Goal: Complete application form: Complete application form

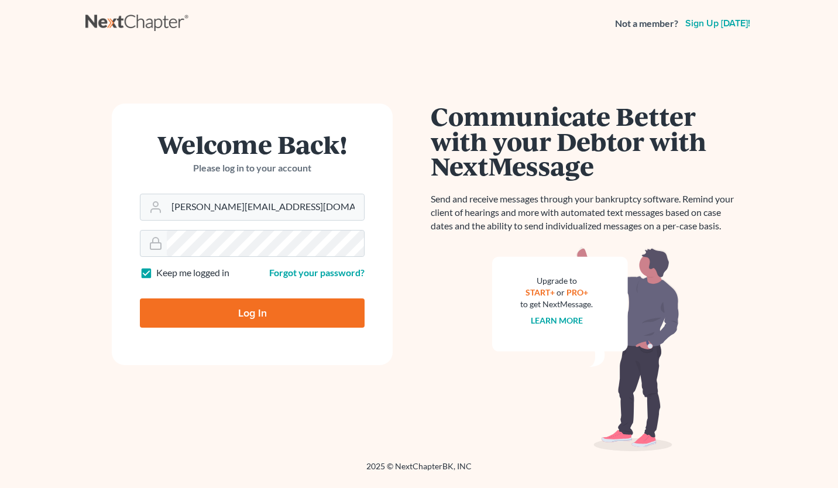
click at [249, 305] on input "Log In" at bounding box center [252, 312] width 225 height 29
type input "Thinking..."
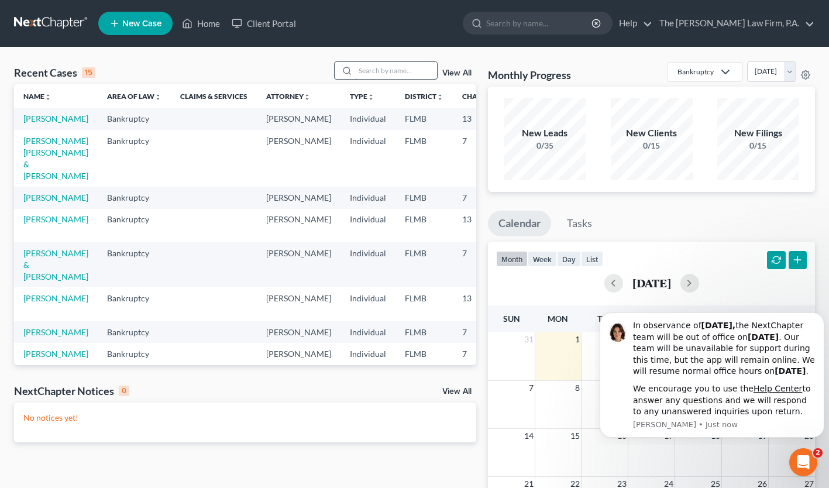
click at [387, 74] on input "search" at bounding box center [396, 70] width 82 height 17
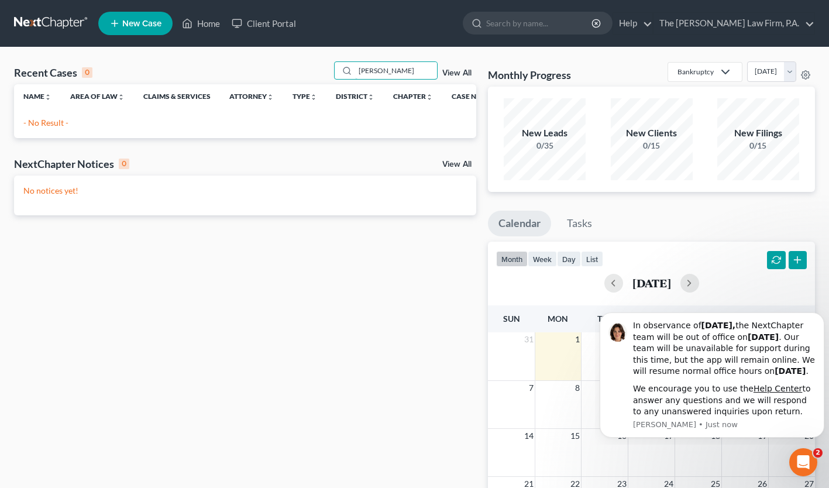
type input "[PERSON_NAME]"
click at [138, 19] on span "New Case" at bounding box center [141, 23] width 39 height 9
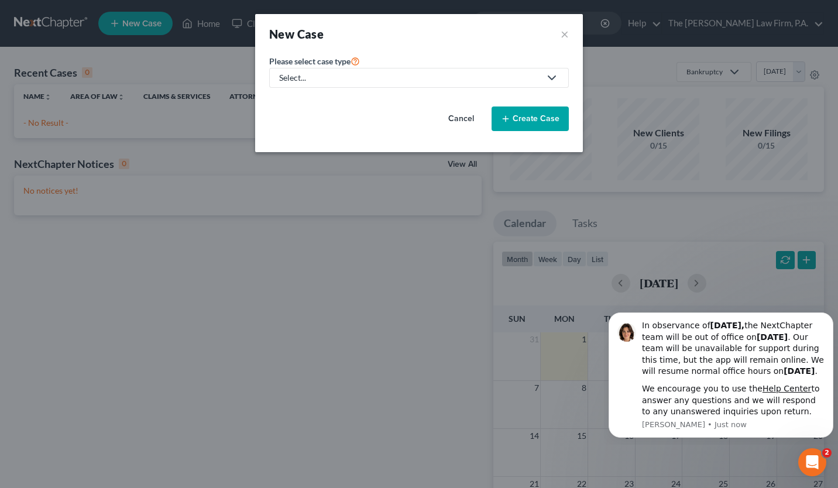
click at [304, 73] on div "Select..." at bounding box center [409, 78] width 261 height 12
click at [311, 101] on div "Bankruptcy" at bounding box center [301, 101] width 42 height 12
select select "15"
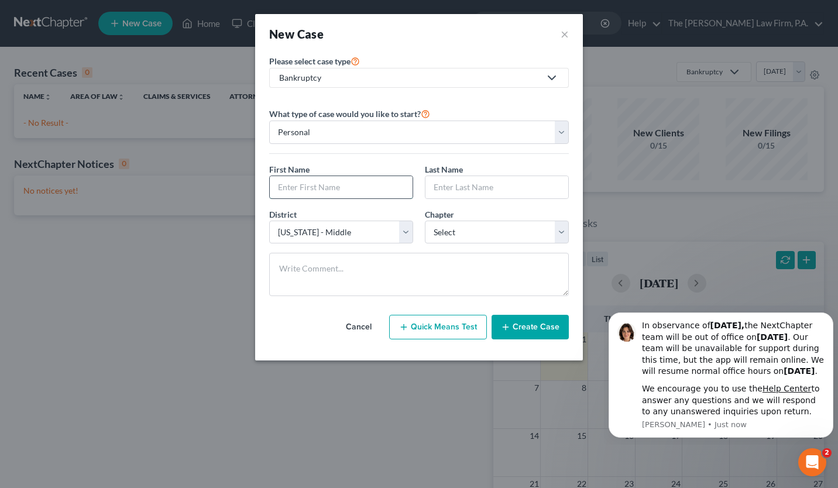
click at [357, 177] on input "text" at bounding box center [341, 187] width 143 height 22
type input "[PERSON_NAME]"
type input "Bosco"
click at [454, 227] on select "Select 7 11 12 13" at bounding box center [497, 232] width 144 height 23
select select "0"
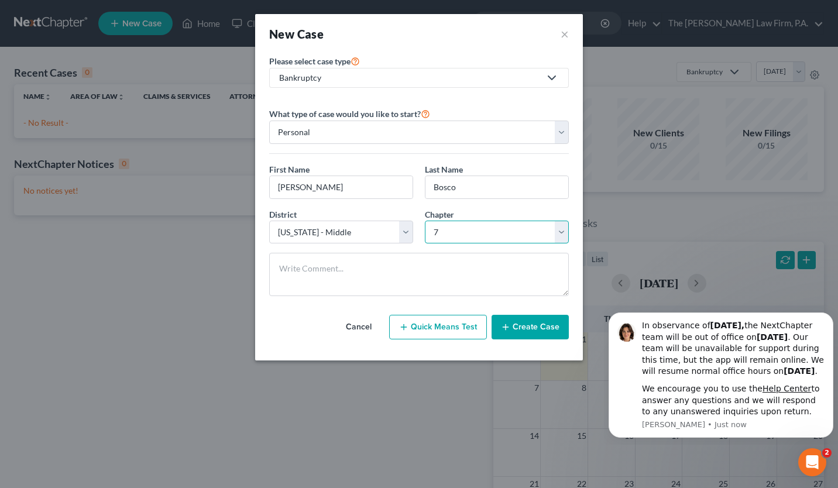
click at [425, 221] on select "Select 7 11 12 13" at bounding box center [497, 232] width 144 height 23
click at [532, 322] on button "Create Case" at bounding box center [530, 327] width 77 height 25
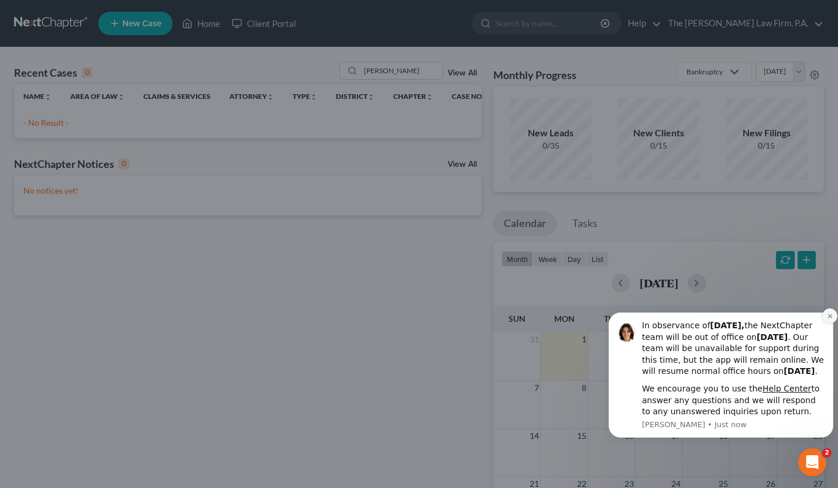
click at [827, 313] on icon "Dismiss notification" at bounding box center [830, 316] width 6 height 6
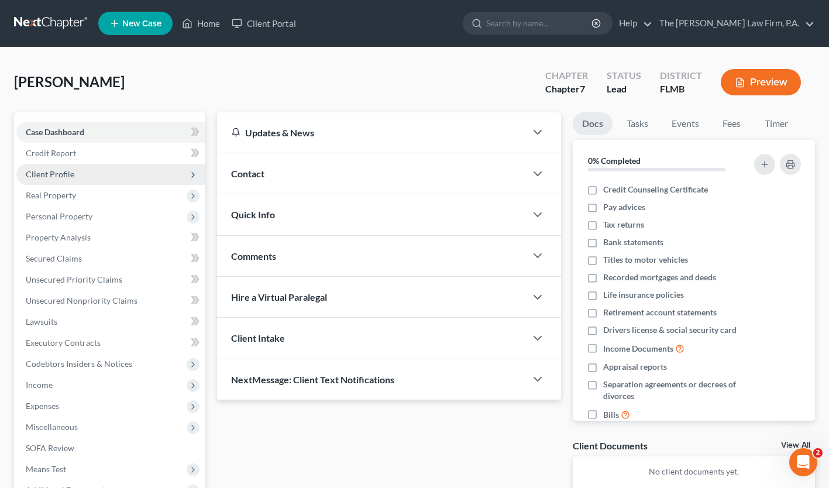
click at [43, 174] on span "Client Profile" at bounding box center [50, 174] width 49 height 10
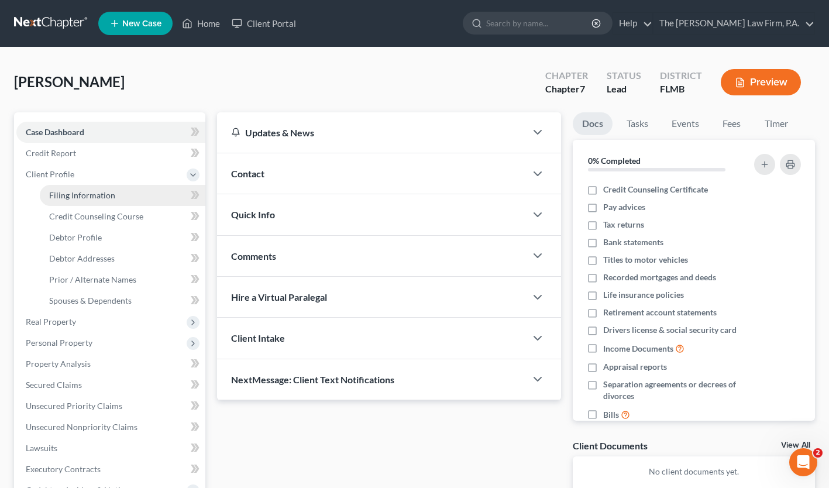
click at [98, 198] on span "Filing Information" at bounding box center [82, 195] width 66 height 10
select select "1"
select select "0"
select select "15"
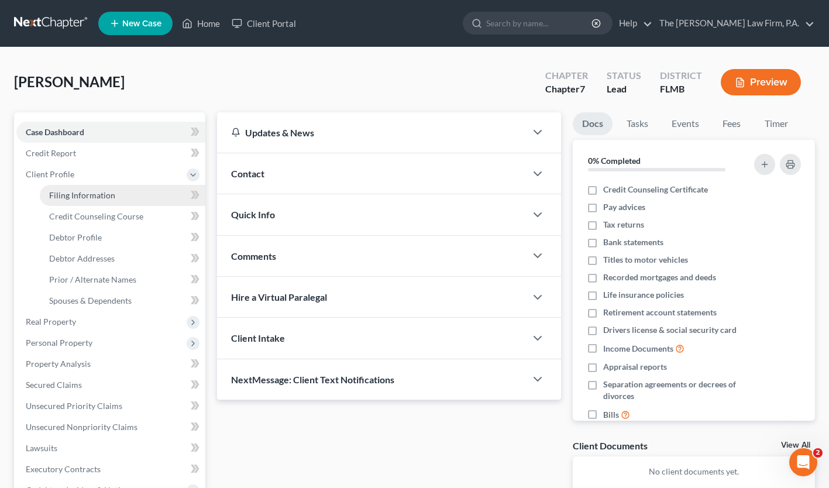
select select "9"
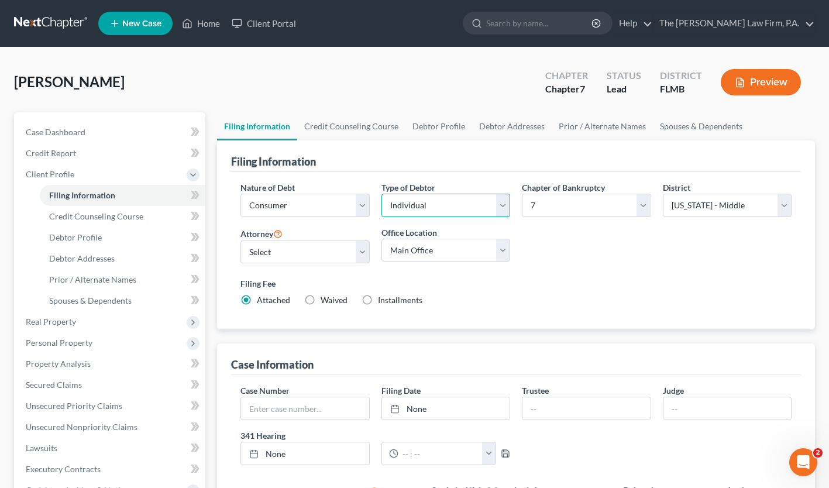
click at [449, 209] on select "Select Individual Joint" at bounding box center [446, 205] width 129 height 23
select select "1"
click at [382, 217] on select "Select Individual Joint" at bounding box center [446, 205] width 129 height 23
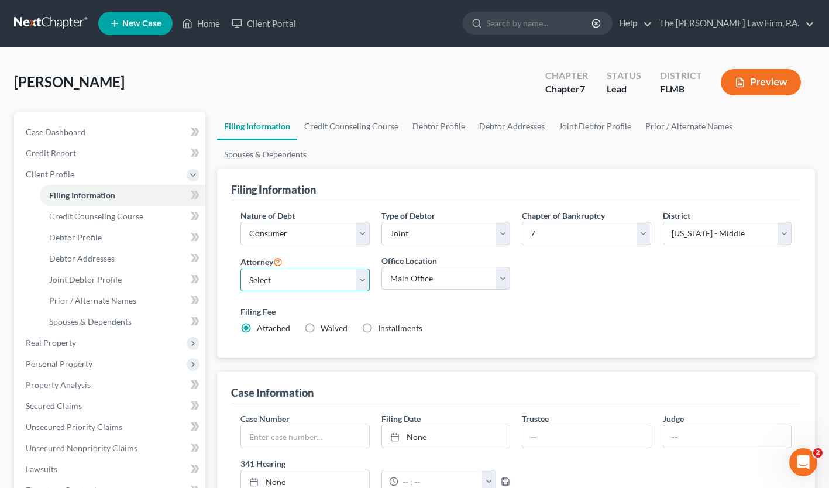
click at [295, 276] on select "Select [PERSON_NAME] - FLMB [PERSON_NAME] - FLMB" at bounding box center [305, 280] width 129 height 23
select select "0"
click at [241, 269] on select "Select [PERSON_NAME] - FLMB [PERSON_NAME] - FLMB" at bounding box center [305, 280] width 129 height 23
click at [458, 284] on select "Main Office [PERSON_NAME], Esq." at bounding box center [446, 278] width 129 height 23
select select "0"
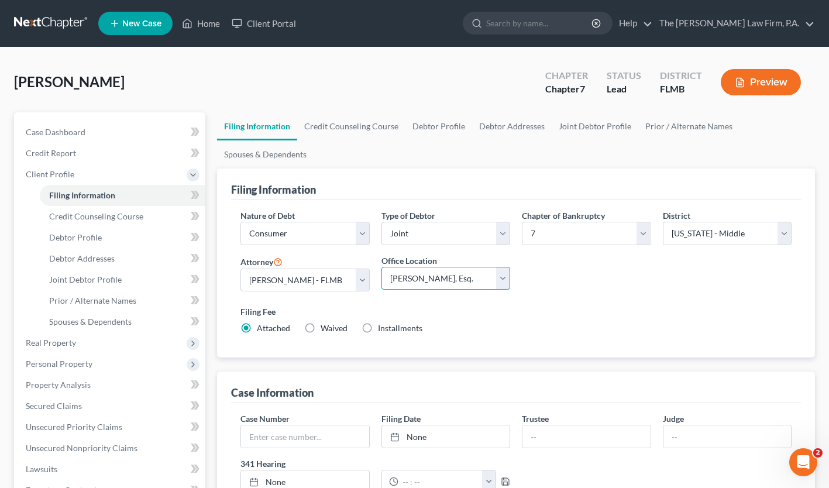
click at [382, 267] on select "Main Office [PERSON_NAME], Esq." at bounding box center [446, 278] width 129 height 23
click at [329, 129] on link "Credit Counseling Course" at bounding box center [351, 126] width 108 height 28
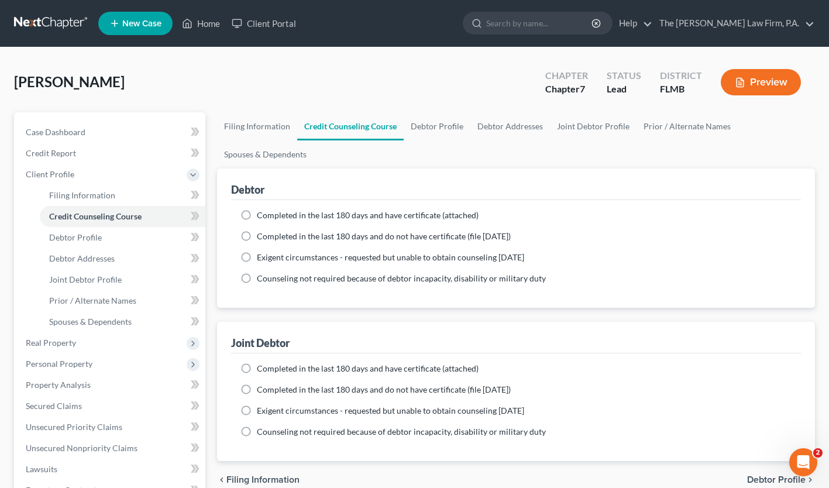
click at [257, 236] on label "Completed in the last 180 days and do not have certificate (file [DATE])" at bounding box center [384, 237] width 254 height 12
click at [262, 236] on input "Completed in the last 180 days and do not have certificate (file [DATE])" at bounding box center [266, 235] width 8 height 8
radio input "true"
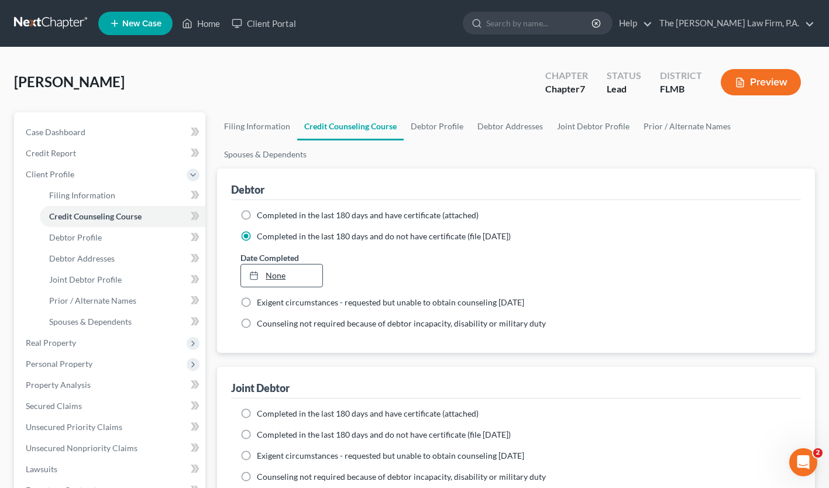
click at [279, 277] on link "None" at bounding box center [281, 276] width 81 height 22
type input "[DATE]"
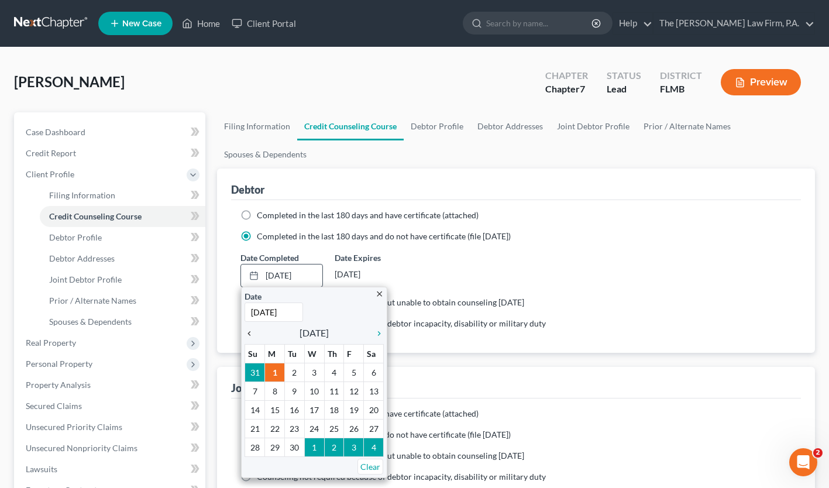
click at [250, 334] on icon "chevron_left" at bounding box center [252, 333] width 15 height 9
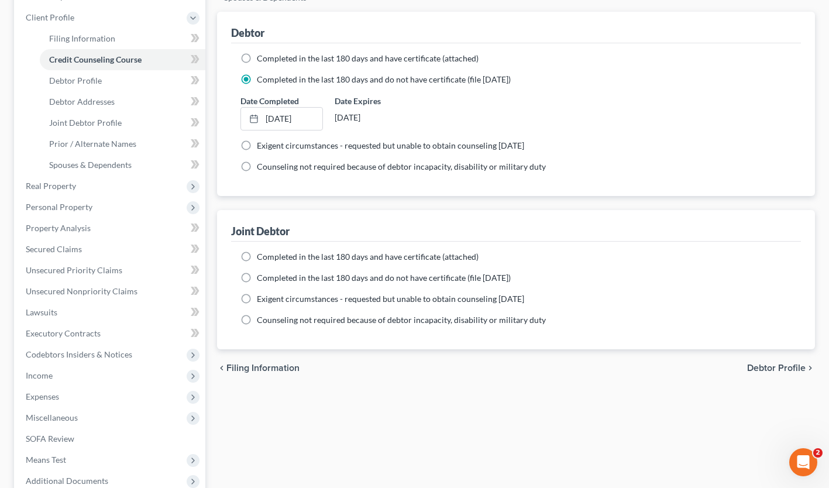
scroll to position [157, 0]
click at [257, 276] on label "Completed in the last 180 days and do not have certificate (file [DATE])" at bounding box center [384, 278] width 254 height 12
click at [262, 276] on input "Completed in the last 180 days and do not have certificate (file [DATE])" at bounding box center [266, 276] width 8 height 8
radio input "true"
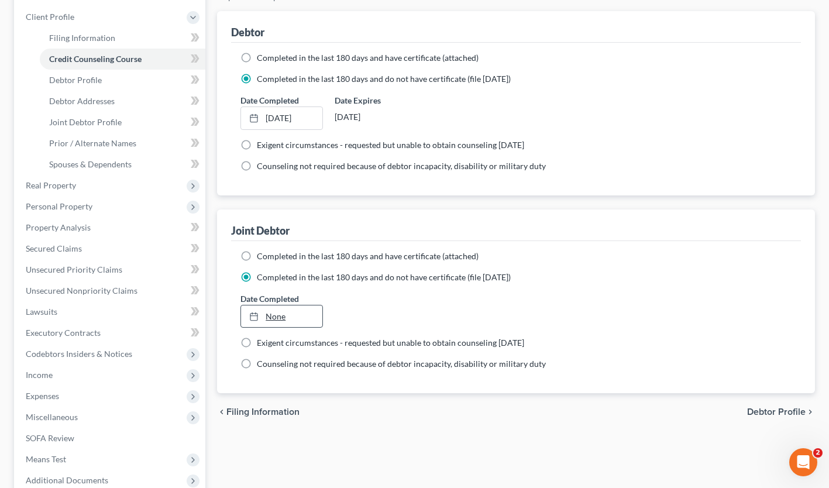
click at [276, 317] on link "None" at bounding box center [281, 316] width 81 height 22
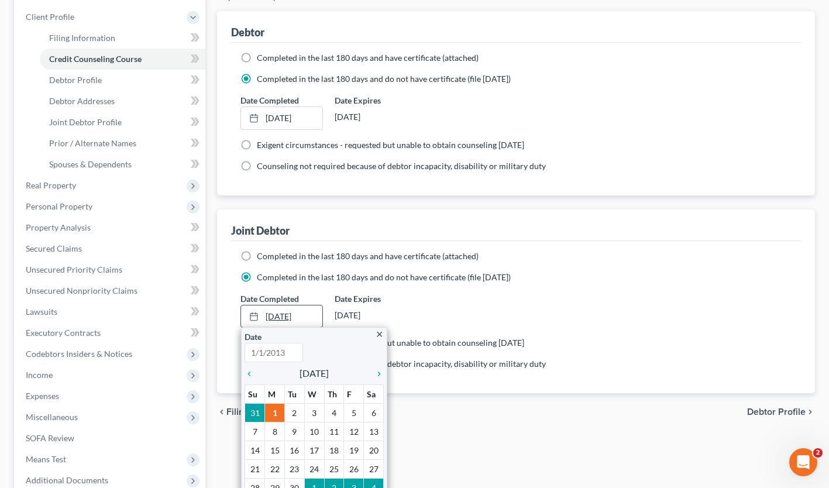
type input "[DATE]"
click at [252, 373] on icon "chevron_left" at bounding box center [252, 373] width 15 height 9
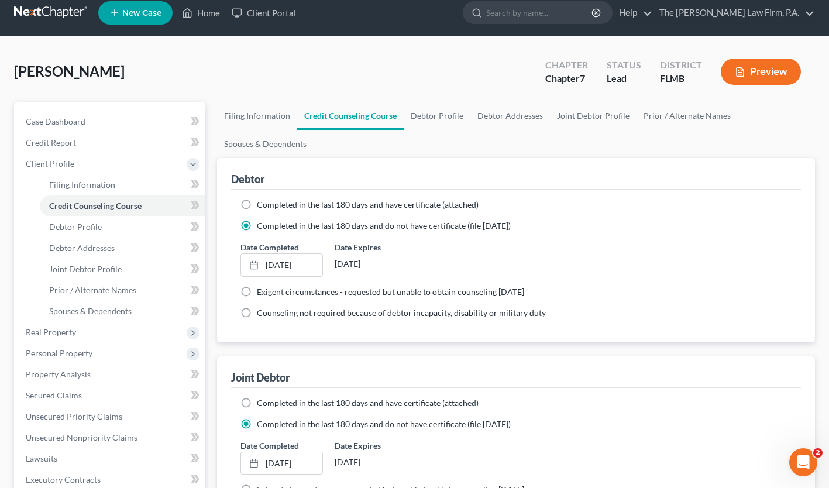
scroll to position [0, 0]
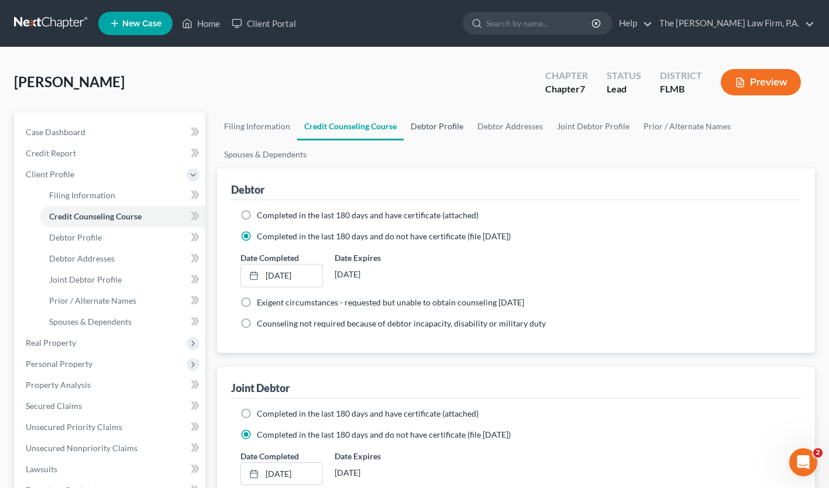
click at [439, 126] on link "Debtor Profile" at bounding box center [437, 126] width 67 height 28
select select "1"
select select "0"
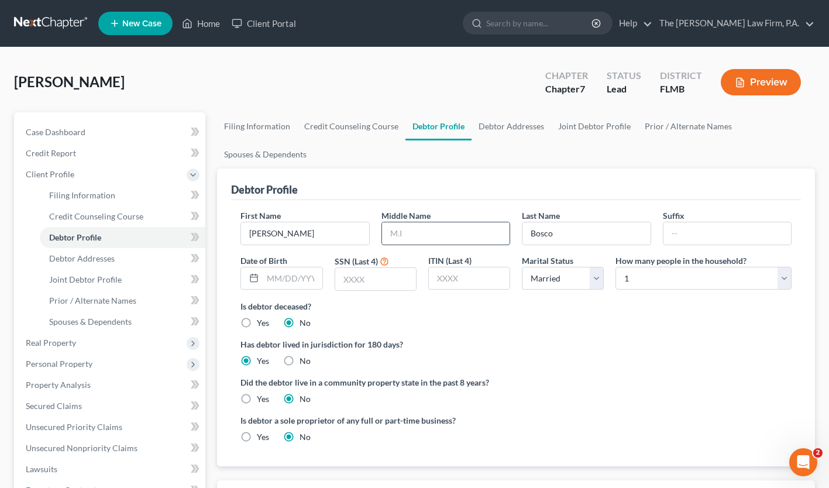
click at [410, 234] on input "text" at bounding box center [446, 233] width 128 height 22
click at [409, 236] on input "text" at bounding box center [446, 233] width 128 height 22
type input "S."
click at [274, 273] on input "text" at bounding box center [292, 278] width 59 height 22
type input "[DATE]"
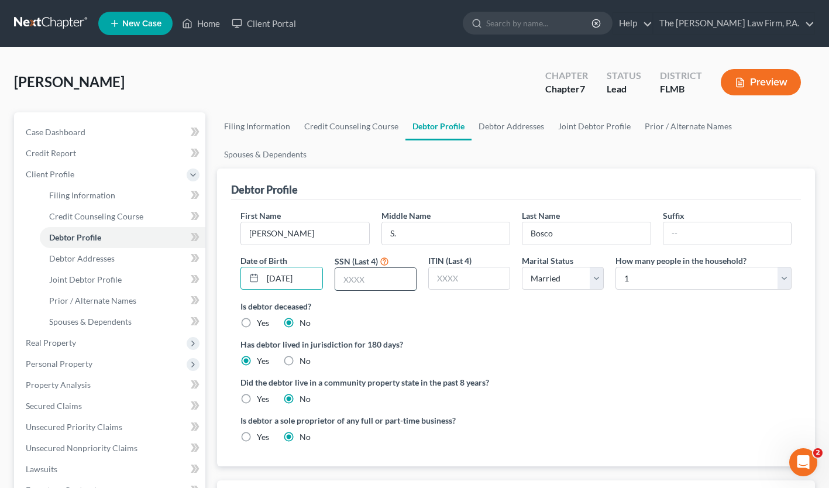
click at [358, 277] on input "text" at bounding box center [375, 279] width 81 height 22
type input "3495"
click at [647, 284] on select "Select 1 2 3 4 5 6 7 8 9 10 11 12 13 14 15 16 17 18 19 20" at bounding box center [704, 278] width 176 height 23
select select "1"
click at [616, 267] on select "Select 1 2 3 4 5 6 7 8 9 10 11 12 13 14 15 16 17 18 19 20" at bounding box center [704, 278] width 176 height 23
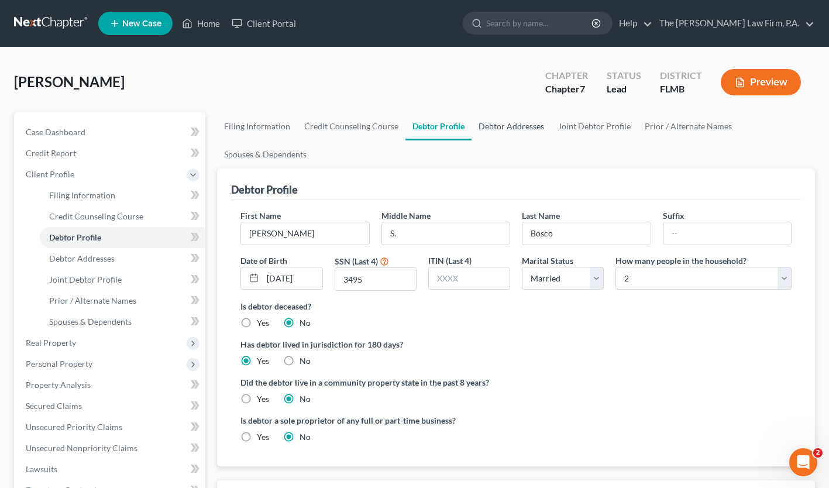
click at [528, 126] on link "Debtor Addresses" at bounding box center [512, 126] width 80 height 28
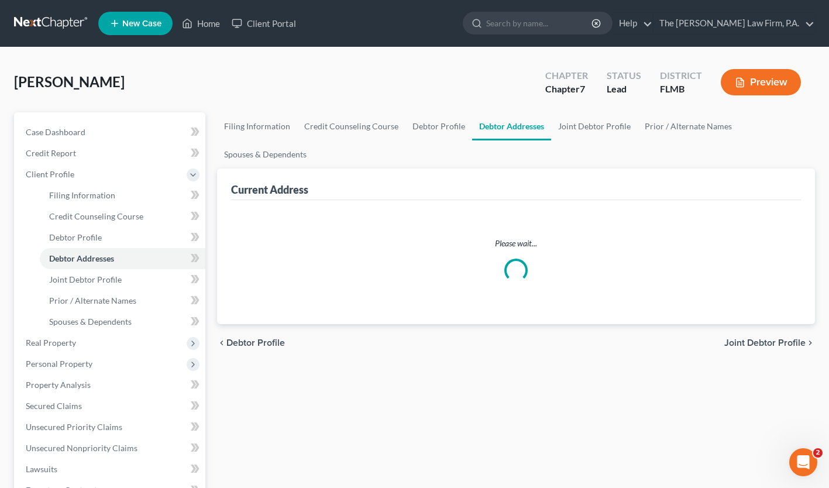
select select "0"
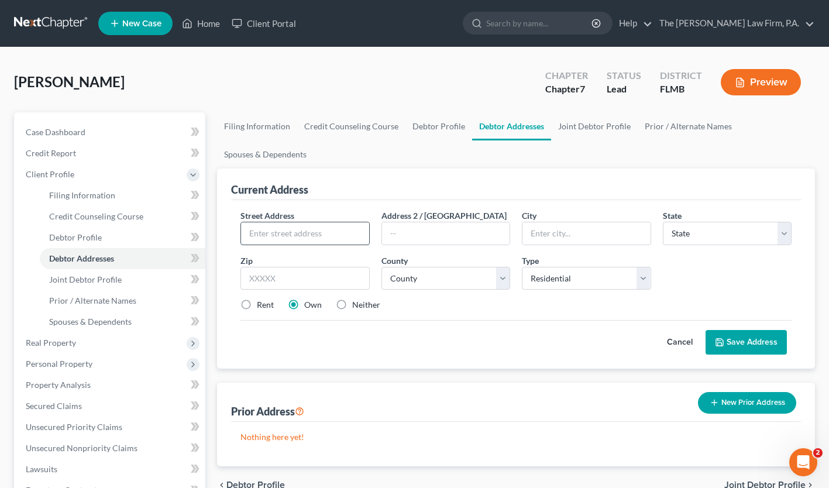
click at [283, 238] on input "text" at bounding box center [305, 233] width 128 height 22
type input "[STREET_ADDRESS]"
type input "[GEOGRAPHIC_DATA]"
select select "9"
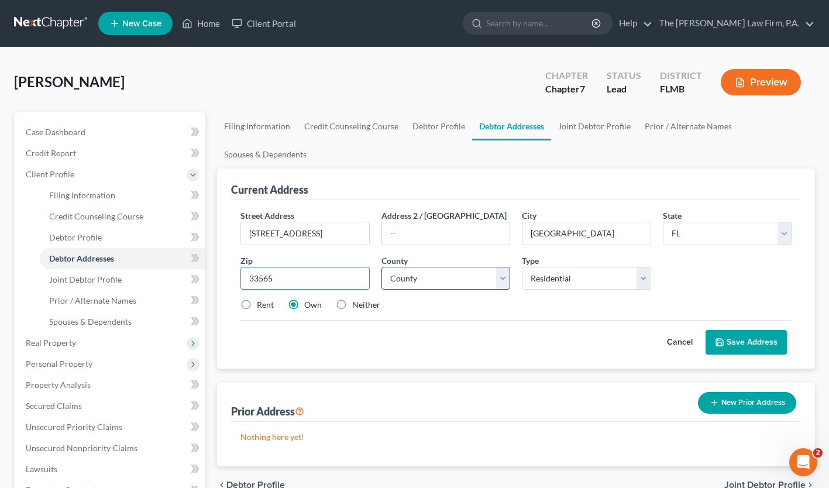
type input "33565"
click at [460, 284] on select "County [GEOGRAPHIC_DATA] [GEOGRAPHIC_DATA] [GEOGRAPHIC_DATA] [GEOGRAPHIC_DATA] …" at bounding box center [446, 278] width 129 height 23
select select "27"
click at [382, 267] on select "County [GEOGRAPHIC_DATA] [GEOGRAPHIC_DATA] [GEOGRAPHIC_DATA] [GEOGRAPHIC_DATA] …" at bounding box center [446, 278] width 129 height 23
click at [549, 279] on select "Select Residential Mailing Rental Business" at bounding box center [586, 278] width 129 height 23
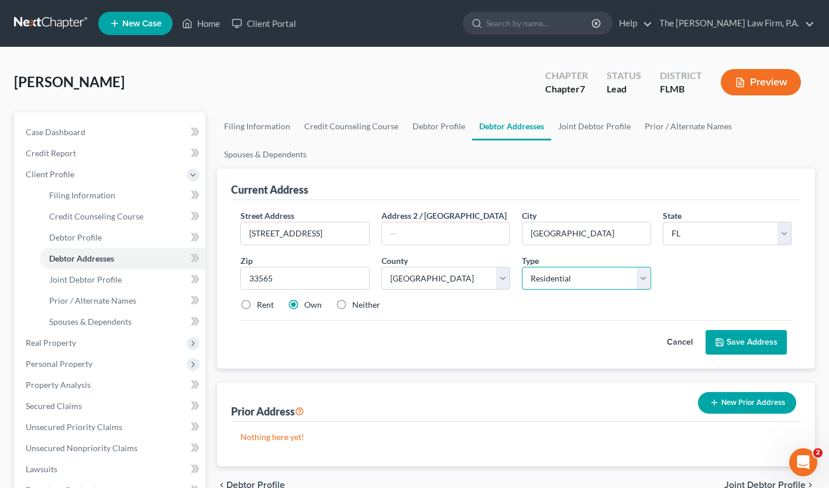
select select "2"
click at [522, 267] on select "Select Residential Mailing Rental Business" at bounding box center [586, 278] width 129 height 23
click at [257, 308] on label "Rent" at bounding box center [265, 305] width 17 height 12
click at [262, 307] on input "Rent" at bounding box center [266, 303] width 8 height 8
radio input "true"
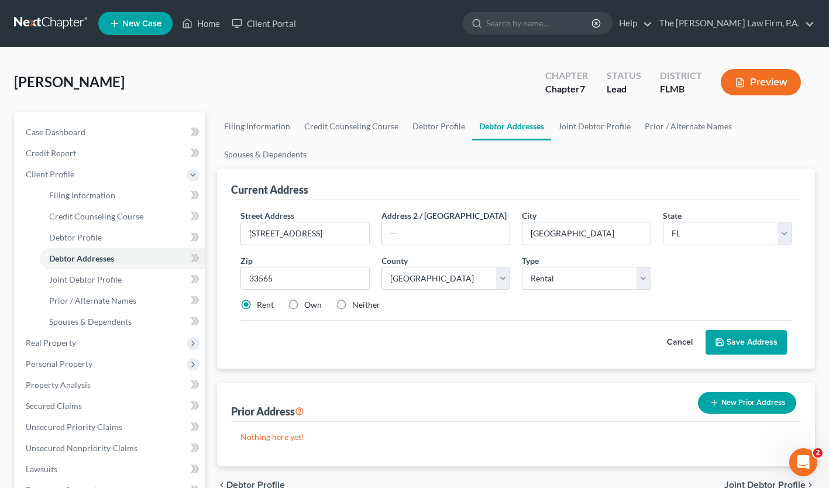
click at [753, 342] on button "Save Address" at bounding box center [746, 342] width 81 height 25
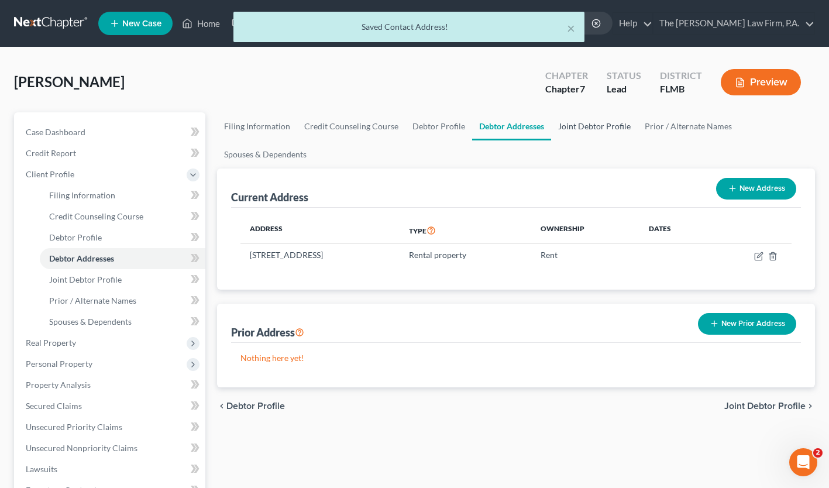
click at [601, 128] on link "Joint Debtor Profile" at bounding box center [594, 126] width 87 height 28
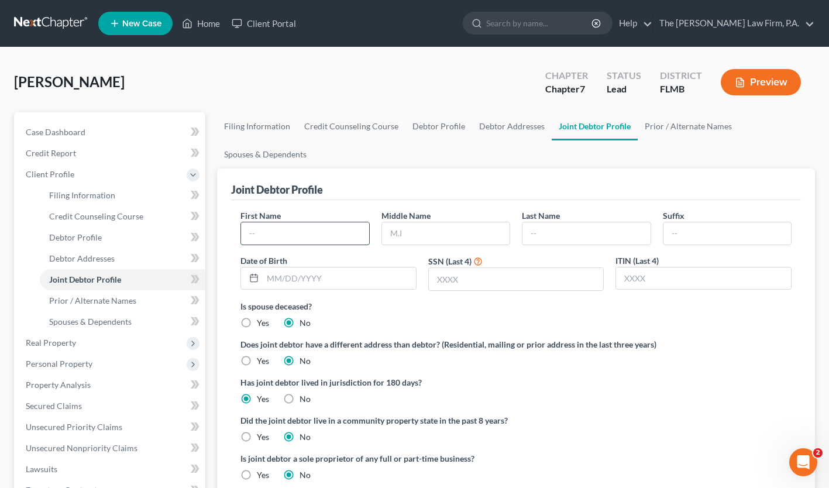
click at [286, 231] on input "text" at bounding box center [305, 233] width 128 height 22
type input "[PERSON_NAME]"
type input "C."
type input "Bosco"
click at [297, 286] on input "text" at bounding box center [339, 278] width 153 height 22
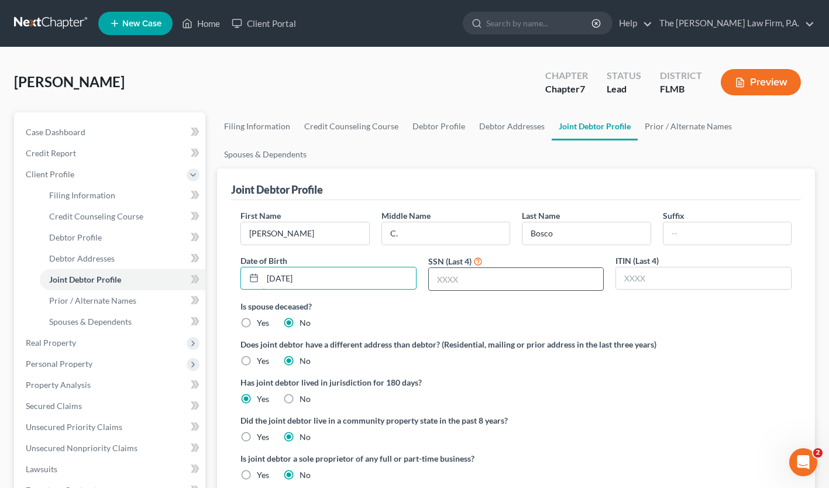
type input "[DATE]"
click at [485, 281] on input "text" at bounding box center [516, 279] width 175 height 22
type input "4055"
click at [675, 126] on link "Prior / Alternate Names" at bounding box center [688, 126] width 101 height 28
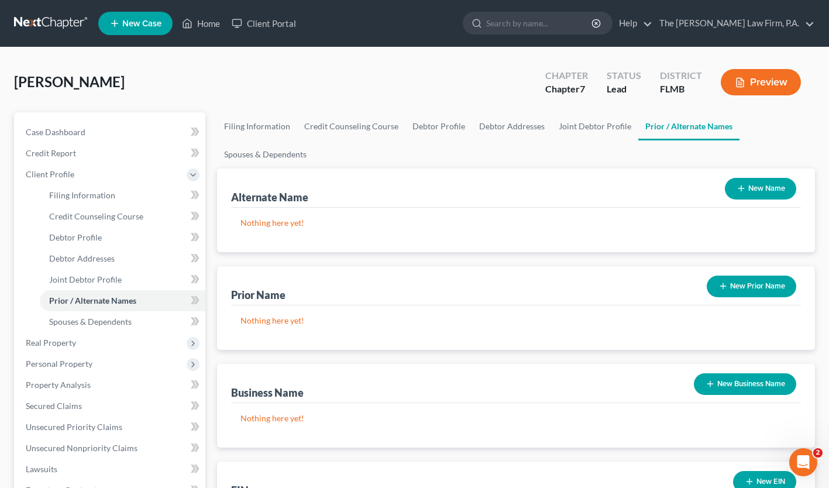
click at [756, 193] on button "New Name" at bounding box center [760, 189] width 71 height 22
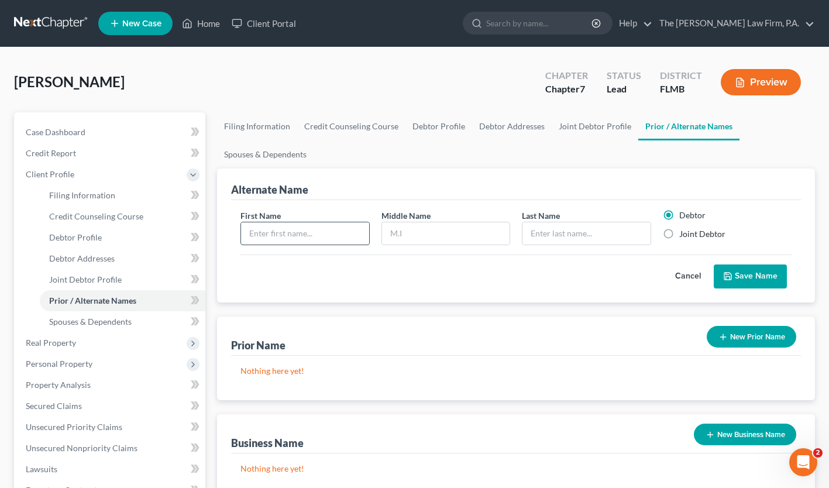
click at [286, 238] on input "text" at bounding box center [305, 233] width 128 height 22
type input "[PERSON_NAME]"
type input "Tamm"
click at [679, 236] on label "Joint Debtor" at bounding box center [702, 234] width 46 height 12
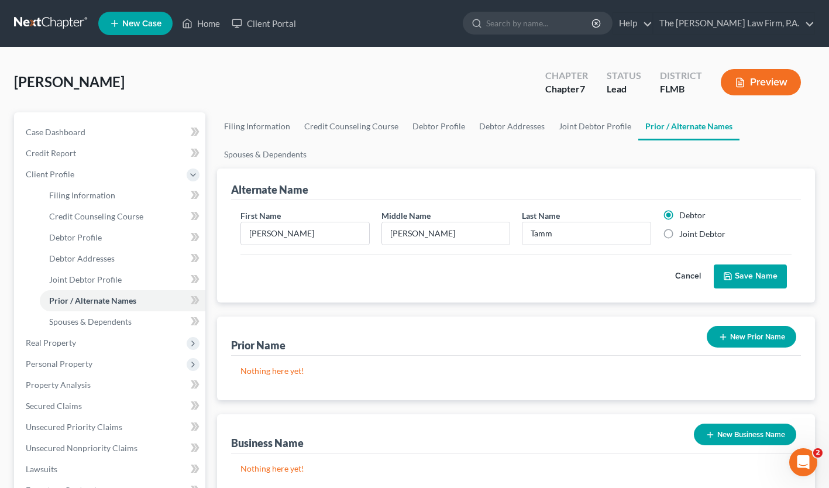
click at [684, 236] on input "Joint Debtor" at bounding box center [688, 232] width 8 height 8
radio input "true"
radio input "false"
click at [751, 272] on button "Save Name" at bounding box center [750, 277] width 73 height 25
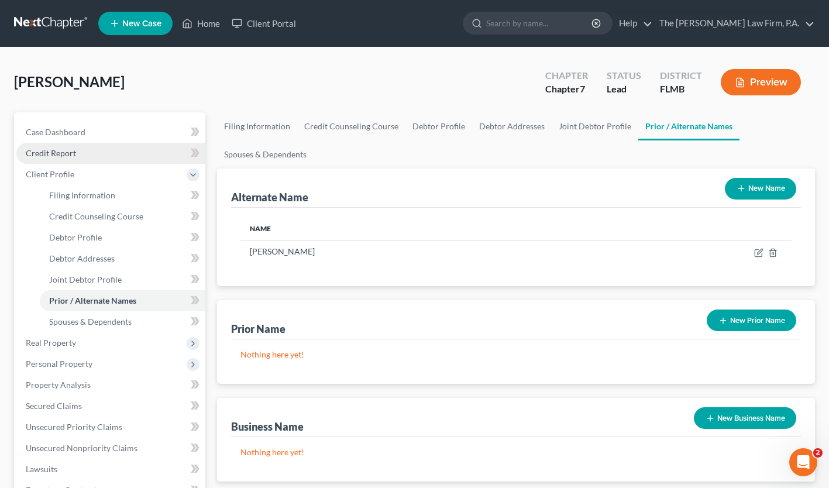
click at [66, 156] on span "Credit Report" at bounding box center [51, 153] width 50 height 10
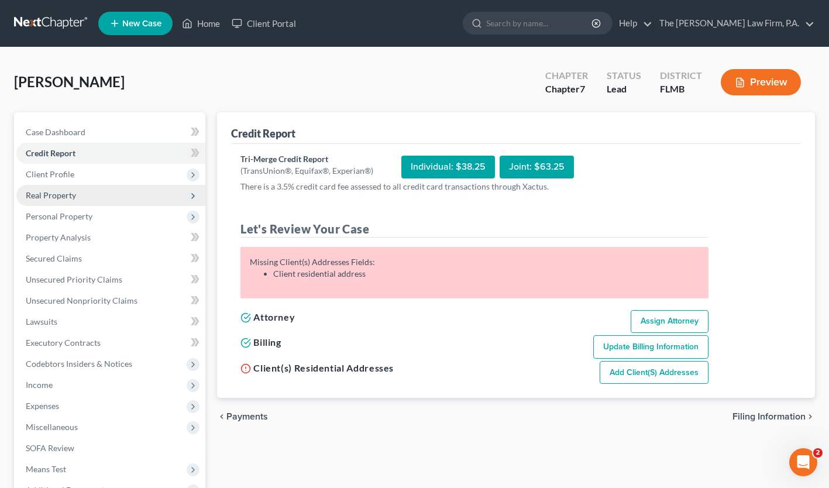
click at [63, 199] on span "Real Property" at bounding box center [51, 195] width 50 height 10
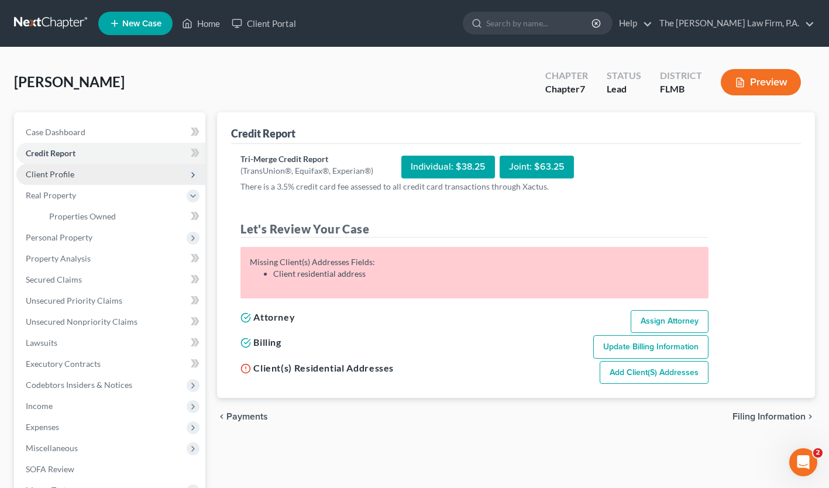
click at [60, 179] on span "Client Profile" at bounding box center [110, 174] width 189 height 21
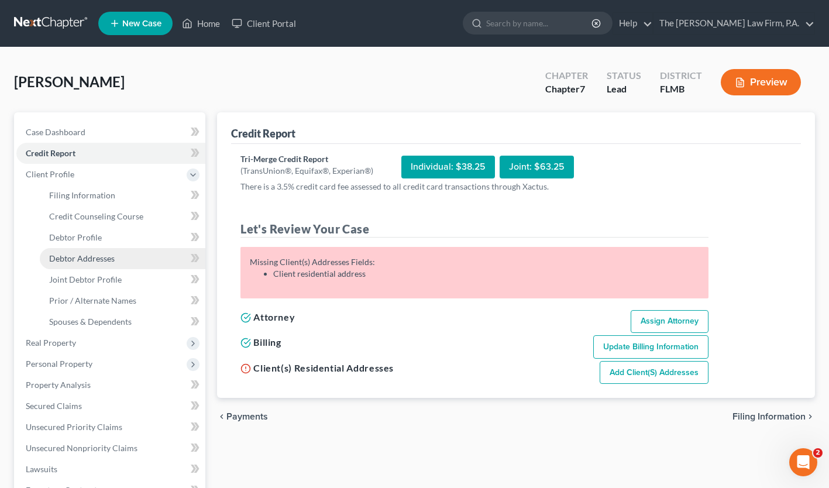
click at [79, 253] on span "Debtor Addresses" at bounding box center [82, 258] width 66 height 10
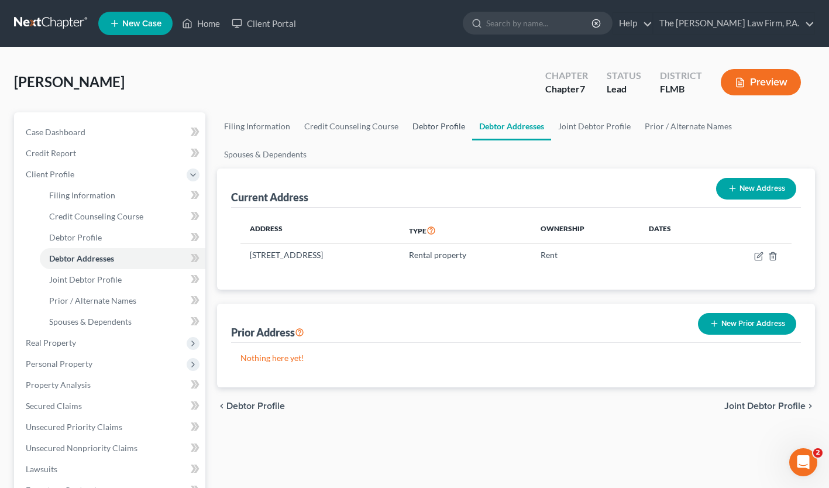
click at [423, 126] on link "Debtor Profile" at bounding box center [439, 126] width 67 height 28
select select "1"
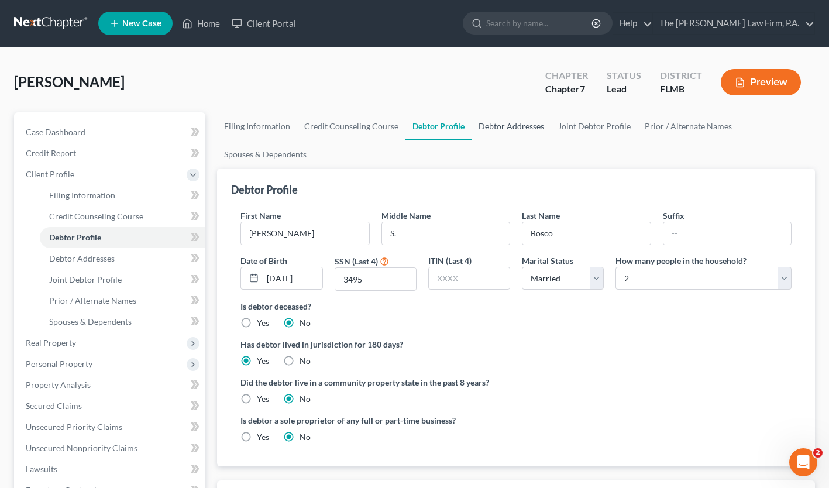
click at [503, 131] on link "Debtor Addresses" at bounding box center [512, 126] width 80 height 28
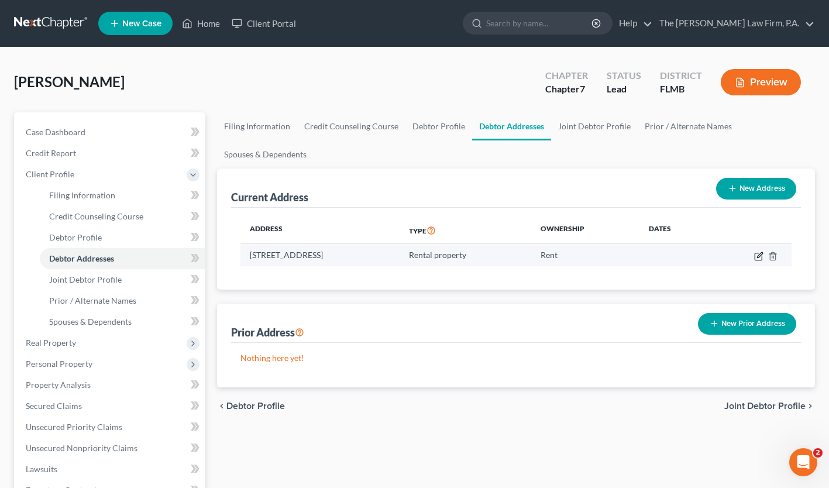
click at [759, 255] on icon "button" at bounding box center [759, 254] width 5 height 5
select select "9"
select select "27"
select select "2"
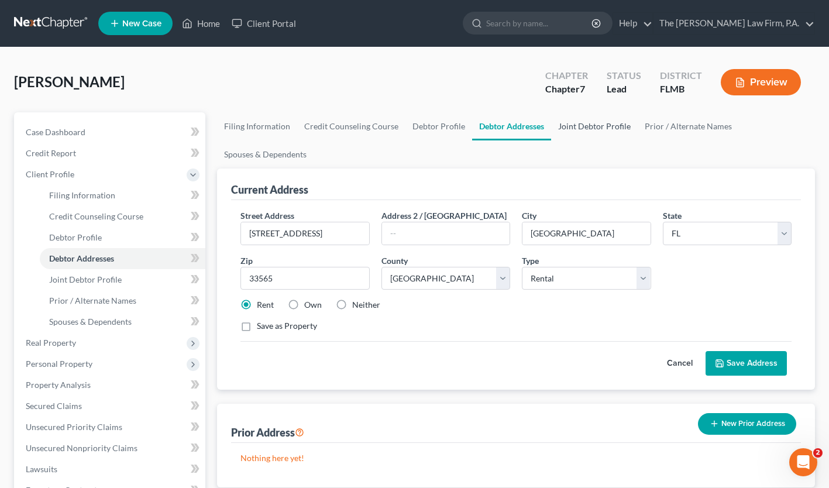
click at [593, 128] on link "Joint Debtor Profile" at bounding box center [594, 126] width 87 height 28
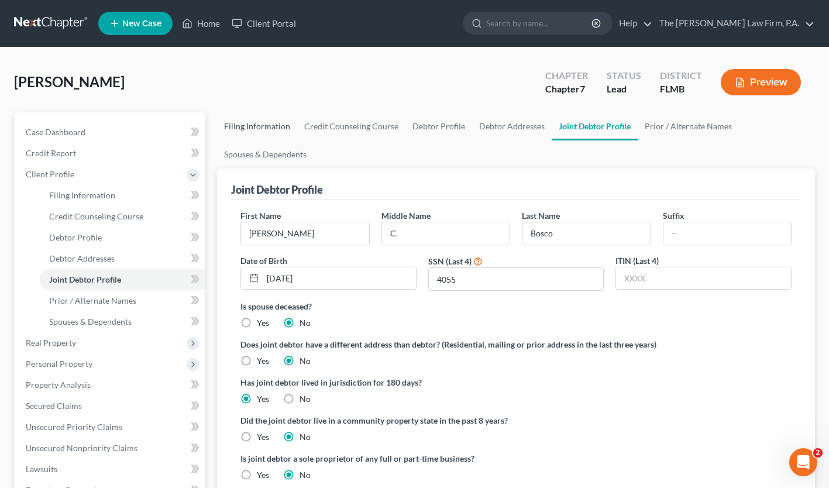
click at [250, 121] on link "Filing Information" at bounding box center [257, 126] width 80 height 28
select select "1"
select select "0"
select select "15"
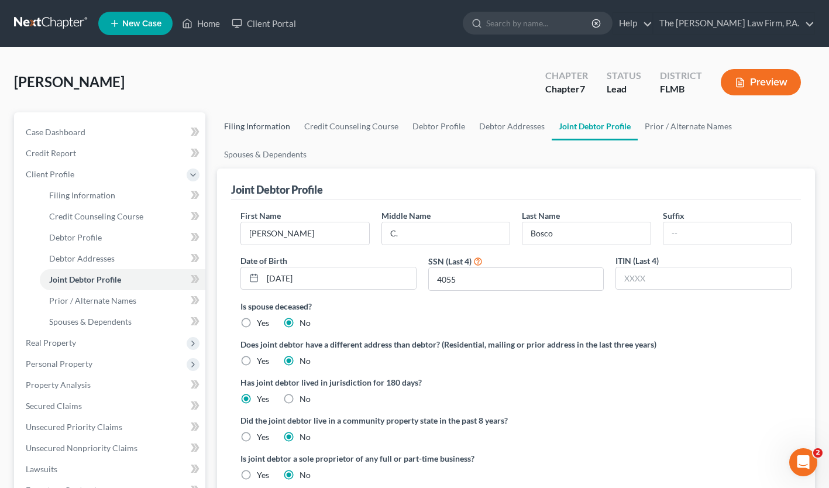
select select "0"
select select "9"
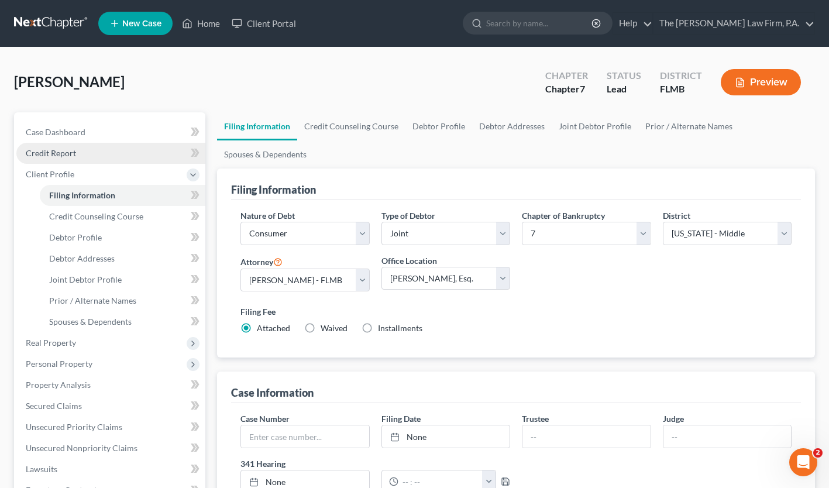
click at [57, 150] on span "Credit Report" at bounding box center [51, 153] width 50 height 10
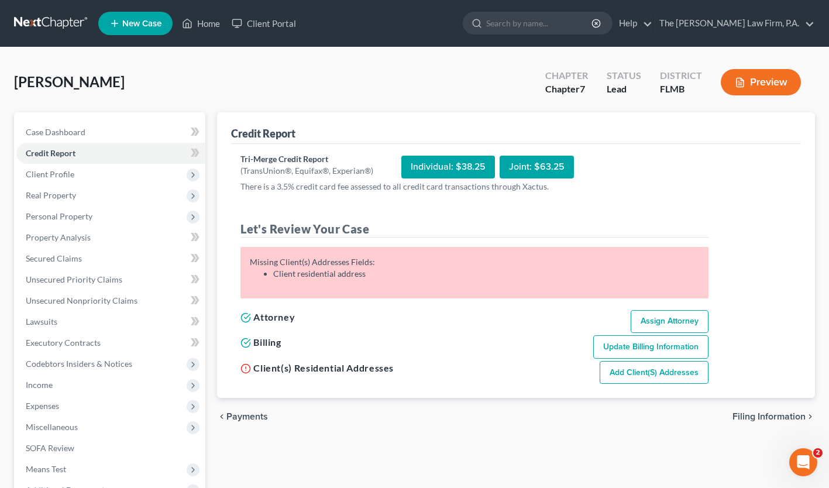
click at [671, 379] on link "Add Client(s) Addresses" at bounding box center [654, 372] width 109 height 23
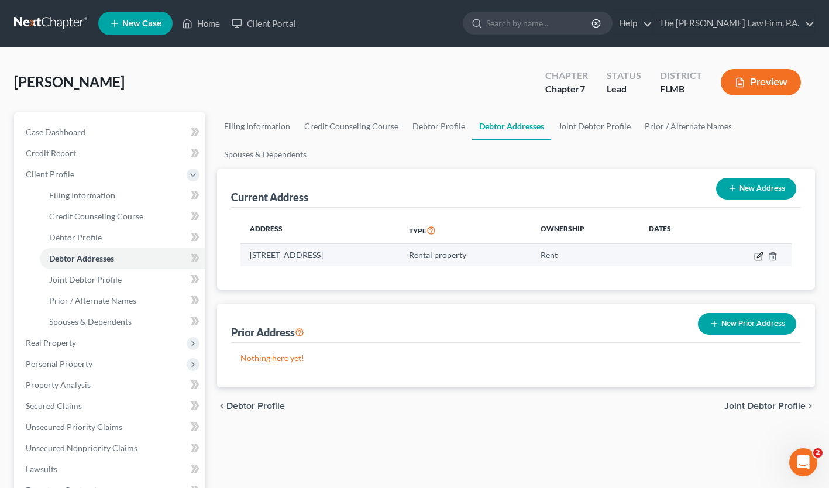
click at [762, 255] on icon "button" at bounding box center [758, 256] width 9 height 9
select select "9"
select select "27"
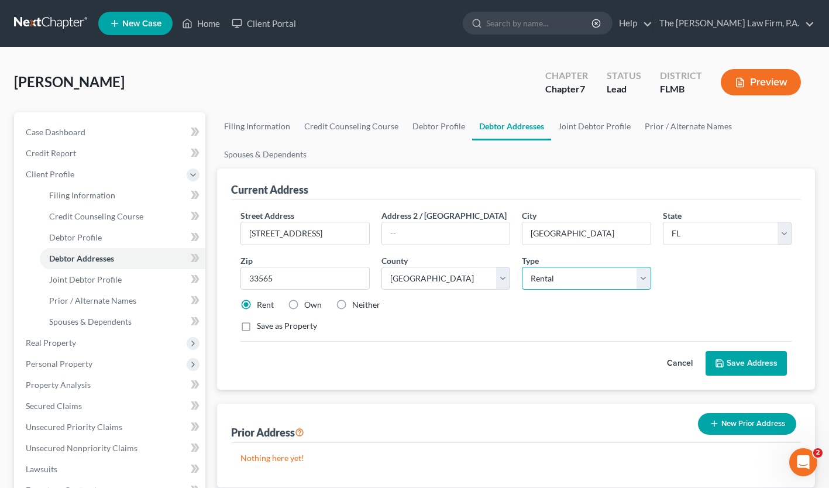
click at [603, 281] on select "Select Residential Mailing Rental Business" at bounding box center [586, 278] width 129 height 23
select select "0"
click at [522, 267] on select "Select Residential Mailing Rental Business" at bounding box center [586, 278] width 129 height 23
click at [739, 363] on button "Save Address" at bounding box center [746, 363] width 81 height 25
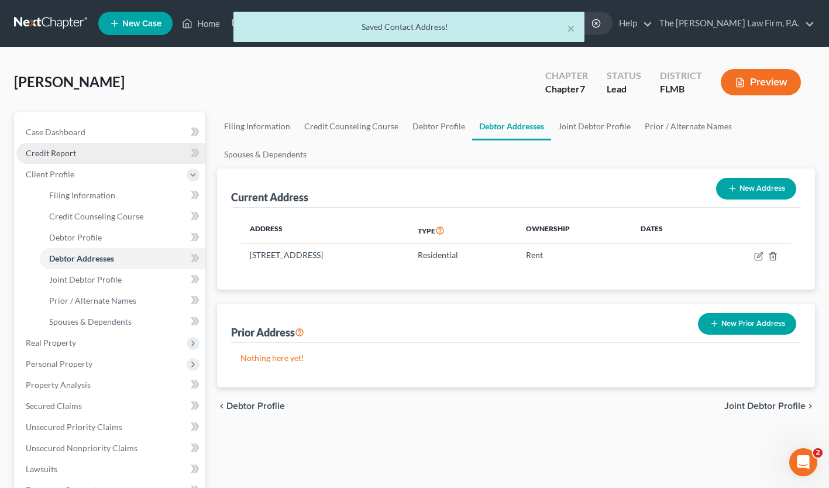
click at [53, 157] on span "Credit Report" at bounding box center [51, 153] width 50 height 10
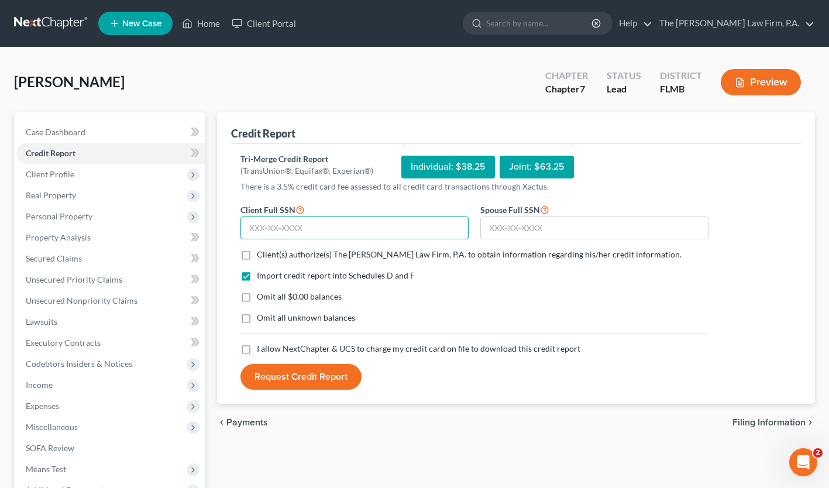
click at [301, 226] on input "text" at bounding box center [355, 228] width 228 height 23
click at [256, 226] on input "text" at bounding box center [355, 228] width 228 height 23
type input "140-56-3495"
click at [501, 221] on input "text" at bounding box center [594, 228] width 228 height 23
type input "145-40-4055"
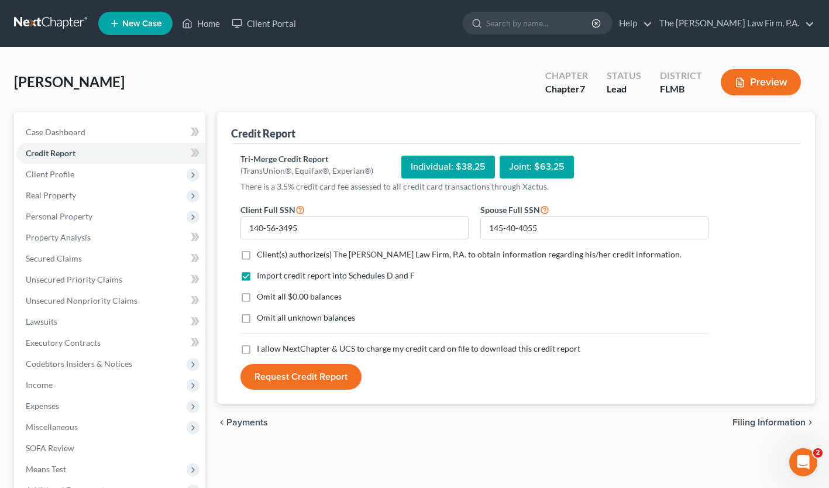
click at [257, 253] on label "Client(s) authorize(s) The [PERSON_NAME] Law Firm, P.A. to obtain information r…" at bounding box center [469, 255] width 425 height 12
click at [262, 253] on input "Client(s) authorize(s) The [PERSON_NAME] Law Firm, P.A. to obtain information r…" at bounding box center [266, 253] width 8 height 8
checkbox input "true"
click at [257, 349] on label "I allow NextChapter & UCS to charge my credit card on file to download this cre…" at bounding box center [419, 349] width 324 height 12
click at [262, 349] on input "I allow NextChapter & UCS to charge my credit card on file to download this cre…" at bounding box center [266, 347] width 8 height 8
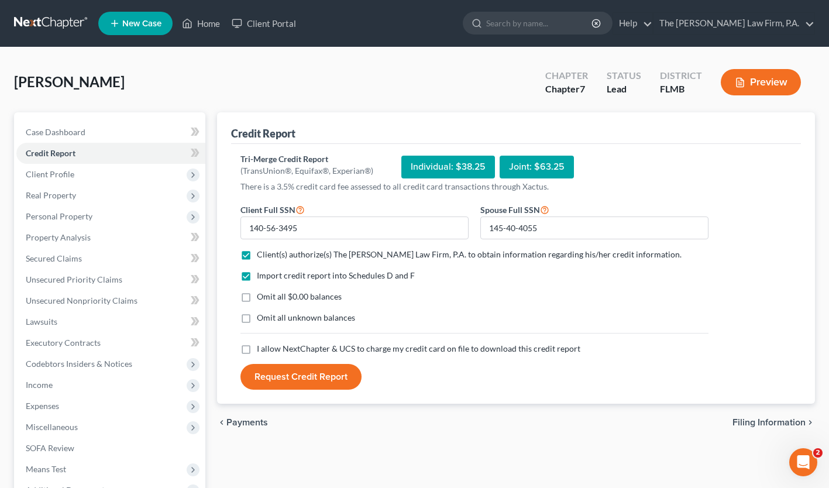
checkbox input "true"
click at [324, 378] on button "Request Credit Report" at bounding box center [301, 377] width 121 height 26
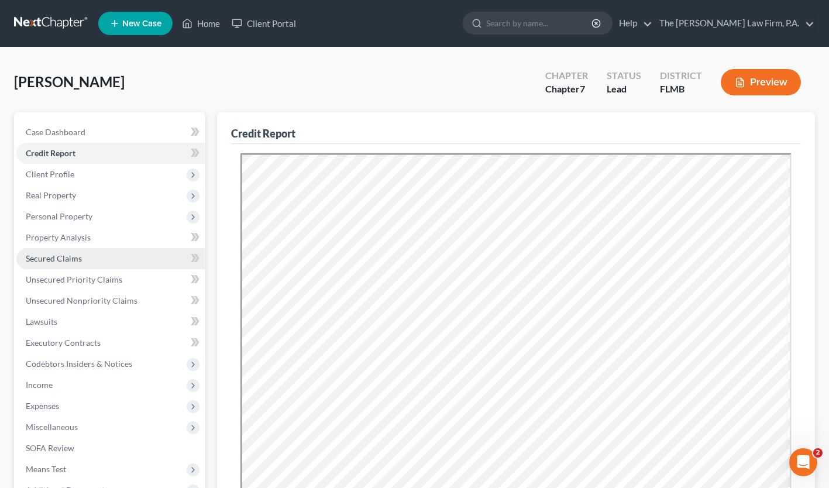
drag, startPoint x: 51, startPoint y: 252, endPoint x: 77, endPoint y: 253, distance: 26.3
click at [51, 252] on link "Secured Claims" at bounding box center [110, 258] width 189 height 21
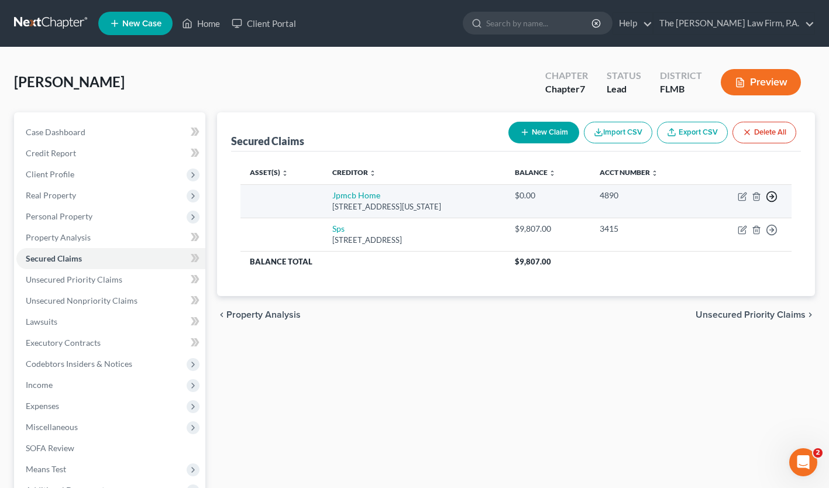
click at [776, 197] on icon "button" at bounding box center [772, 197] width 12 height 12
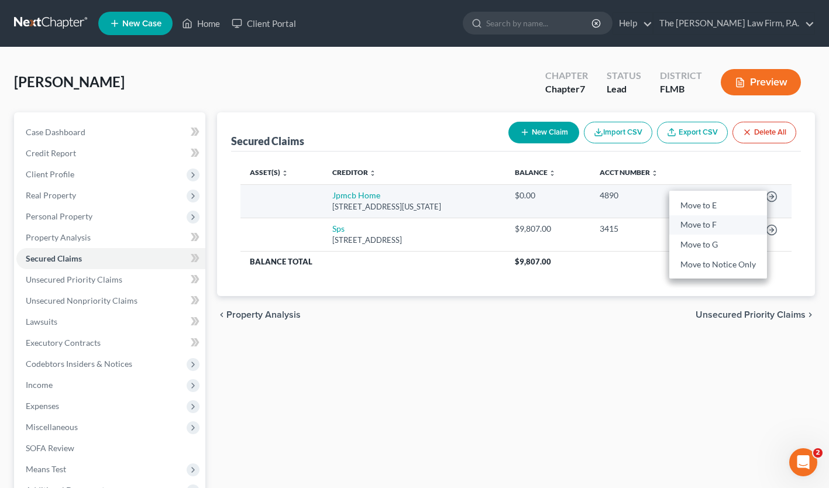
click at [721, 227] on link "Move to F" at bounding box center [718, 225] width 98 height 20
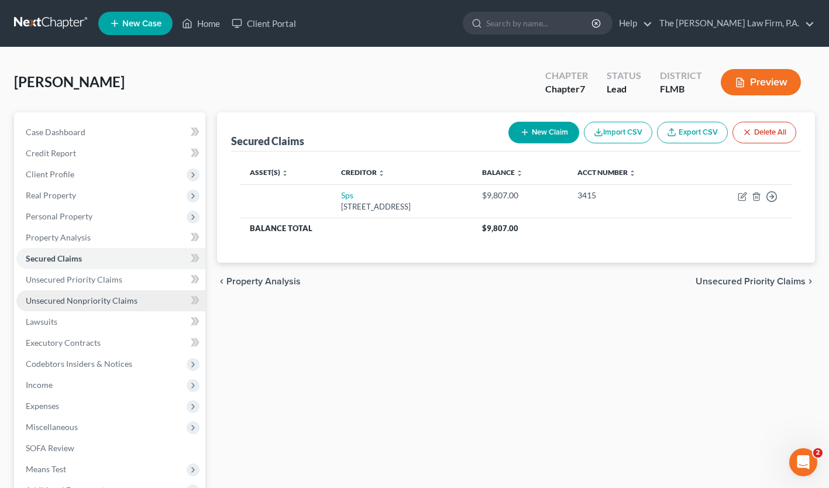
click at [91, 298] on span "Unsecured Nonpriority Claims" at bounding box center [82, 301] width 112 height 10
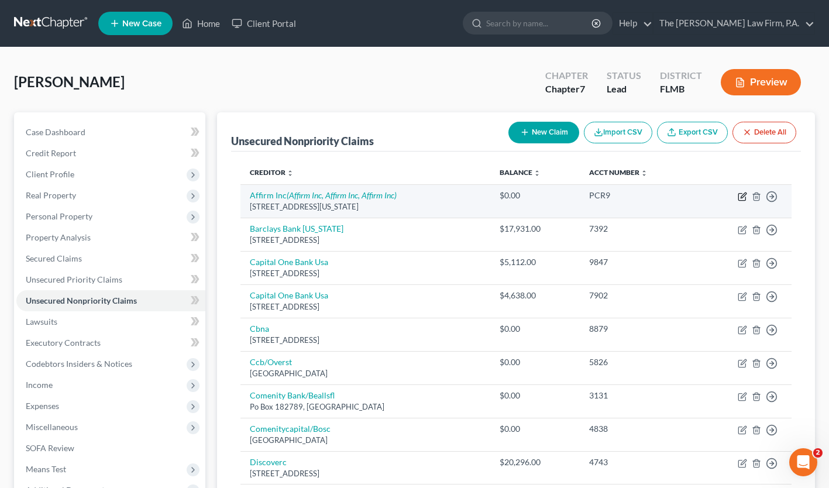
click at [744, 198] on icon "button" at bounding box center [742, 196] width 9 height 9
select select "4"
select select "0"
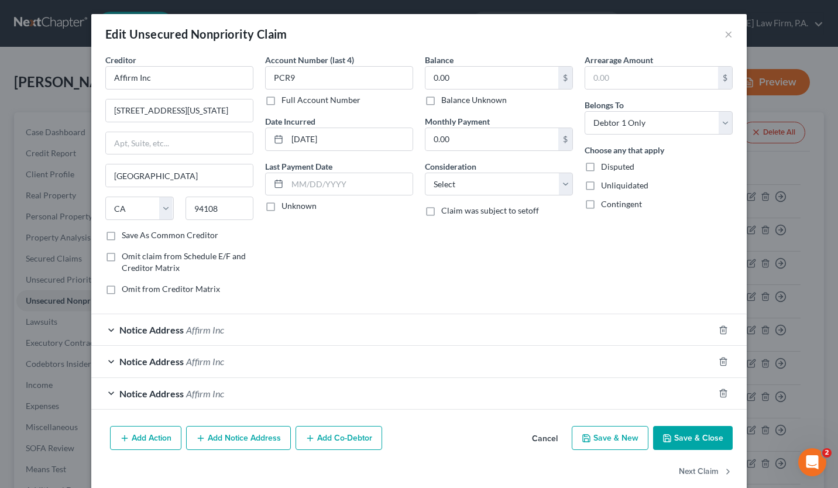
click at [152, 330] on span "Notice Address" at bounding box center [151, 329] width 64 height 11
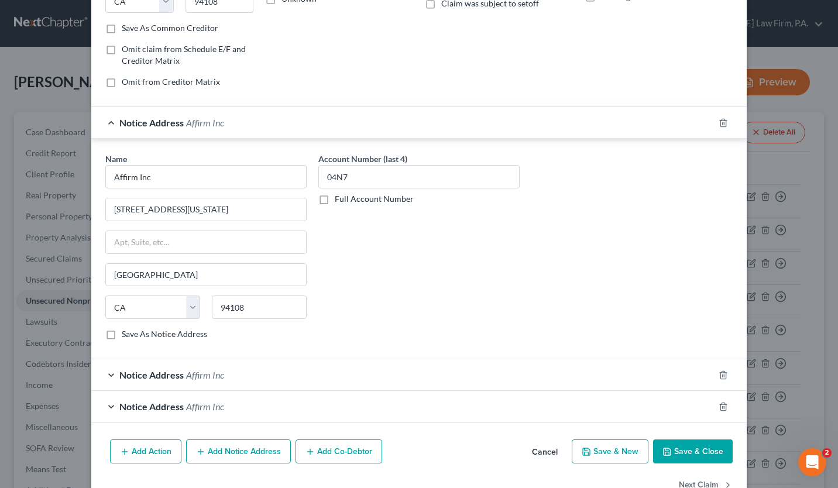
scroll to position [208, 0]
click at [197, 378] on span "Affirm Inc" at bounding box center [205, 373] width 38 height 11
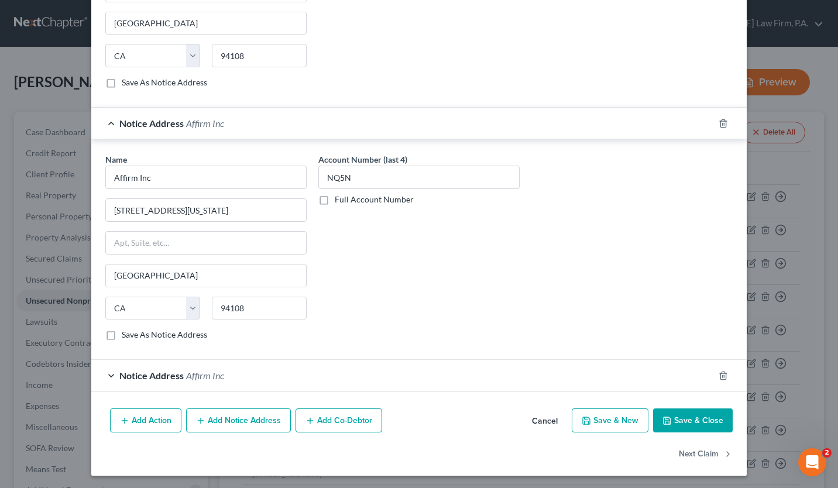
scroll to position [461, 0]
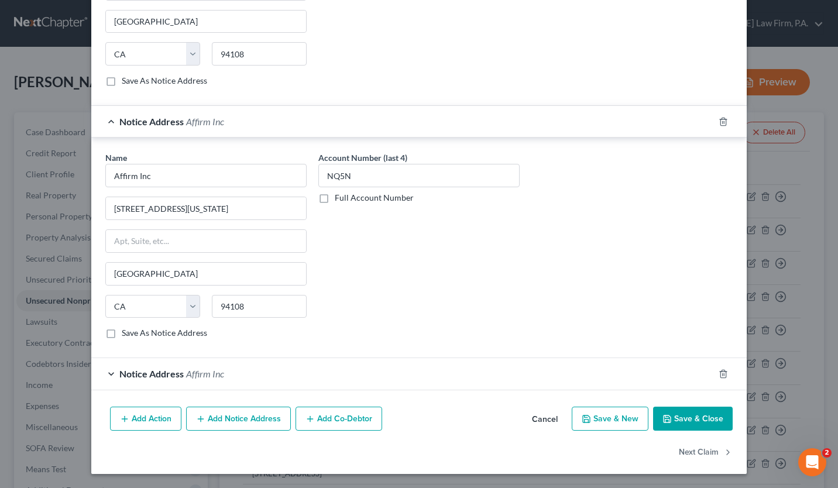
click at [200, 372] on span "Affirm Inc" at bounding box center [205, 373] width 38 height 11
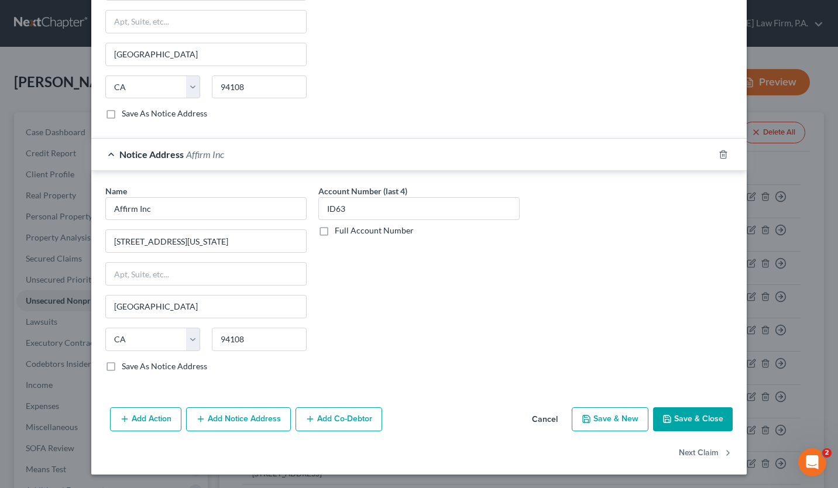
scroll to position [681, 0]
click at [723, 154] on icon "button" at bounding box center [723, 153] width 9 height 9
click at [719, 154] on icon "button" at bounding box center [723, 153] width 9 height 9
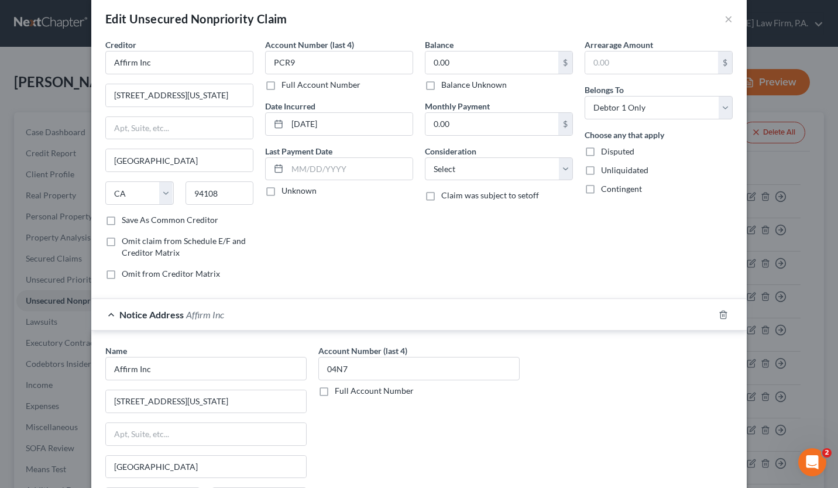
scroll to position [12, 0]
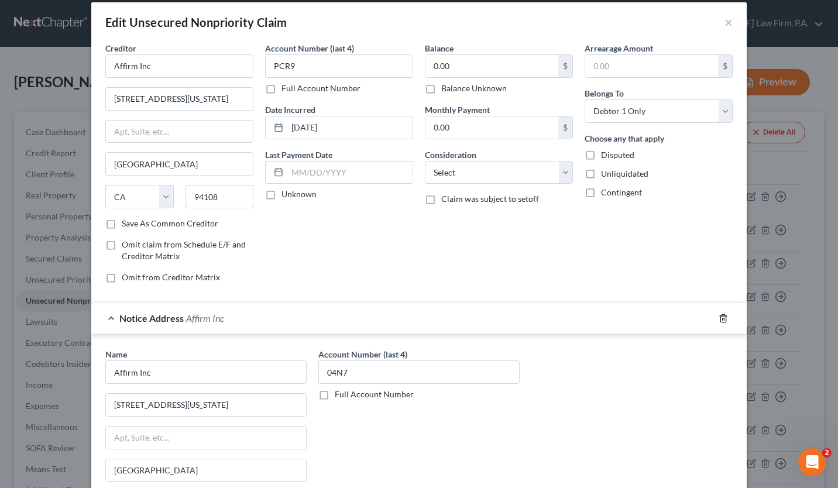
click at [719, 318] on icon "button" at bounding box center [723, 318] width 9 height 9
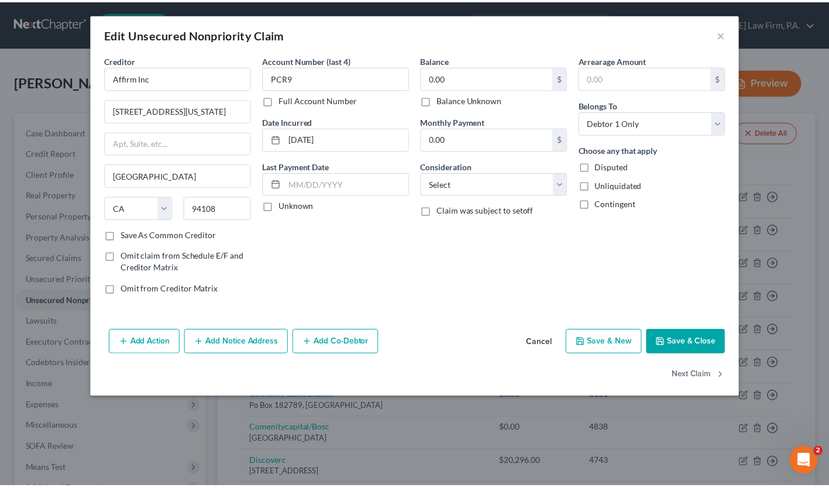
scroll to position [0, 0]
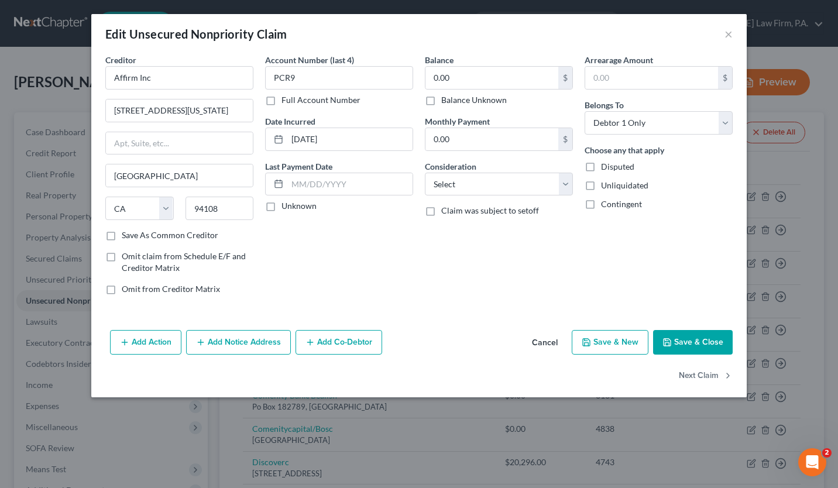
click at [686, 345] on button "Save & Close" at bounding box center [693, 342] width 80 height 25
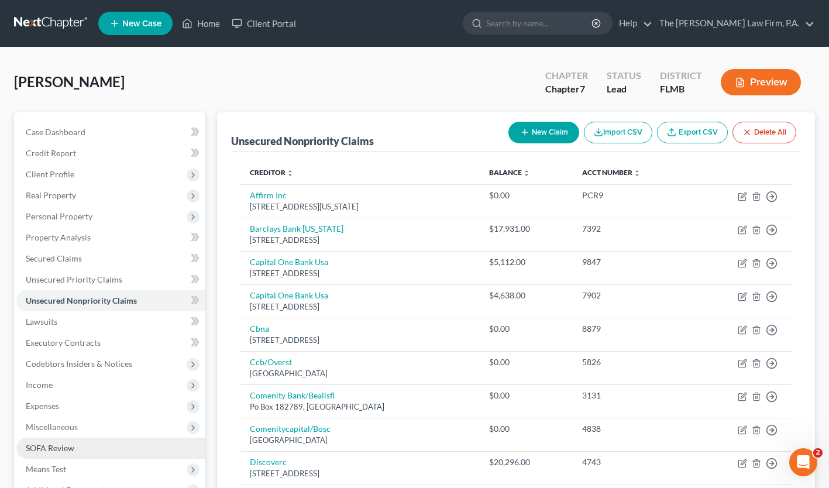
click at [51, 448] on span "SOFA Review" at bounding box center [50, 448] width 49 height 10
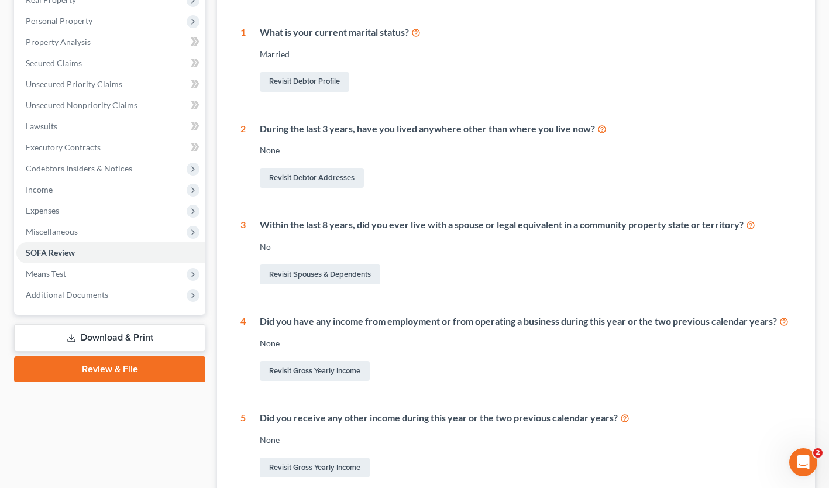
scroll to position [217, 0]
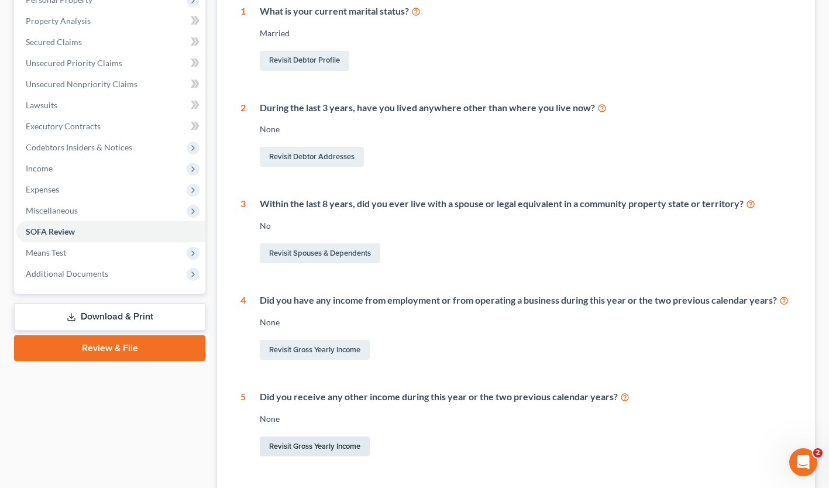
click at [310, 450] on link "Revisit Gross Yearly Income" at bounding box center [315, 447] width 110 height 20
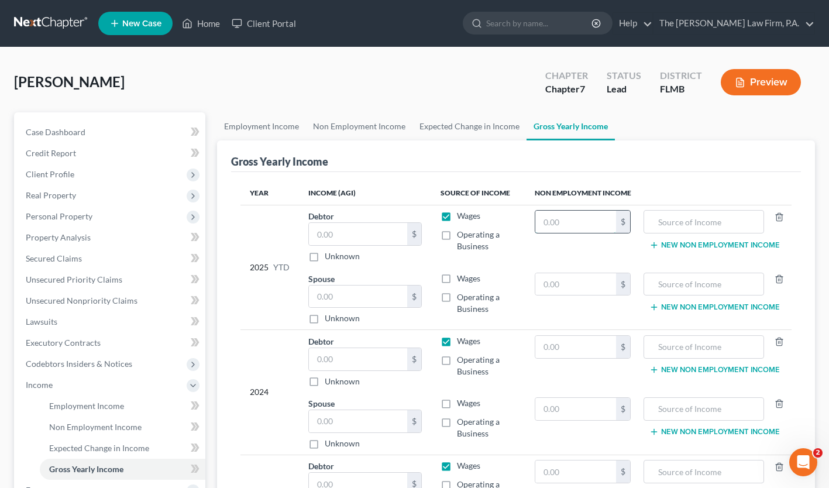
click at [576, 220] on input "text" at bounding box center [575, 222] width 81 height 22
click at [581, 223] on input "text" at bounding box center [575, 222] width 81 height 22
click at [581, 279] on input "text" at bounding box center [575, 284] width 81 height 22
drag, startPoint x: 589, startPoint y: 277, endPoint x: 468, endPoint y: 280, distance: 120.6
click at [468, 280] on tr "Spouse $ Unknown Balance Undetermined $ Unknown Wages Operating a Business 1,22…" at bounding box center [516, 298] width 551 height 63
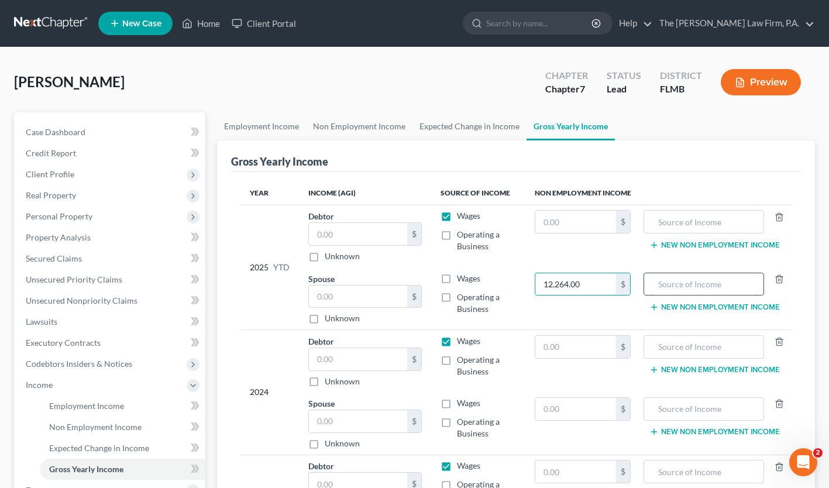
type input "12,264.00"
click at [690, 287] on input "text" at bounding box center [704, 284] width 108 height 22
type input "Social Security"
click at [570, 228] on input "text" at bounding box center [575, 222] width 81 height 22
type input "11,208.00"
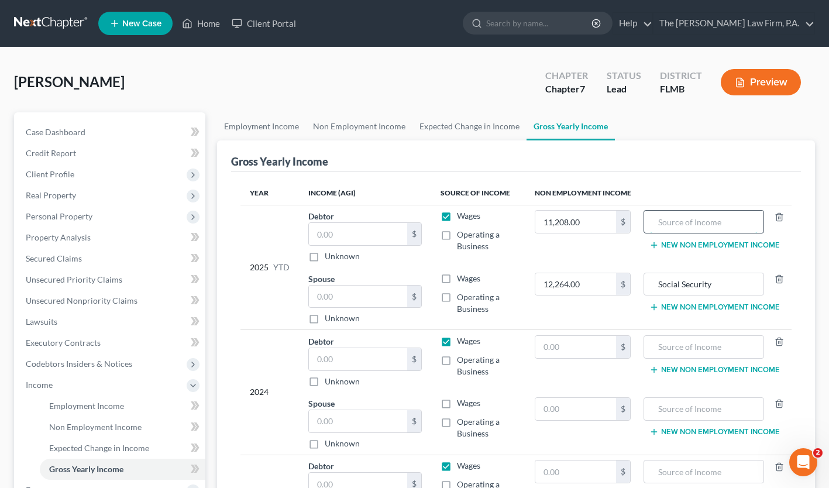
click at [658, 215] on input "text" at bounding box center [704, 222] width 108 height 22
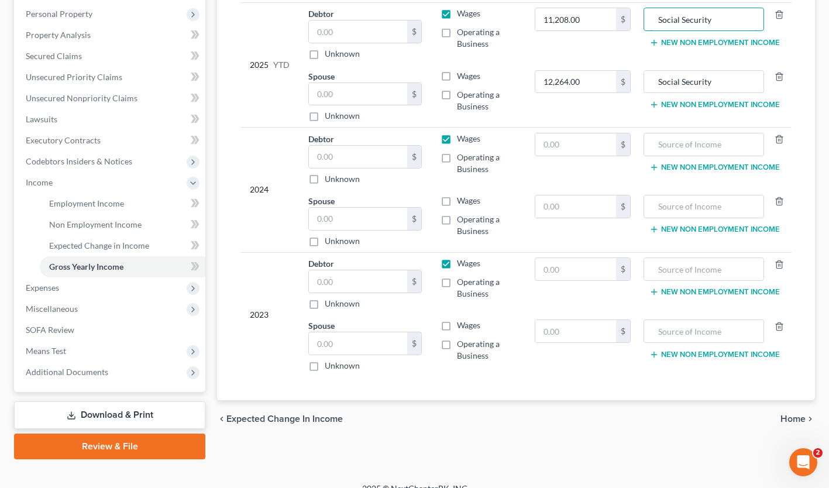
scroll to position [204, 0]
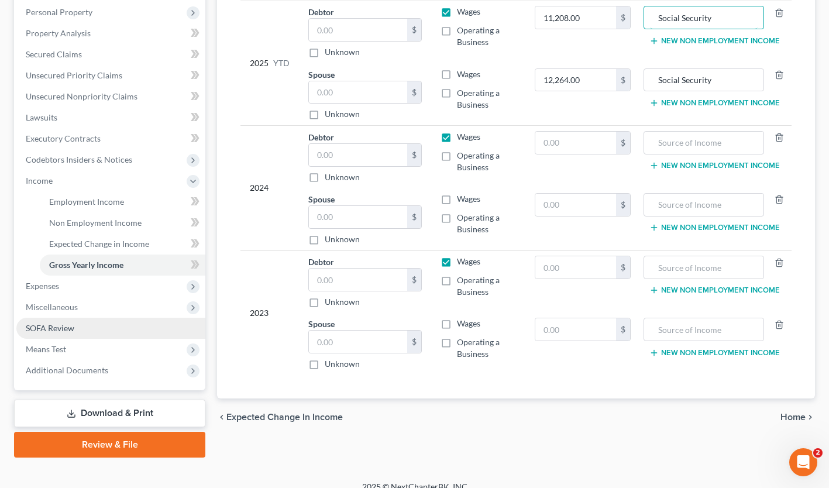
type input "Social Security"
click at [64, 334] on link "SOFA Review" at bounding box center [110, 328] width 189 height 21
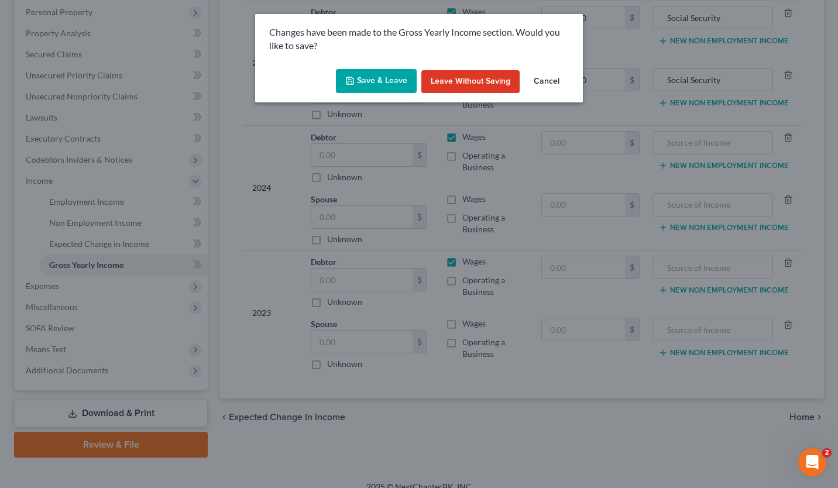
click at [390, 83] on button "Save & Leave" at bounding box center [376, 81] width 81 height 25
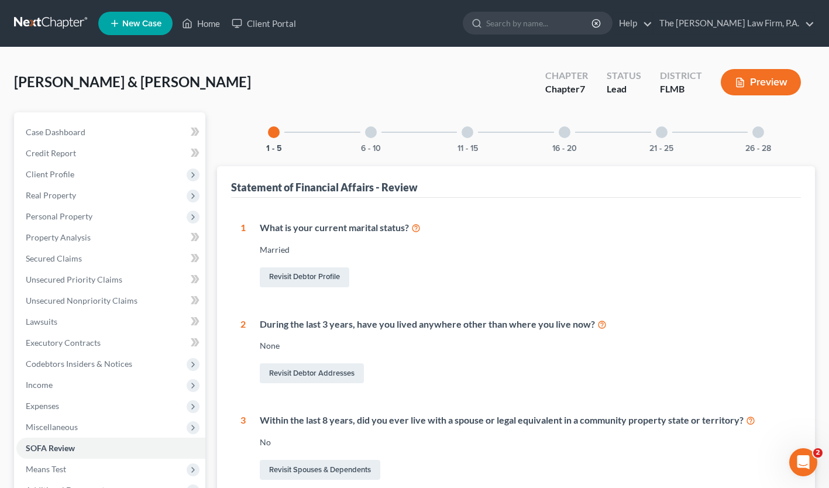
click at [565, 132] on div at bounding box center [565, 132] width 12 height 12
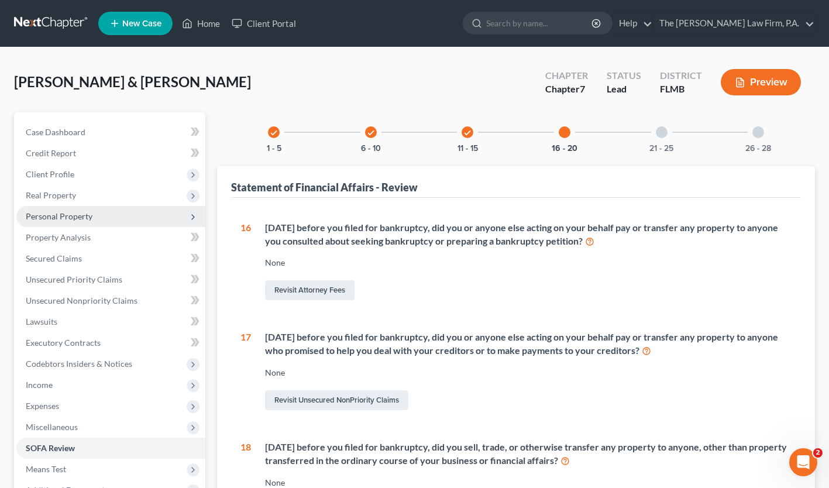
click at [56, 217] on span "Personal Property" at bounding box center [59, 216] width 67 height 10
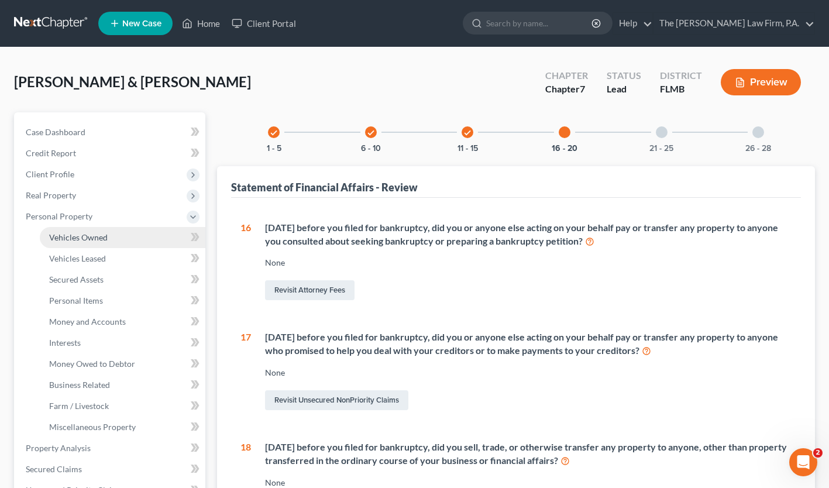
click at [96, 241] on span "Vehicles Owned" at bounding box center [78, 237] width 59 height 10
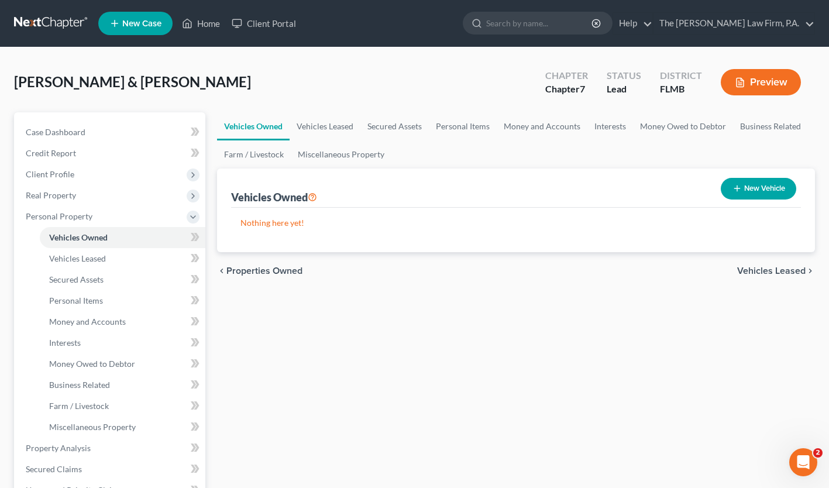
click at [739, 187] on button "New Vehicle" at bounding box center [758, 189] width 75 height 22
select select "0"
select select "2"
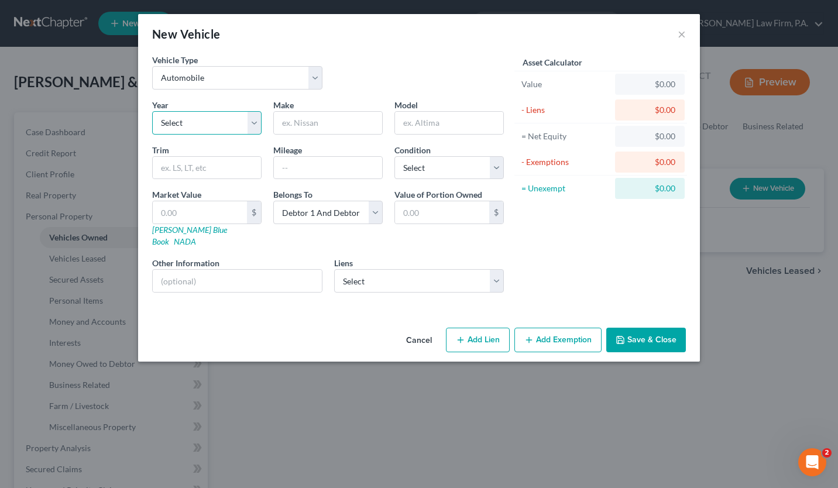
click at [206, 123] on select "Select 2026 2025 2024 2023 2022 2021 2020 2019 2018 2017 2016 2015 2014 2013 20…" at bounding box center [206, 122] width 109 height 23
select select "21"
click at [152, 111] on select "Select 2026 2025 2024 2023 2022 2021 2020 2019 2018 2017 2016 2015 2014 2013 20…" at bounding box center [206, 122] width 109 height 23
click at [300, 123] on input "text" at bounding box center [328, 123] width 108 height 22
type input "Buick"
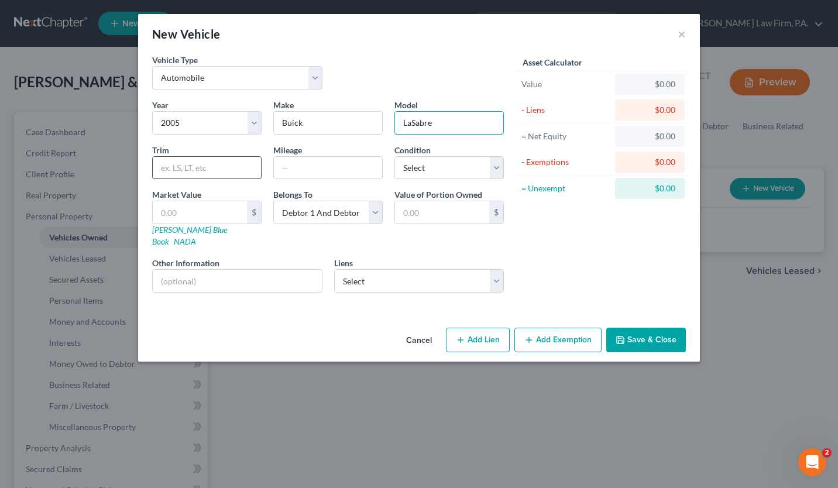
type input "LaSabre"
click at [191, 170] on input "text" at bounding box center [207, 168] width 108 height 22
type input "Limited Sedan"
click at [288, 168] on input "text" at bounding box center [328, 168] width 108 height 22
type input "195,000"
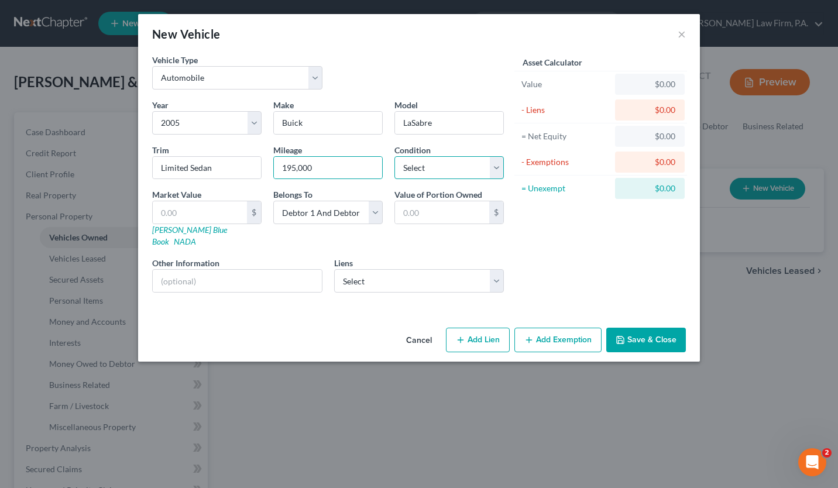
click at [429, 160] on select "Select Excellent Very Good Good Fair Poor" at bounding box center [448, 167] width 109 height 23
select select "3"
click at [394, 156] on select "Select Excellent Very Good Good Fair Poor" at bounding box center [448, 167] width 109 height 23
click at [201, 211] on input "text" at bounding box center [200, 212] width 94 height 22
type input "1"
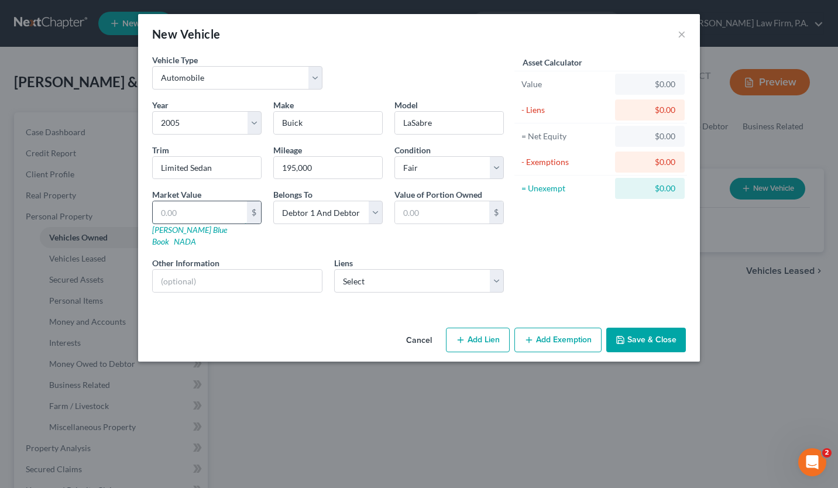
type input "1.00"
type input "16"
type input "16.00"
type input "169"
type input "169.00"
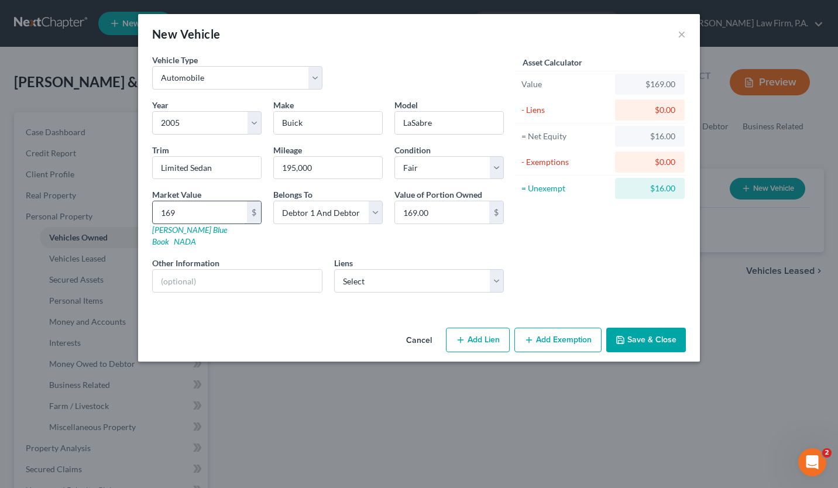
type input "1695"
type input "1,695.00"
click at [357, 215] on select "Select Debtor 1 Only Debtor 2 Only Debtor 1 And Debtor 2 Only At Least One Of T…" at bounding box center [327, 212] width 109 height 23
select select "0"
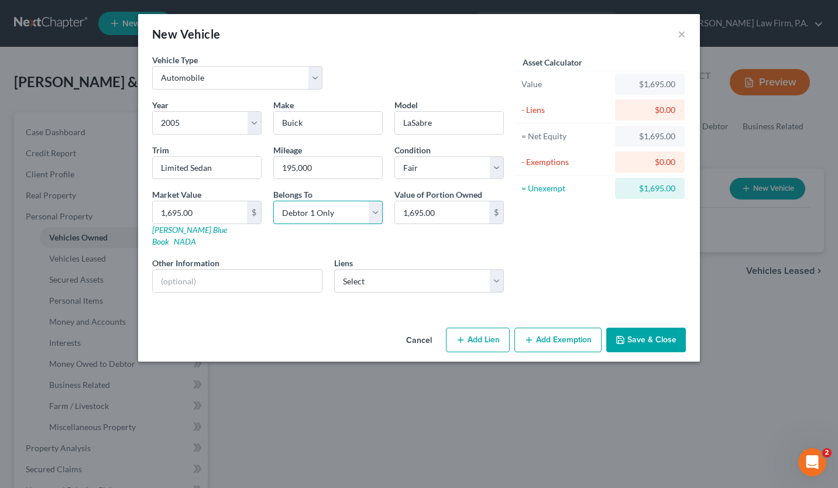
click at [273, 201] on select "Select Debtor 1 Only Debtor 2 Only Debtor 1 And Debtor 2 Only At Least One Of T…" at bounding box center [327, 212] width 109 height 23
click at [634, 328] on button "Save & Close" at bounding box center [646, 340] width 80 height 25
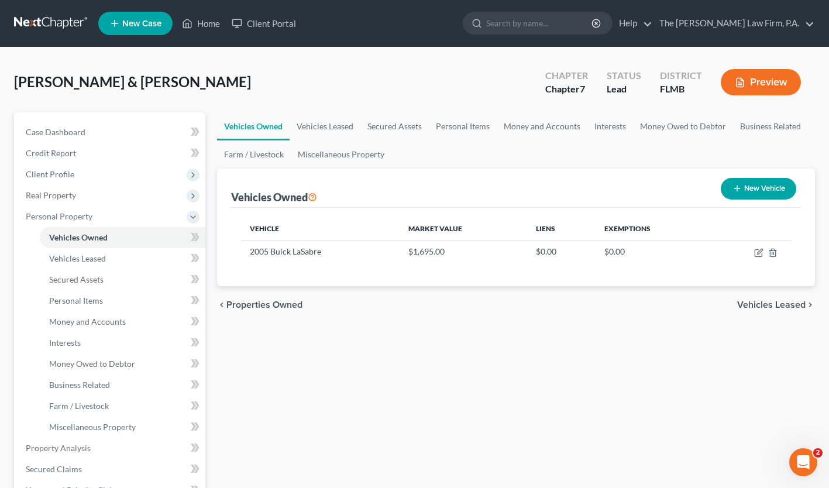
click at [763, 186] on button "New Vehicle" at bounding box center [758, 189] width 75 height 22
select select "0"
select select "2"
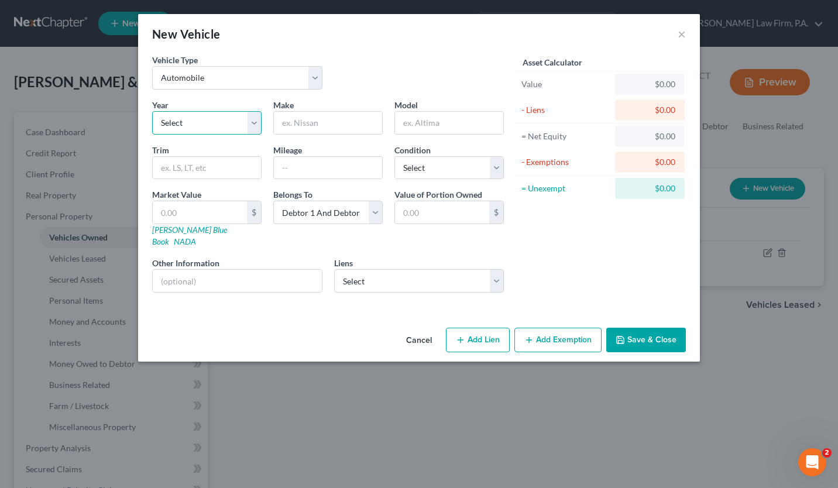
click at [215, 123] on select "Select 2026 2025 2024 2023 2022 2021 2020 2019 2018 2017 2016 2015 2014 2013 20…" at bounding box center [206, 122] width 109 height 23
select select "19"
click at [152, 111] on select "Select 2026 2025 2024 2023 2022 2021 2020 2019 2018 2017 2016 2015 2014 2013 20…" at bounding box center [206, 122] width 109 height 23
click at [327, 113] on input "text" at bounding box center [328, 123] width 108 height 22
type input "Dodge"
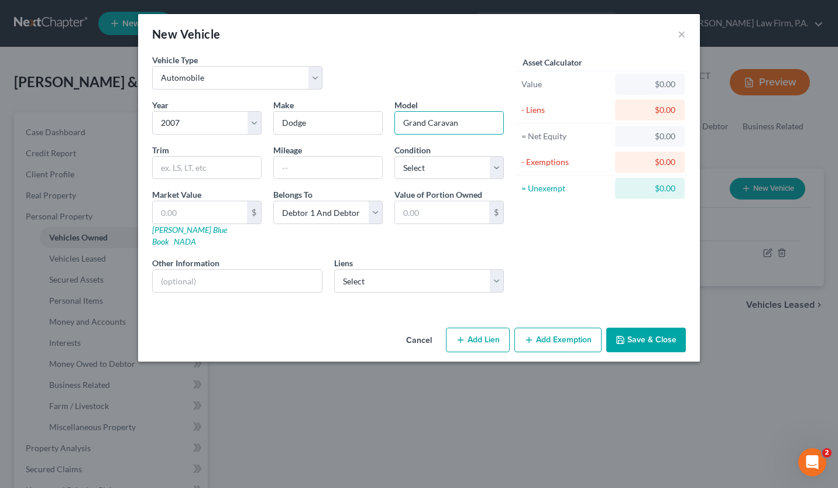
type input "Grand Caravan"
click at [182, 165] on input "text" at bounding box center [207, 168] width 108 height 22
type input "SE"
click at [293, 167] on input "text" at bounding box center [328, 168] width 108 height 22
type input "200,000"
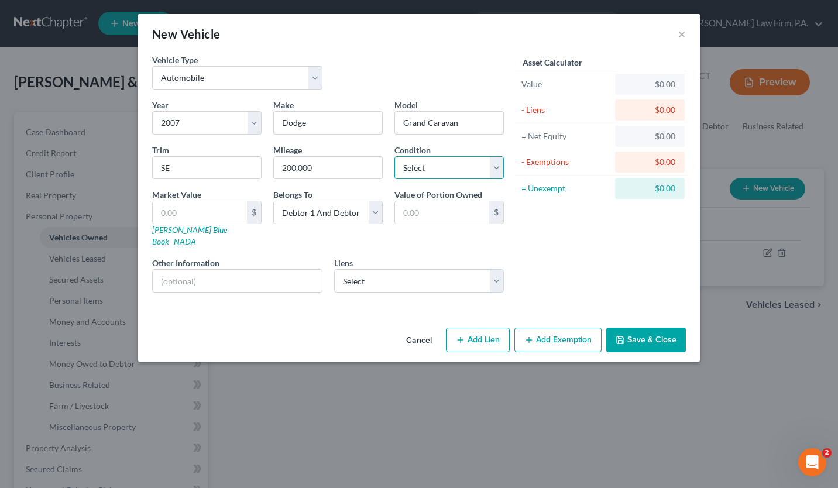
click at [443, 167] on select "Select Excellent Very Good Good Fair Poor" at bounding box center [448, 167] width 109 height 23
select select "3"
click at [394, 156] on select "Select Excellent Very Good Good Fair Poor" at bounding box center [448, 167] width 109 height 23
click at [181, 212] on input "text" at bounding box center [200, 212] width 94 height 22
type input "1"
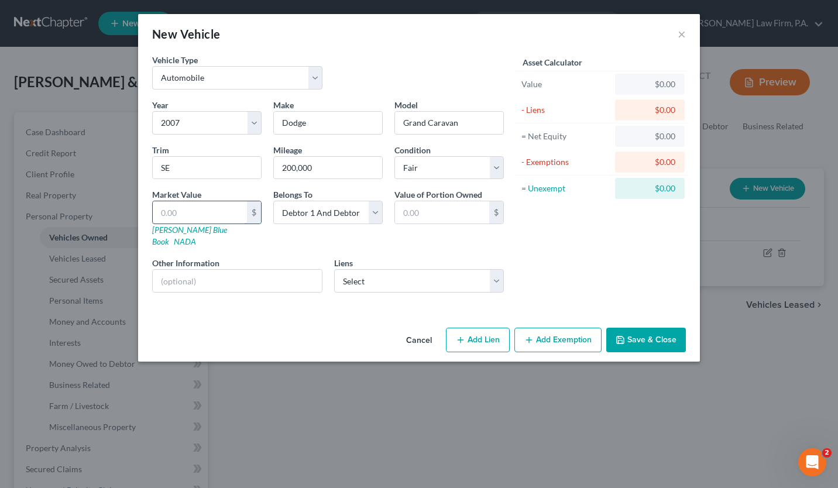
type input "1.00"
type input "17"
type input "17.00"
type input "176"
type input "176.00"
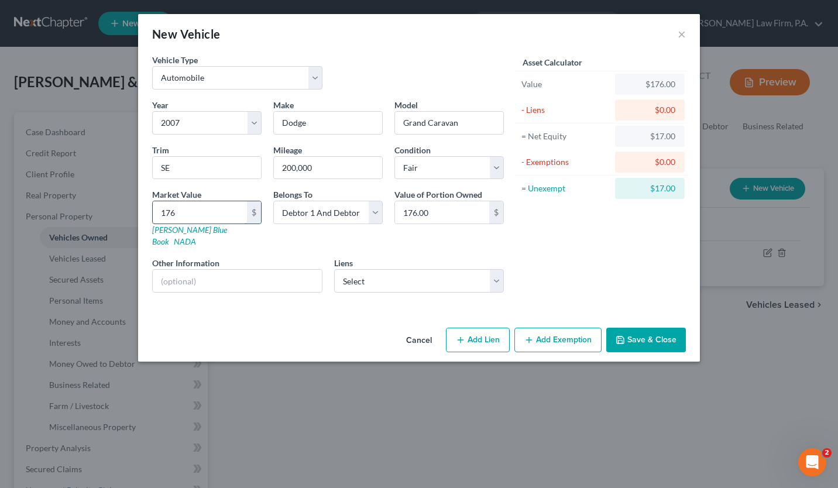
type input "1762"
type input "1,762.00"
click at [650, 328] on button "Save & Close" at bounding box center [646, 340] width 80 height 25
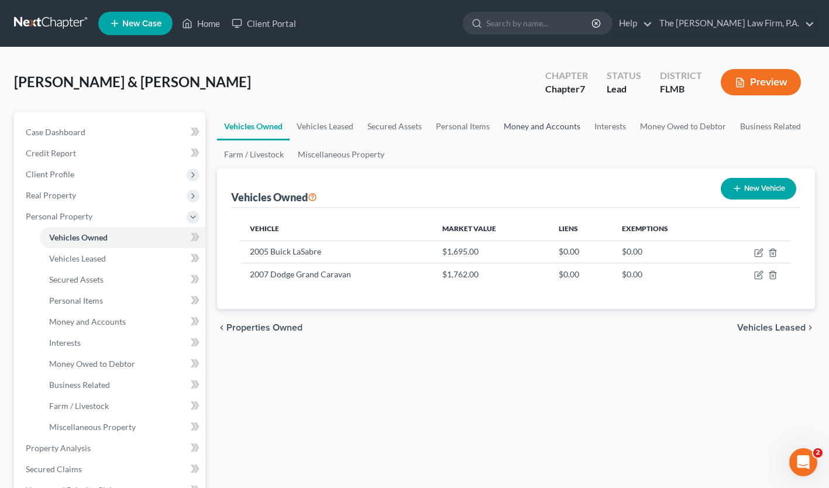
drag, startPoint x: 550, startPoint y: 122, endPoint x: 511, endPoint y: 133, distance: 39.5
click at [550, 122] on link "Money and Accounts" at bounding box center [542, 126] width 91 height 28
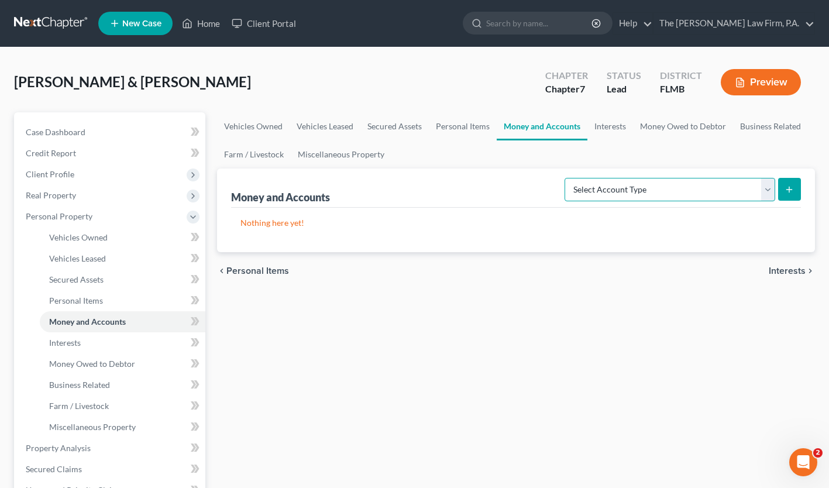
click at [707, 194] on select "Select Account Type Brokerage Cash on Hand Certificates of Deposit Checking Acc…" at bounding box center [670, 189] width 211 height 23
select select "checking"
click at [567, 178] on select "Select Account Type Brokerage Cash on Hand Certificates of Deposit Checking Acc…" at bounding box center [670, 189] width 211 height 23
click at [785, 190] on icon "submit" at bounding box center [789, 189] width 9 height 9
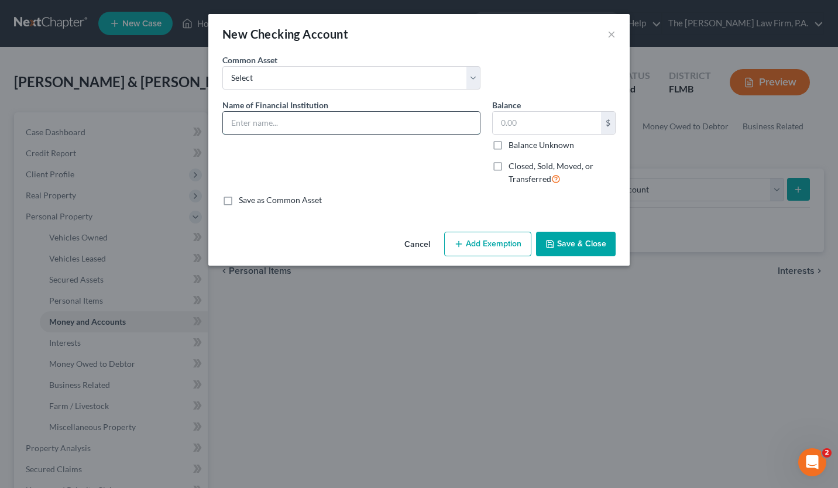
click at [283, 123] on input "text" at bounding box center [351, 123] width 257 height 22
click at [458, 118] on input "Bank of America Adva" at bounding box center [351, 123] width 257 height 22
type input "Bank of America Advantage Checking Account"
click at [574, 248] on button "Save & Close" at bounding box center [576, 244] width 80 height 25
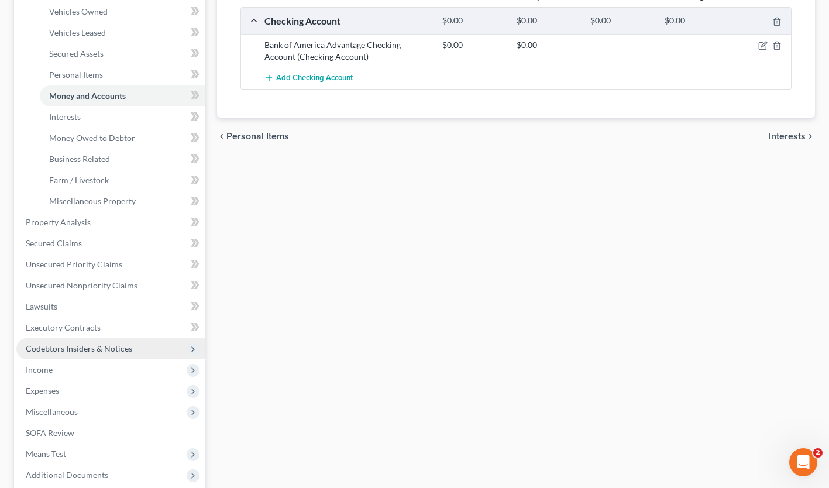
scroll to position [226, 0]
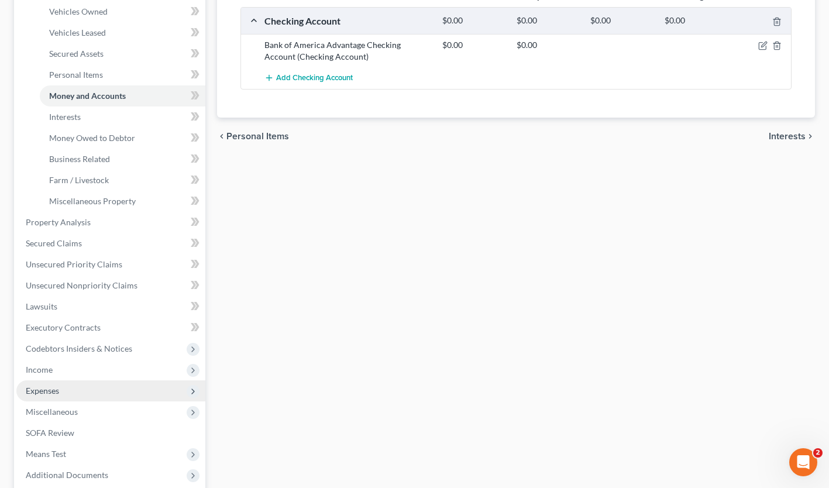
click at [43, 384] on span "Expenses" at bounding box center [110, 390] width 189 height 21
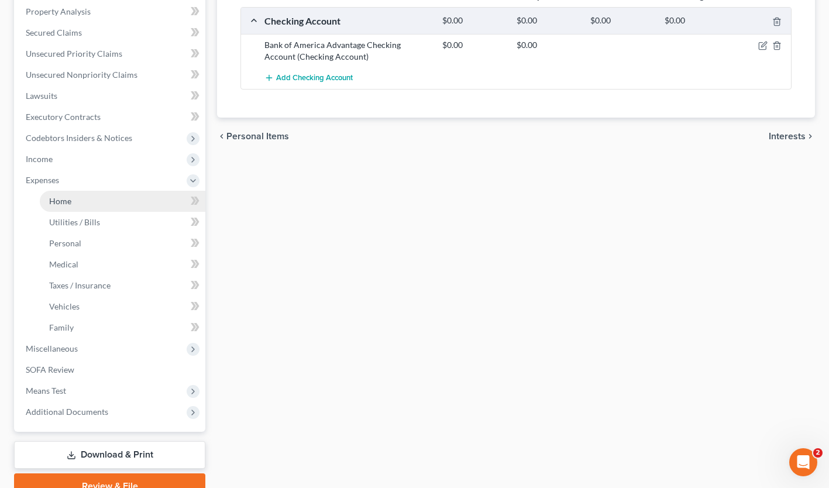
click at [67, 200] on span "Home" at bounding box center [60, 201] width 22 height 10
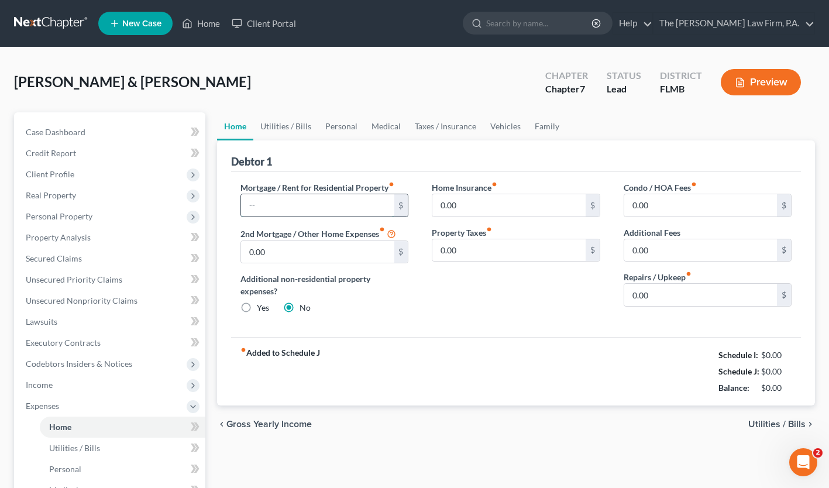
click at [269, 207] on input "text" at bounding box center [317, 205] width 153 height 22
type input "821.00"
type input "50.00"
drag, startPoint x: 503, startPoint y: 126, endPoint x: 489, endPoint y: 128, distance: 13.6
click at [503, 126] on link "Vehicles" at bounding box center [505, 126] width 44 height 28
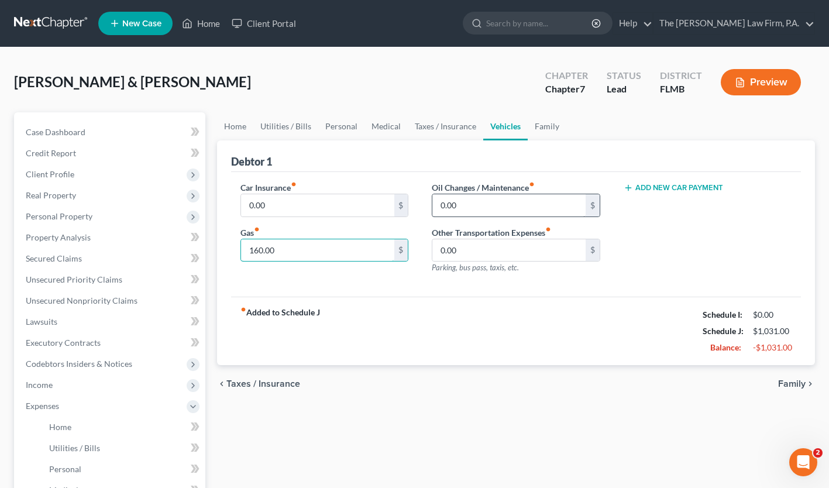
type input "160.00"
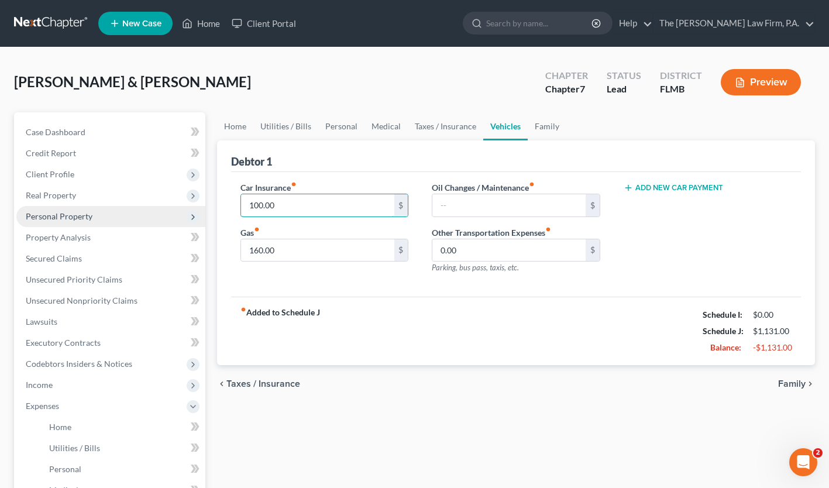
drag, startPoint x: 331, startPoint y: 205, endPoint x: 172, endPoint y: 208, distance: 158.6
click at [172, 208] on div "Petition Navigation Case Dashboard Payments Invoices Payments Payments Credit R…" at bounding box center [414, 418] width 813 height 613
type input "100.00"
click at [458, 208] on input "text" at bounding box center [508, 205] width 153 height 22
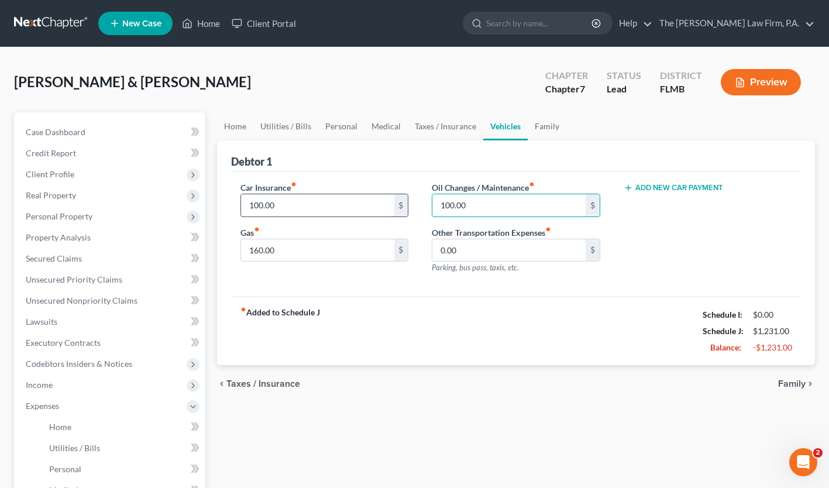
type input "100.00"
click at [483, 250] on input "0.00" at bounding box center [508, 250] width 153 height 22
type input "13.00"
click at [282, 125] on link "Utilities / Bills" at bounding box center [285, 126] width 65 height 28
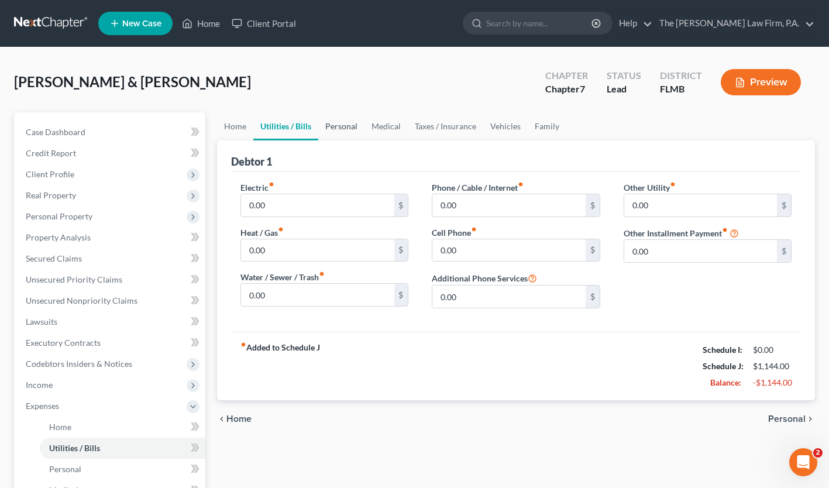
click at [338, 126] on link "Personal" at bounding box center [341, 126] width 46 height 28
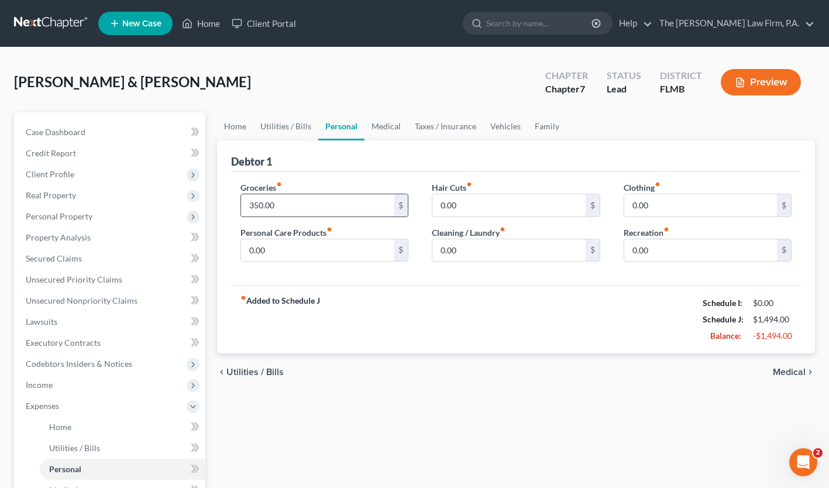
drag, startPoint x: 354, startPoint y: 204, endPoint x: 243, endPoint y: 206, distance: 111.2
click at [243, 206] on input "350.00" at bounding box center [317, 205] width 153 height 22
type input "420.00"
click at [281, 126] on link "Utilities / Bills" at bounding box center [285, 126] width 65 height 28
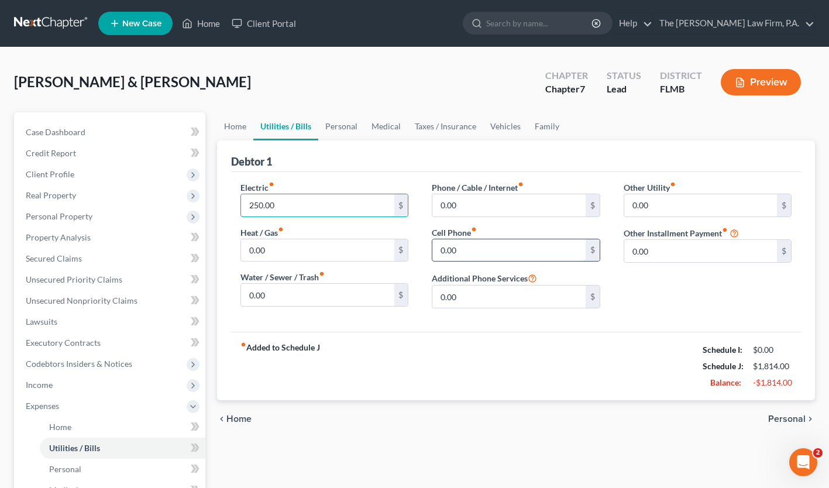
type input "250.00"
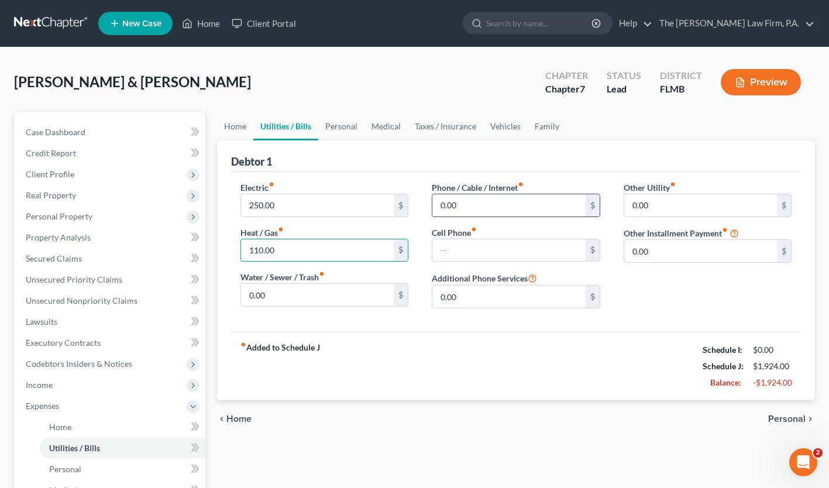
type input "110.00"
click at [468, 250] on input "text" at bounding box center [508, 250] width 153 height 22
type input "110.00"
click at [486, 215] on input "0.00" at bounding box center [508, 205] width 153 height 22
type input "140.00"
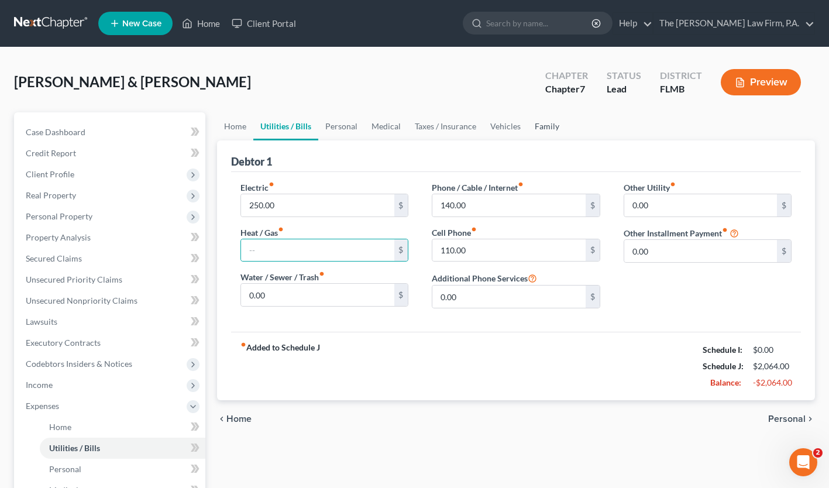
click at [547, 126] on link "Family" at bounding box center [547, 126] width 39 height 28
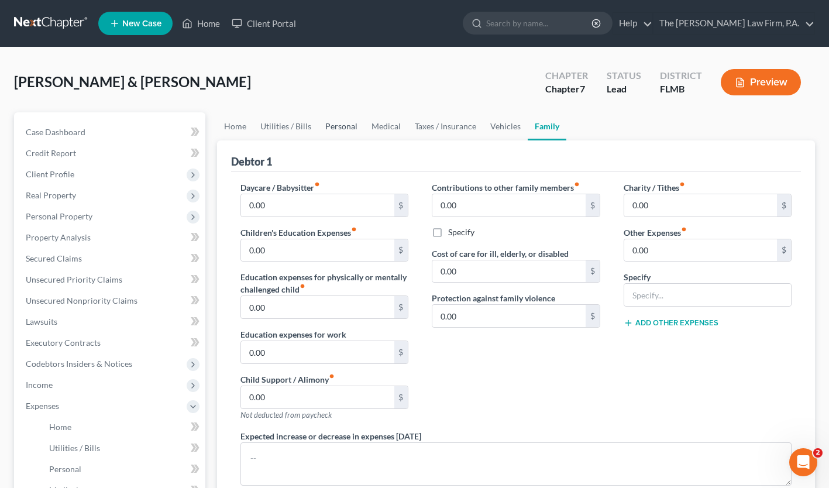
click at [341, 122] on link "Personal" at bounding box center [341, 126] width 46 height 28
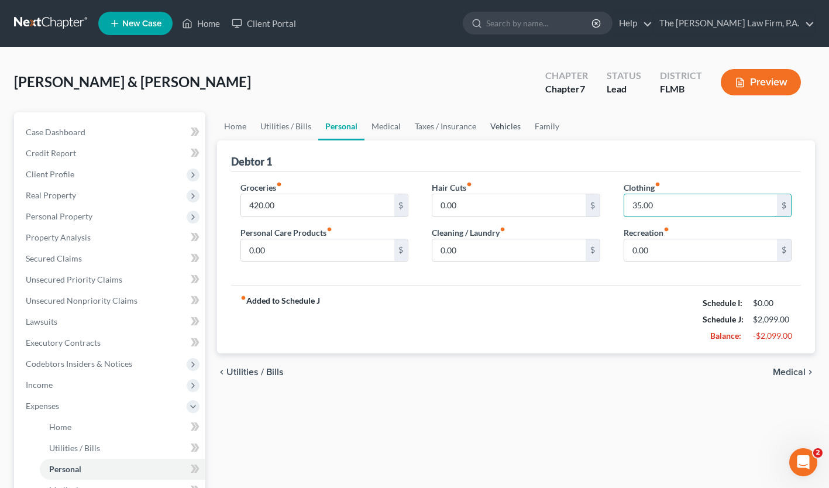
type input "35.00"
drag, startPoint x: 510, startPoint y: 125, endPoint x: 499, endPoint y: 128, distance: 11.1
click at [510, 125] on link "Vehicles" at bounding box center [505, 126] width 44 height 28
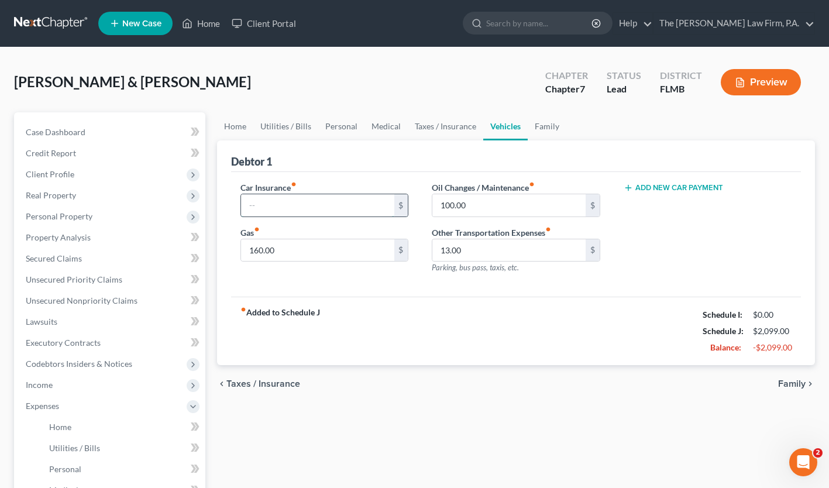
click at [302, 194] on input "text" at bounding box center [317, 205] width 153 height 22
type input "140.00"
click at [242, 126] on link "Home" at bounding box center [235, 126] width 36 height 28
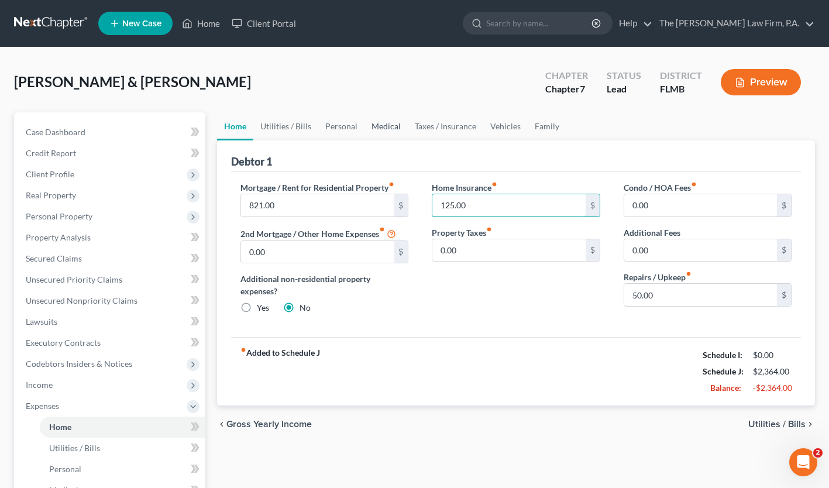
type input "125.00"
click at [380, 122] on link "Medical" at bounding box center [386, 126] width 43 height 28
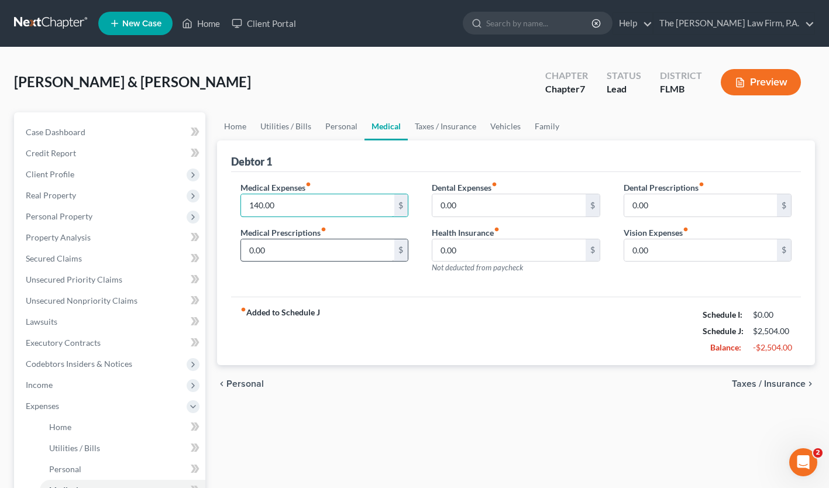
type input "140.00"
type input "100.00"
type input "310.00"
click at [667, 197] on input "0.00" at bounding box center [700, 205] width 153 height 22
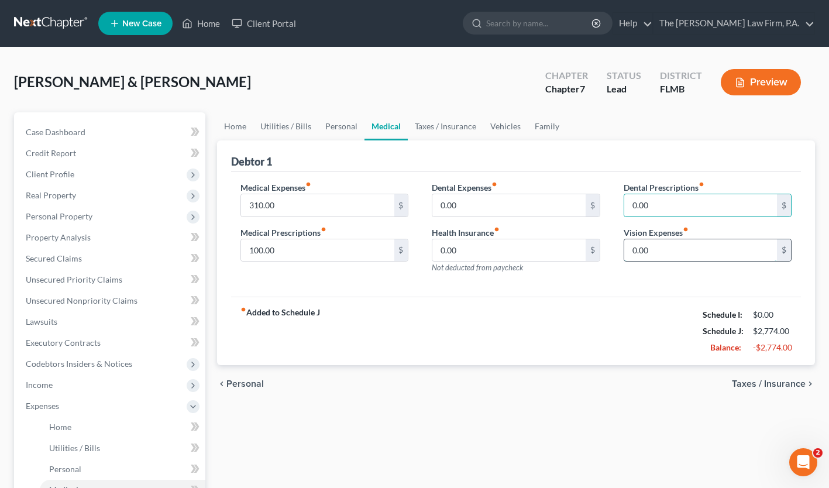
click at [655, 243] on input "0.00" at bounding box center [700, 250] width 153 height 22
type input "32.00"
click at [553, 122] on link "Family" at bounding box center [547, 126] width 39 height 28
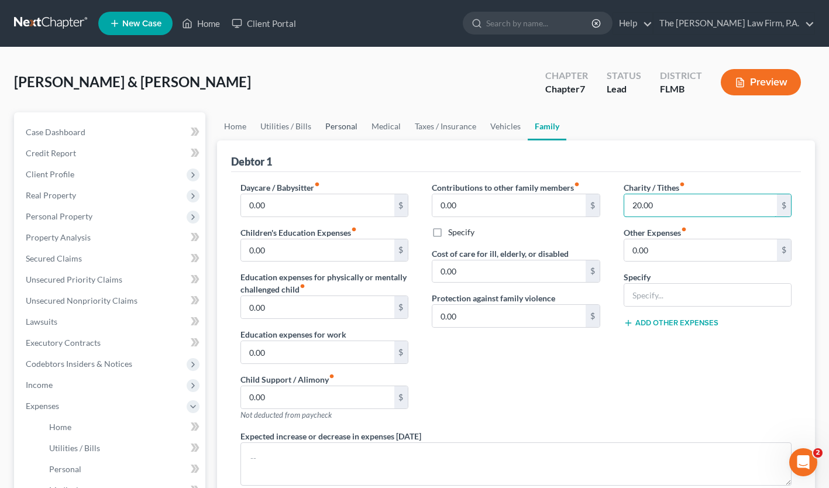
type input "20.00"
click at [345, 127] on link "Personal" at bounding box center [341, 126] width 46 height 28
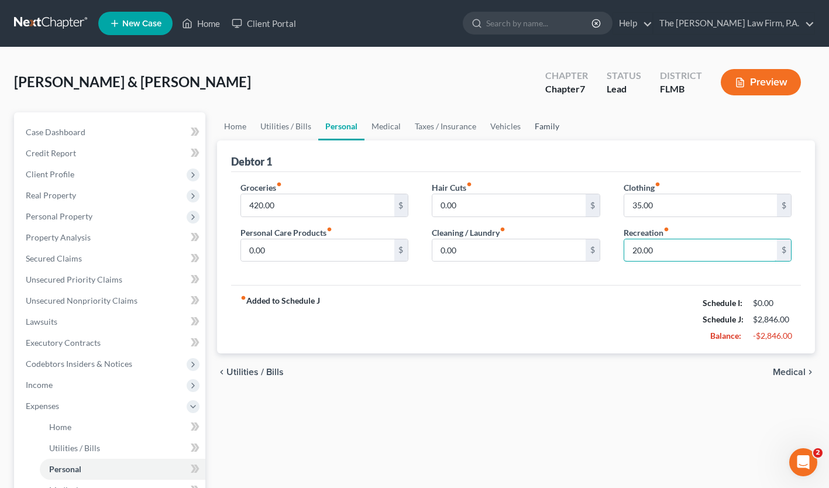
type input "20.00"
click at [547, 122] on link "Family" at bounding box center [547, 126] width 39 height 28
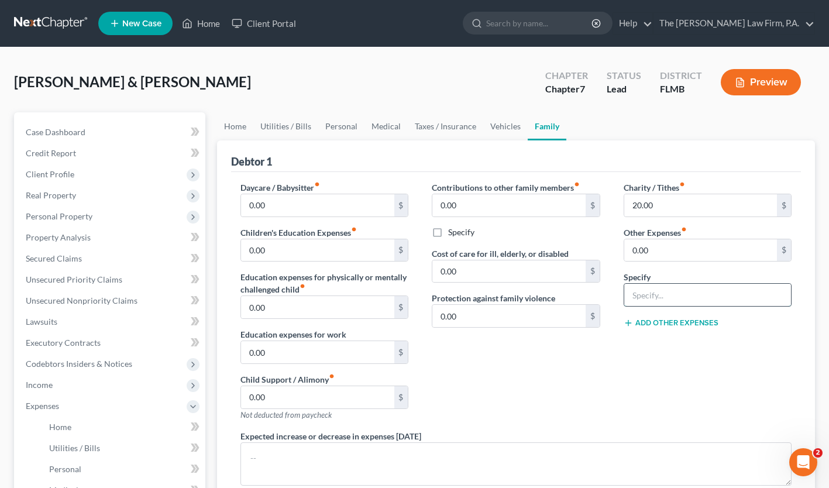
click at [669, 299] on input "text" at bounding box center [707, 295] width 167 height 22
click at [664, 255] on input "0.00" at bounding box center [700, 250] width 153 height 22
type input "120.00"
drag, startPoint x: 645, startPoint y: 298, endPoint x: 692, endPoint y: 298, distance: 46.8
click at [655, 298] on input "text" at bounding box center [707, 295] width 167 height 22
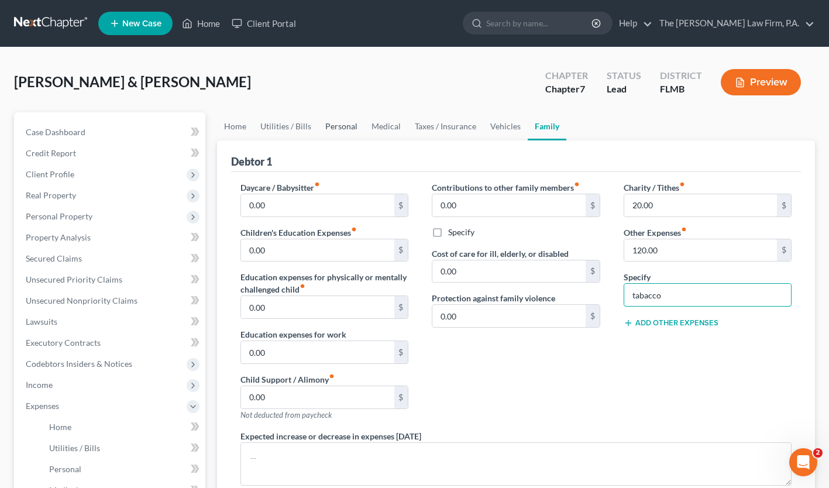
type input "tabacco"
click at [334, 122] on link "Personal" at bounding box center [341, 126] width 46 height 28
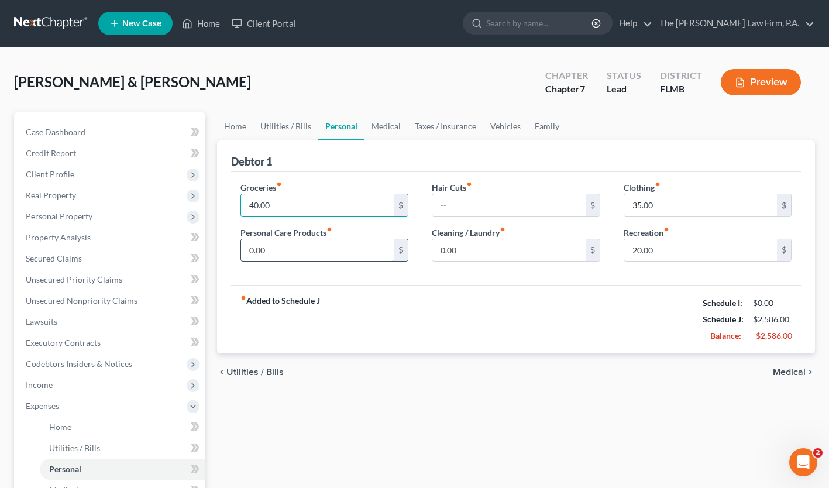
type input "40.00"
click at [345, 249] on input "0.00" at bounding box center [317, 250] width 153 height 22
type input "10.00"
click at [441, 205] on input "text" at bounding box center [508, 205] width 153 height 22
type input "40.00"
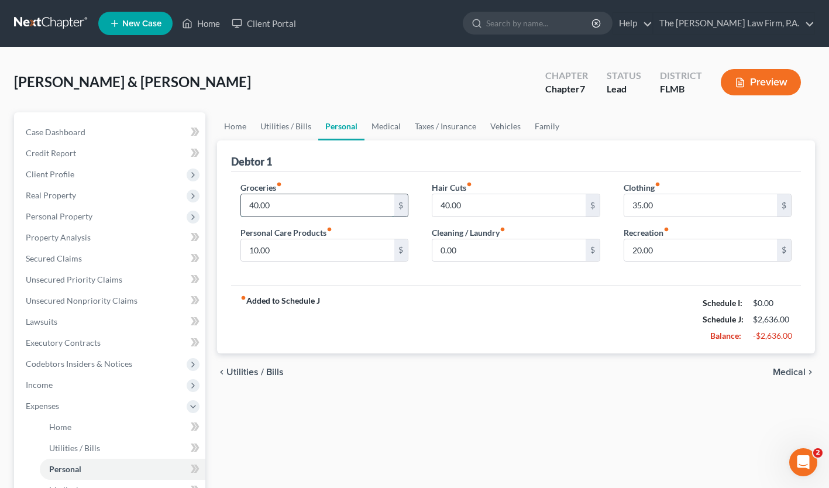
click at [365, 205] on input "40.00" at bounding box center [317, 205] width 153 height 22
type input "420.00"
click at [510, 328] on div "fiber_manual_record Added to Schedule J Schedule I: $0.00 Schedule J: $3,016.00…" at bounding box center [516, 319] width 570 height 68
click at [43, 386] on span "Income" at bounding box center [39, 385] width 27 height 10
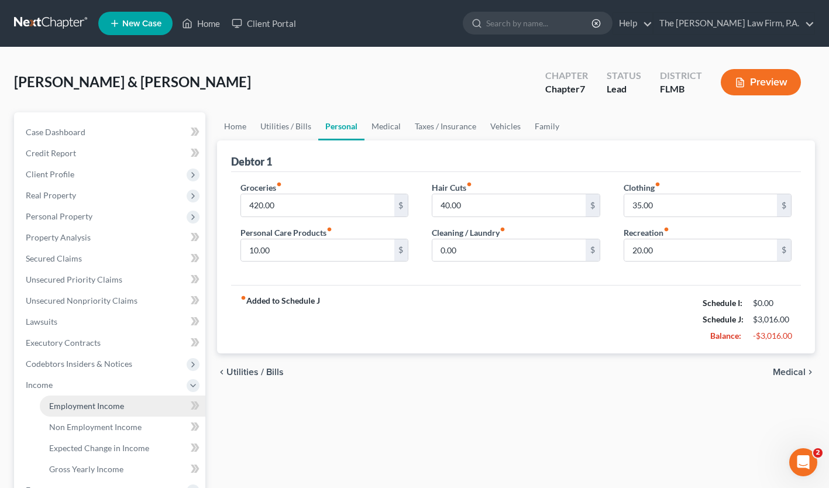
click at [92, 406] on span "Employment Income" at bounding box center [86, 406] width 75 height 10
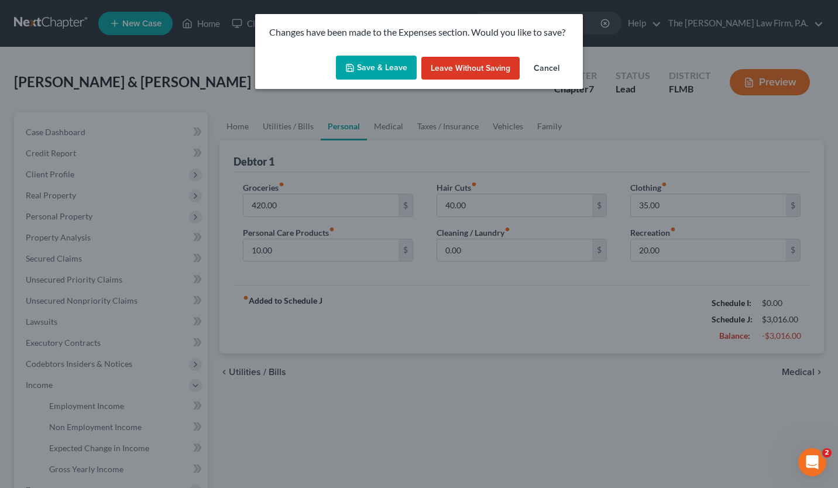
click at [373, 68] on button "Save & Leave" at bounding box center [376, 68] width 81 height 25
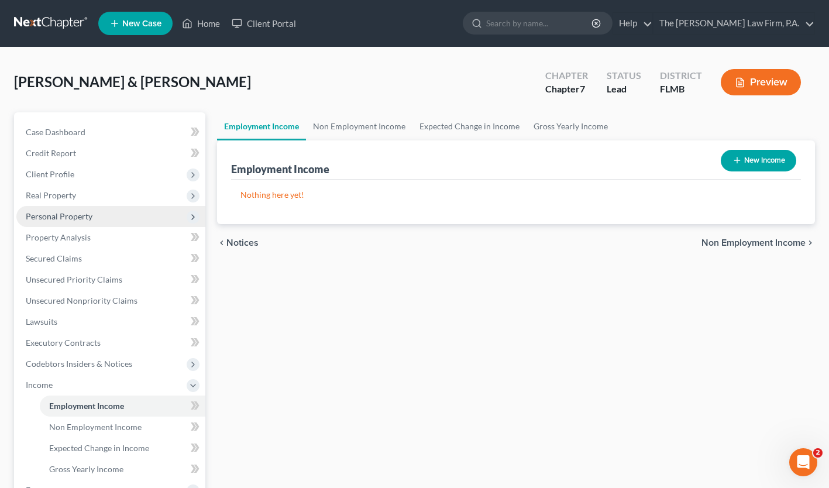
click at [53, 219] on span "Personal Property" at bounding box center [59, 216] width 67 height 10
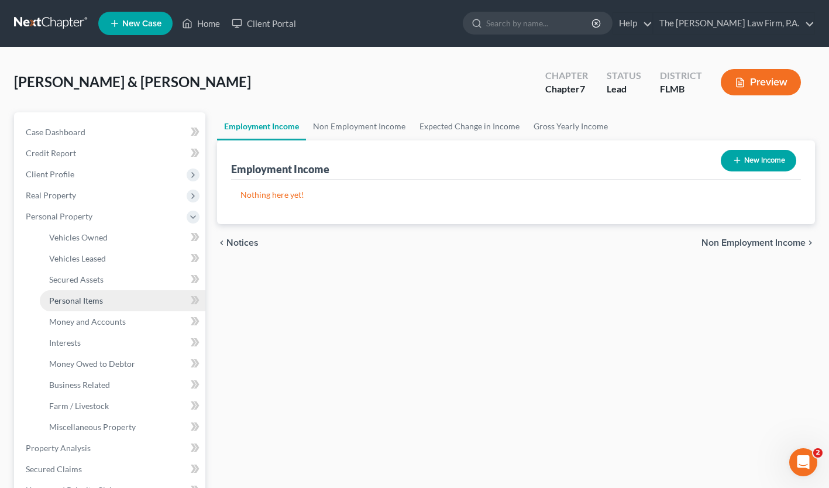
click at [78, 303] on span "Personal Items" at bounding box center [76, 301] width 54 height 10
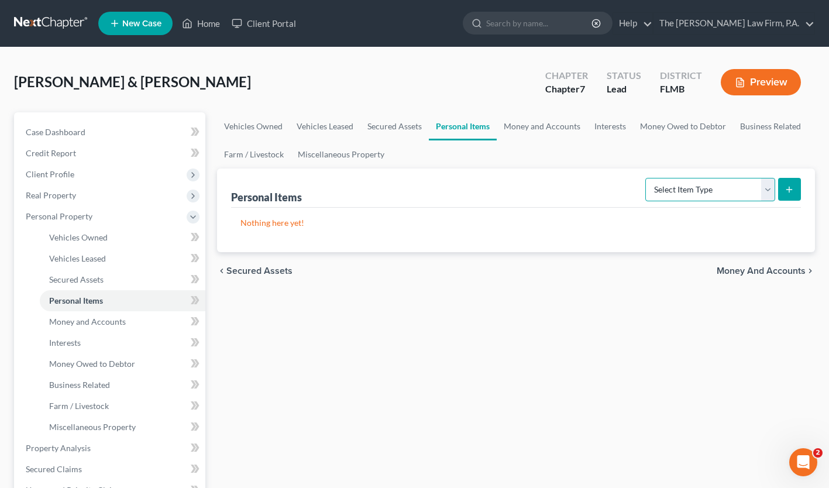
click at [705, 188] on select "Select Item Type Clothing Collectibles Of Value Electronics Firearms Household …" at bounding box center [710, 189] width 130 height 23
select select "clothing"
click at [647, 178] on select "Select Item Type Clothing Collectibles Of Value Electronics Firearms Household …" at bounding box center [710, 189] width 130 height 23
click at [794, 186] on icon "submit" at bounding box center [789, 189] width 9 height 9
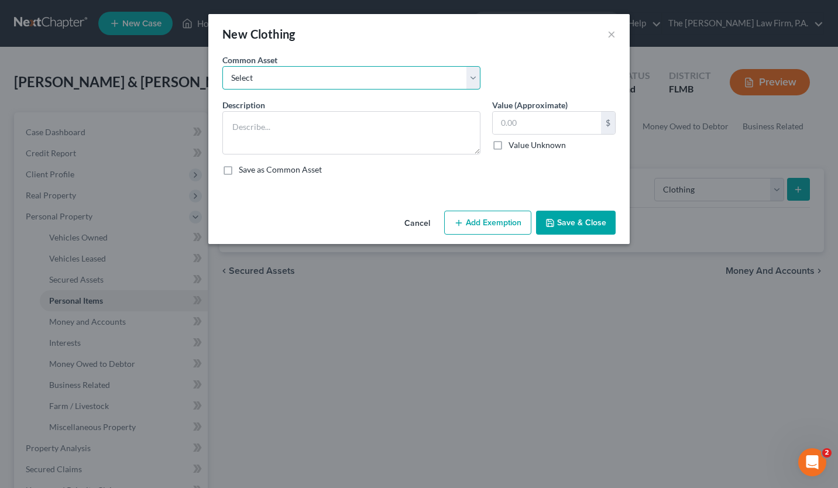
click at [265, 81] on select "Select Various items of wearing apparel" at bounding box center [351, 77] width 258 height 23
select select "0"
click at [222, 66] on select "Select Various items of wearing apparel" at bounding box center [351, 77] width 258 height 23
type textarea "Various items of wearing apparel"
type input "100.00"
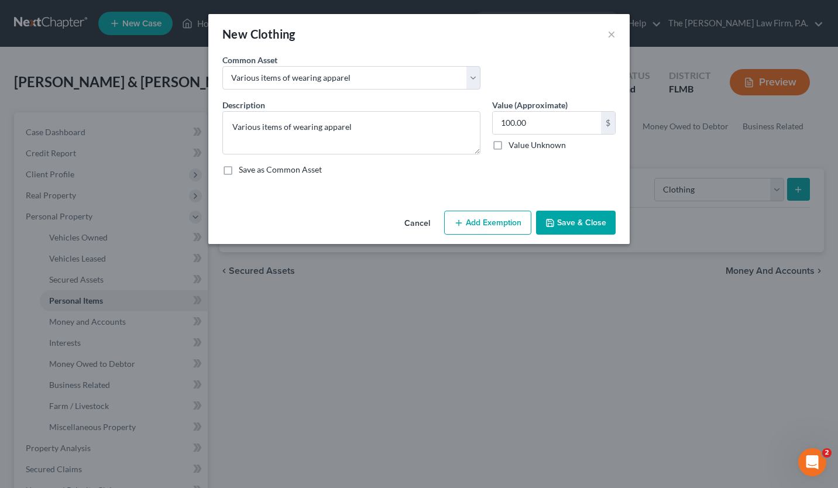
click at [585, 221] on button "Save & Close" at bounding box center [576, 223] width 80 height 25
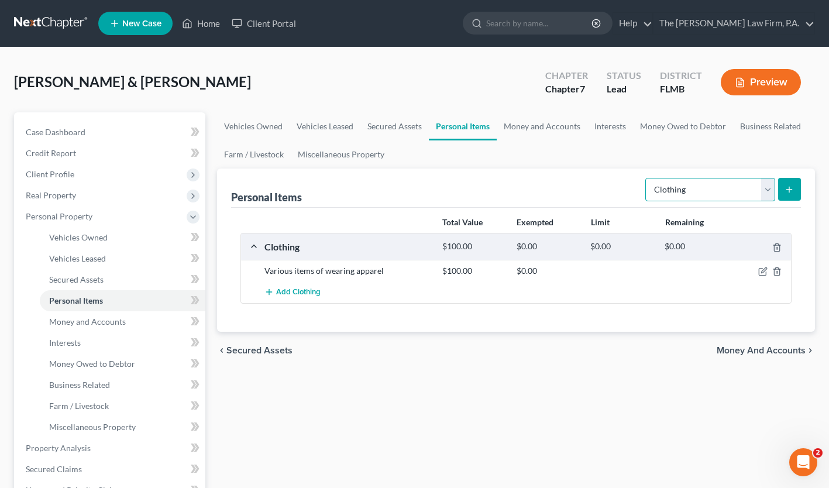
click at [772, 191] on select "Select Item Type Clothing Collectibles Of Value Electronics Firearms Household …" at bounding box center [710, 189] width 130 height 23
select select "household_goods"
click at [647, 178] on select "Select Item Type Clothing Collectibles Of Value Electronics Firearms Household …" at bounding box center [710, 189] width 130 height 23
click at [794, 184] on button "submit" at bounding box center [789, 189] width 23 height 23
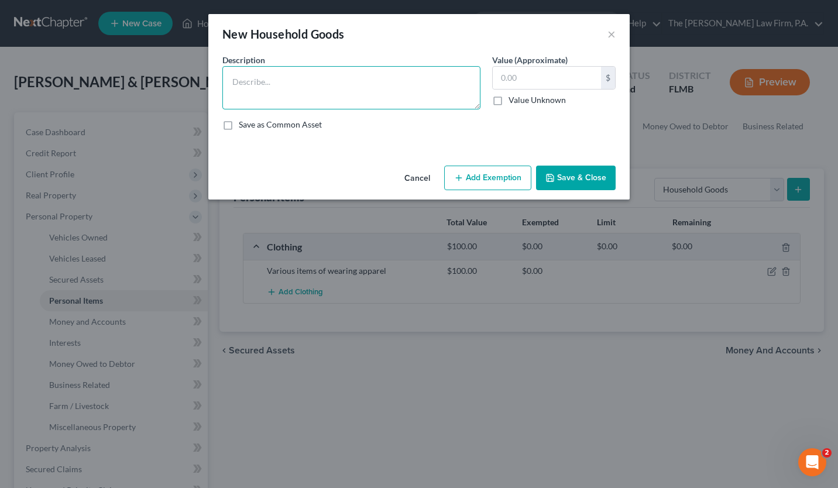
click at [277, 85] on textarea at bounding box center [351, 87] width 258 height 43
type textarea "t"
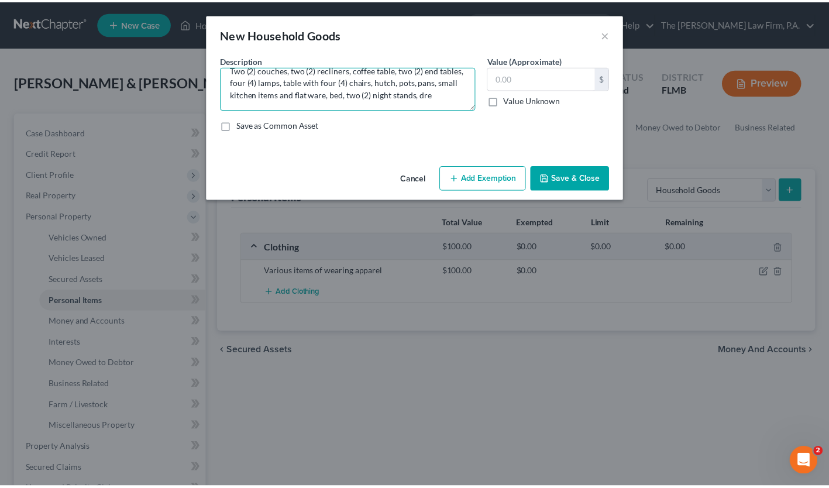
scroll to position [25, 0]
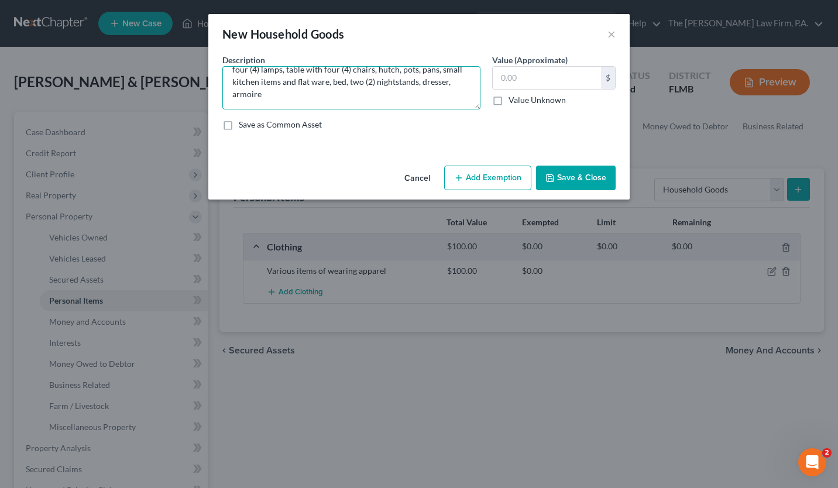
click at [293, 97] on textarea "Two (2) couches, two (2) recliners, coffee table, two (2) end tables, four (4) …" at bounding box center [351, 87] width 258 height 43
type textarea "Two (2) couches, two (2) recliners, coffee table, two (2) end tables, four (4) …"
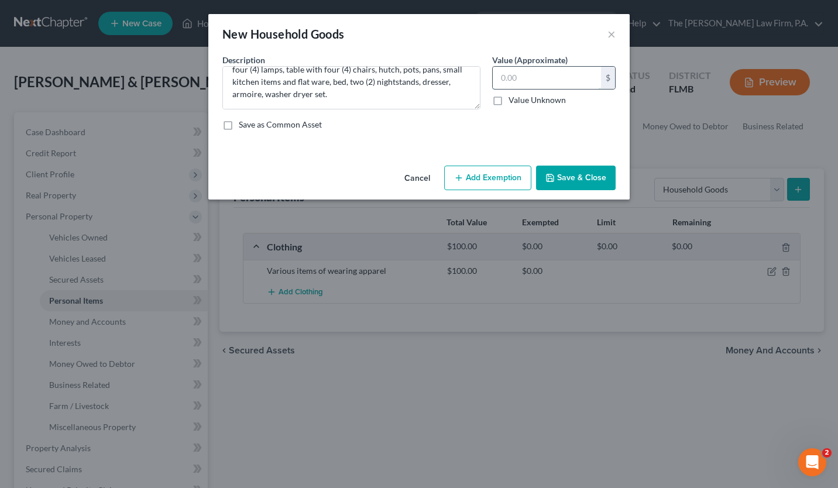
click at [526, 77] on input "text" at bounding box center [547, 78] width 108 height 22
type input "880.00"
click at [480, 179] on button "Add Exemption" at bounding box center [487, 178] width 87 height 25
select select "2"
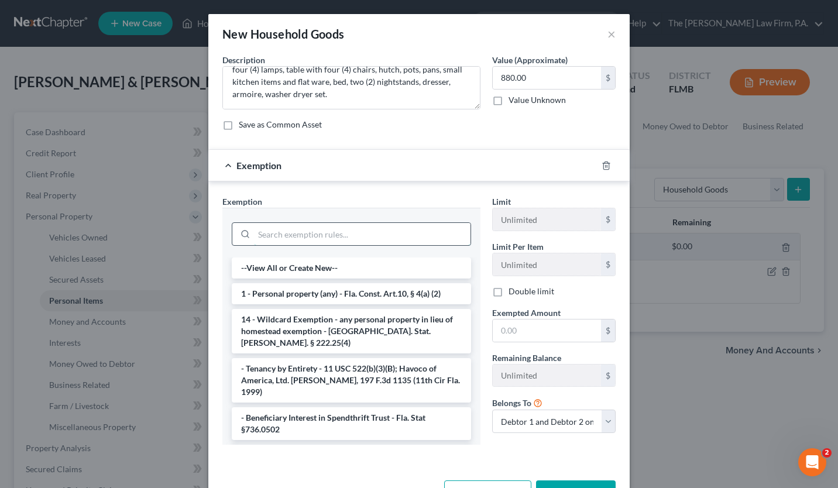
click at [317, 236] on input "search" at bounding box center [362, 234] width 217 height 22
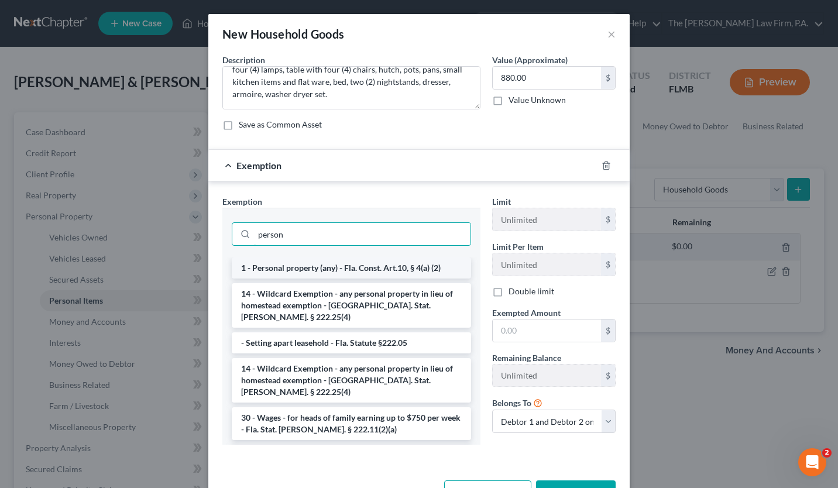
type input "person"
click at [344, 267] on li "1 - Personal property (any) - Fla. Const. Art.10, § 4(a) (2)" at bounding box center [351, 267] width 239 height 21
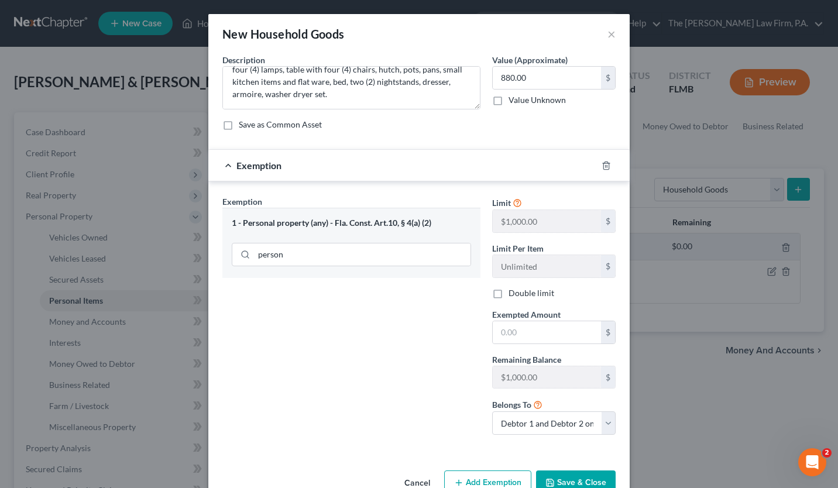
click at [509, 297] on label "Double limit" at bounding box center [532, 293] width 46 height 12
click at [513, 295] on input "Double limit" at bounding box center [517, 291] width 8 height 8
checkbox input "true"
click at [514, 334] on input "text" at bounding box center [547, 332] width 108 height 22
type input "880.00"
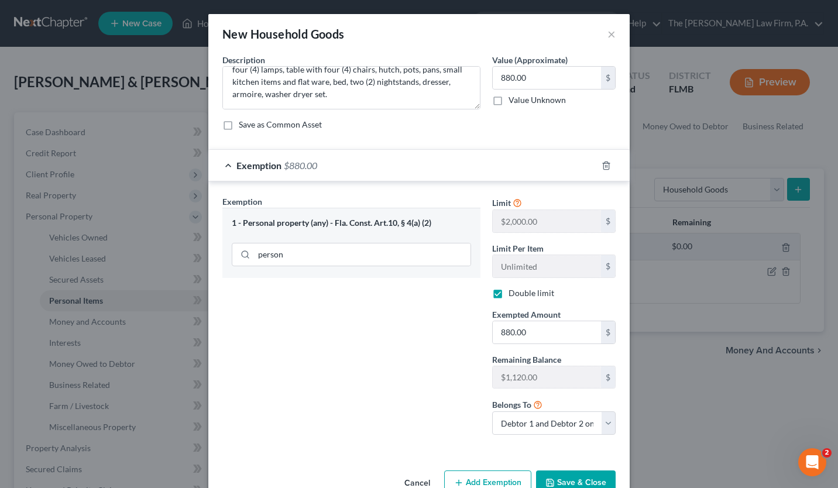
click at [557, 480] on button "Save & Close" at bounding box center [576, 483] width 80 height 25
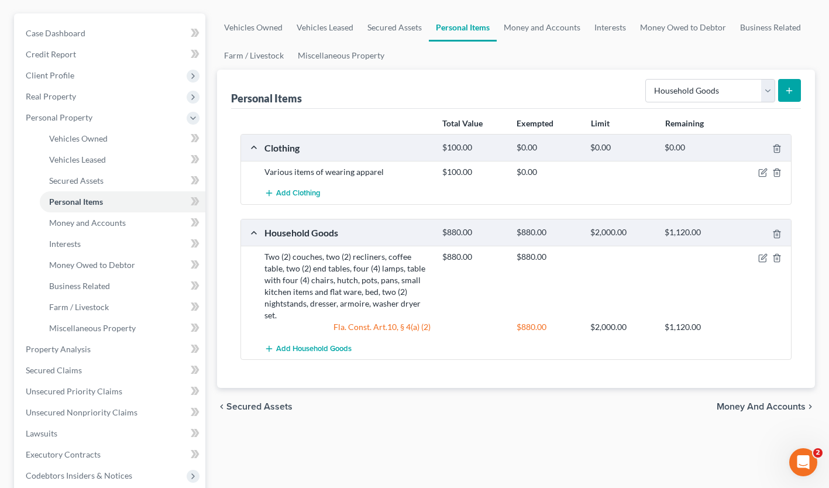
scroll to position [104, 0]
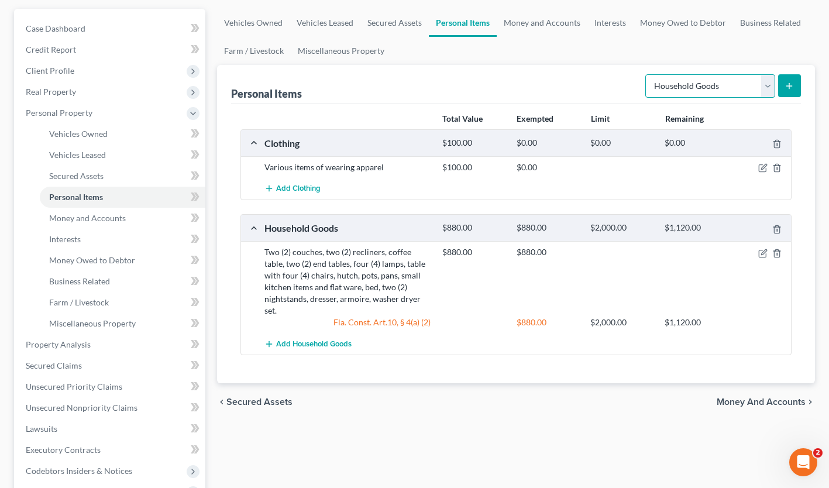
click at [688, 80] on select "Select Item Type Clothing Collectibles Of Value Electronics Firearms Household …" at bounding box center [710, 85] width 130 height 23
select select "electronics"
click at [647, 74] on select "Select Item Type Clothing Collectibles Of Value Electronics Firearms Household …" at bounding box center [710, 85] width 130 height 23
click at [789, 84] on line "submit" at bounding box center [789, 85] width 0 height 5
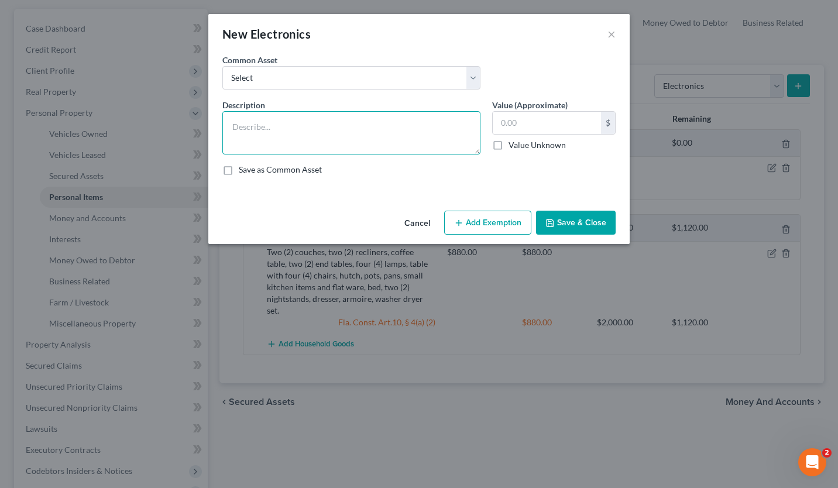
click at [284, 125] on textarea at bounding box center [351, 132] width 258 height 43
type textarea "two (2) televisions"
click at [519, 128] on input "text" at bounding box center [547, 123] width 108 height 22
type input "100.00"
click at [571, 218] on button "Save & Close" at bounding box center [576, 223] width 80 height 25
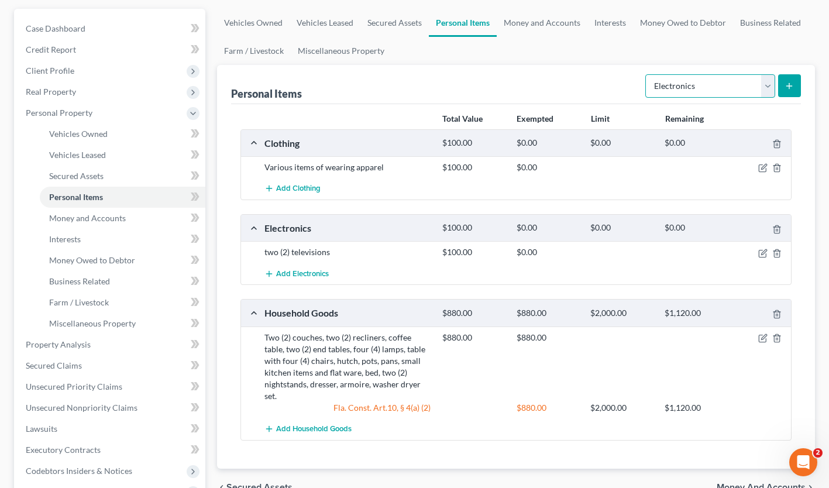
click at [740, 84] on select "Select Item Type Clothing Collectibles Of Value Electronics Firearms Household …" at bounding box center [710, 85] width 130 height 23
select select "household_goods"
click at [647, 74] on select "Select Item Type Clothing Collectibles Of Value Electronics Firearms Household …" at bounding box center [710, 85] width 130 height 23
click at [784, 74] on button "submit" at bounding box center [789, 85] width 23 height 23
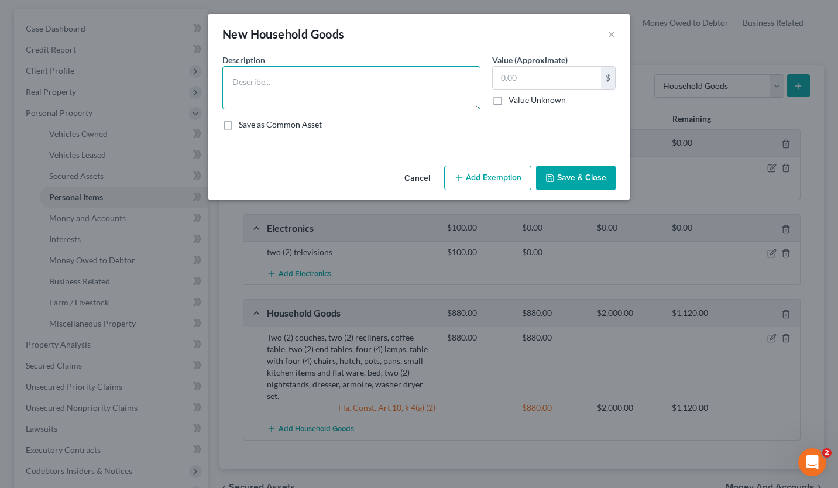
click at [255, 81] on textarea at bounding box center [351, 87] width 258 height 43
type textarea "small hand and power tools, three (3) [PERSON_NAME]"
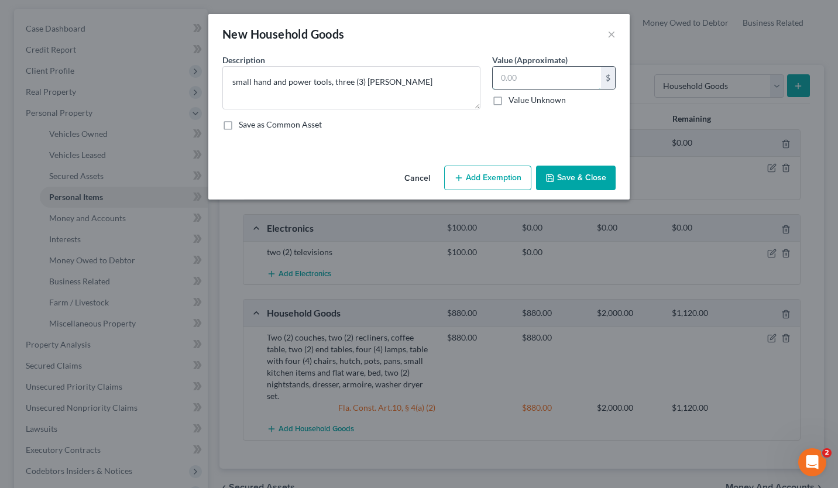
click at [539, 83] on input "text" at bounding box center [547, 78] width 108 height 22
type input "75.00"
click at [568, 173] on button "Save & Close" at bounding box center [576, 178] width 80 height 25
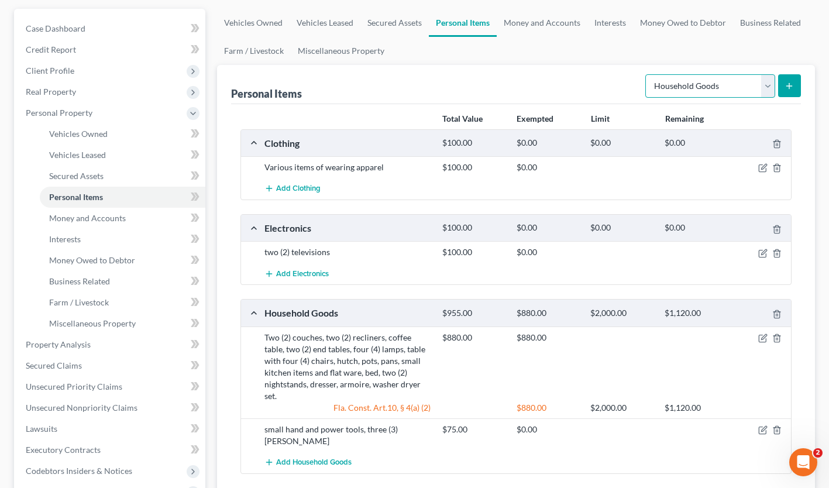
click at [698, 75] on select "Select Item Type Clothing Collectibles Of Value Electronics Firearms Household …" at bounding box center [710, 85] width 130 height 23
select select "jewelry"
click at [647, 74] on select "Select Item Type Clothing Collectibles Of Value Electronics Firearms Household …" at bounding box center [710, 85] width 130 height 23
click at [798, 87] on button "submit" at bounding box center [789, 85] width 23 height 23
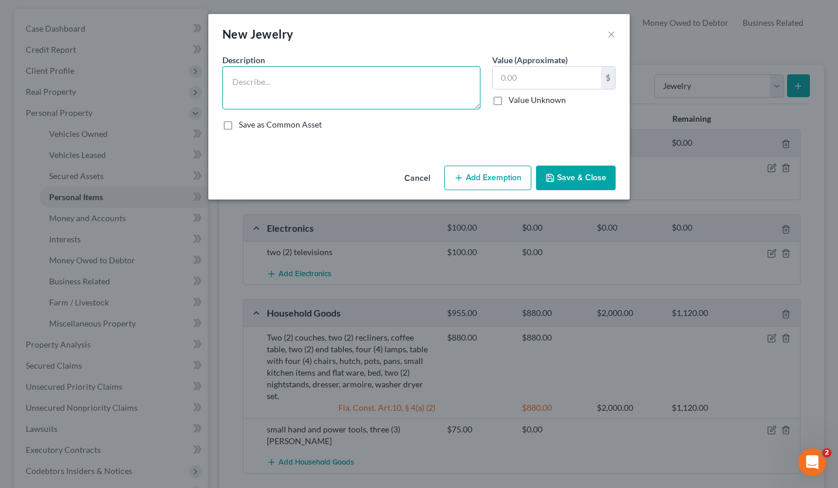
click at [310, 85] on textarea at bounding box center [351, 87] width 258 height 43
type textarea "two (2) rings"
click at [587, 183] on button "Save & Close" at bounding box center [576, 178] width 80 height 25
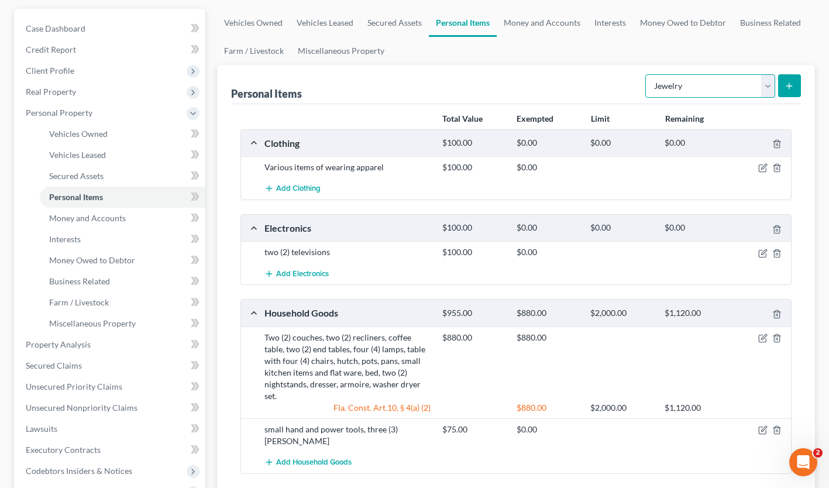
click at [734, 89] on select "Select Item Type Clothing Collectibles Of Value Electronics Firearms Household …" at bounding box center [710, 85] width 130 height 23
select select "other"
click at [647, 74] on select "Select Item Type Clothing Collectibles Of Value Electronics Firearms Household …" at bounding box center [710, 85] width 130 height 23
click at [789, 84] on icon "submit" at bounding box center [789, 85] width 9 height 9
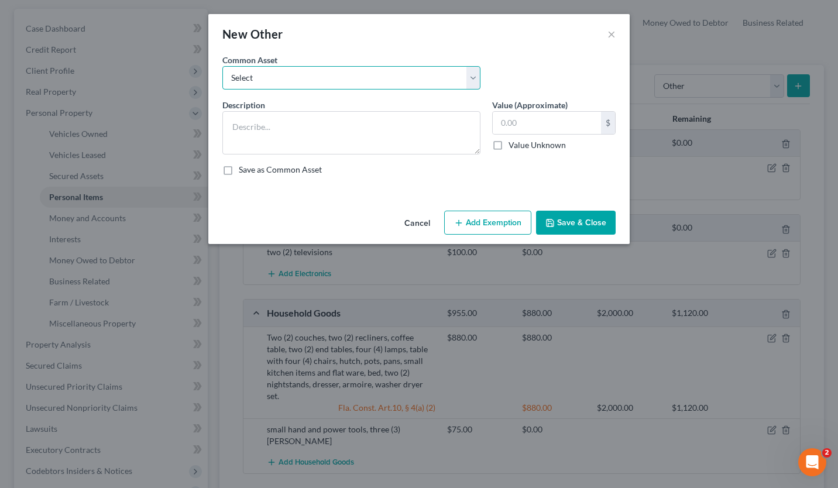
click at [349, 85] on select "Select Household deposit Hand tools, power tools, lawn equipment" at bounding box center [351, 77] width 258 height 23
drag, startPoint x: 610, startPoint y: 50, endPoint x: 431, endPoint y: 84, distance: 182.8
click at [607, 51] on div "New Other ×" at bounding box center [418, 34] width 421 height 40
click at [287, 128] on textarea at bounding box center [351, 132] width 258 height 43
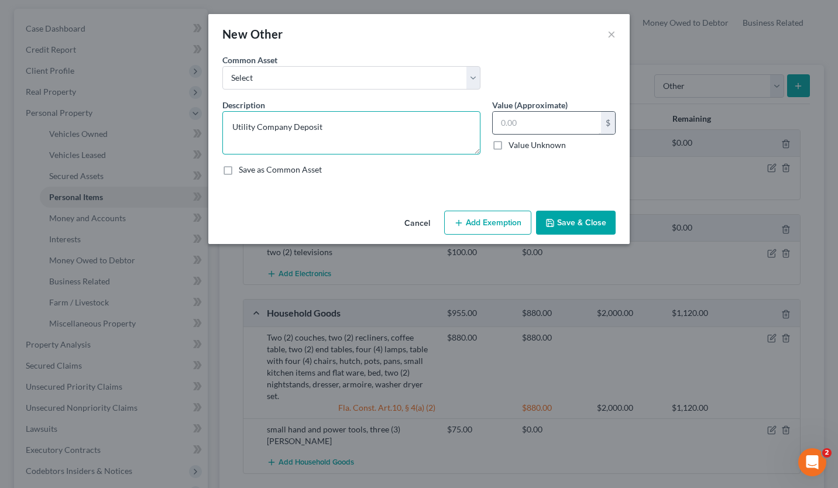
type textarea "Utility Company Deposit"
click at [503, 122] on input "text" at bounding box center [547, 123] width 108 height 22
type input "250.00"
click at [601, 224] on button "Save & Close" at bounding box center [576, 223] width 80 height 25
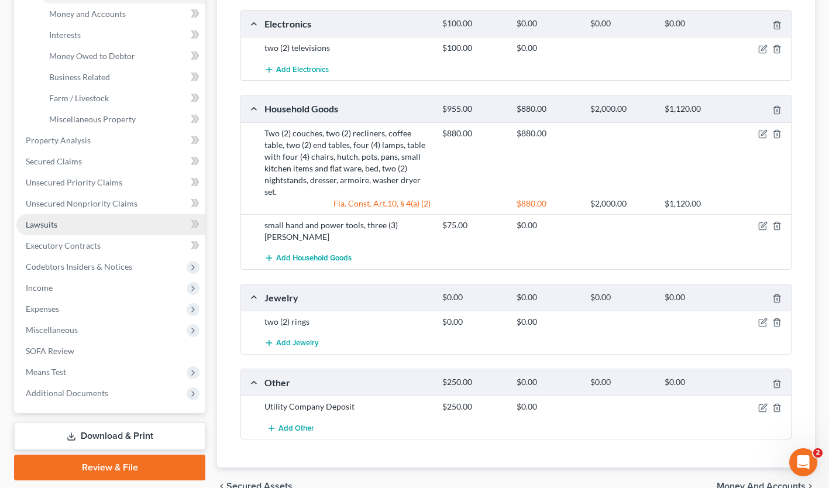
scroll to position [310, 0]
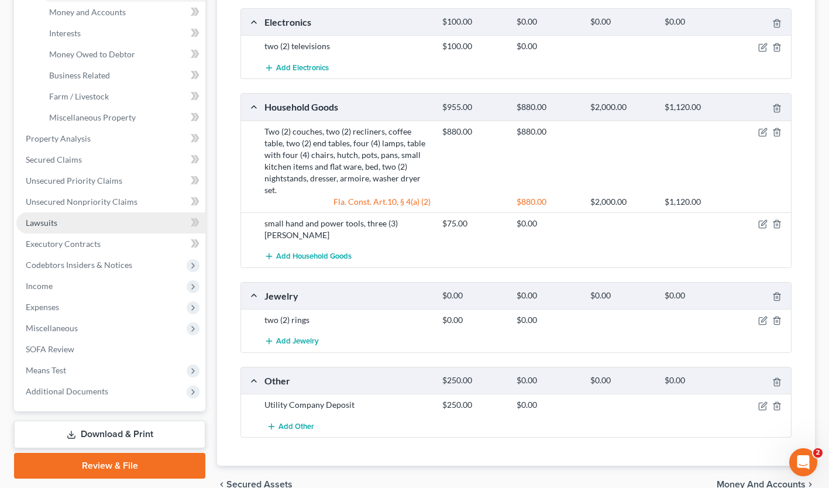
click at [58, 224] on link "Lawsuits" at bounding box center [110, 222] width 189 height 21
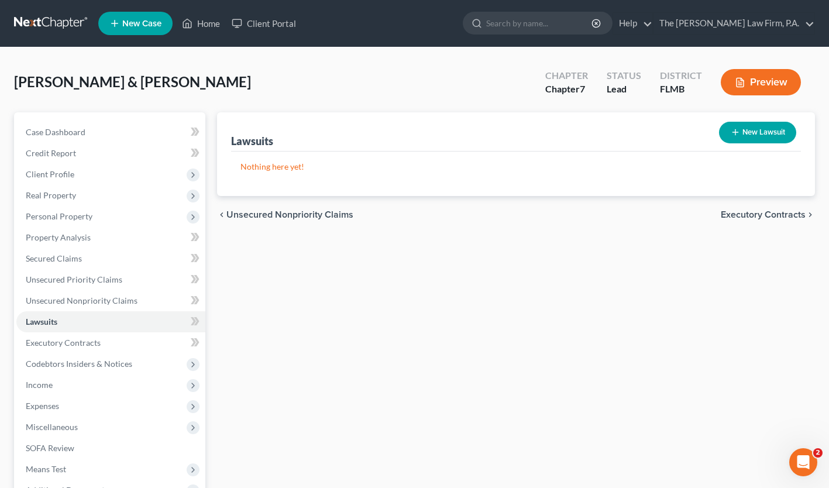
click at [757, 135] on button "New Lawsuit" at bounding box center [757, 133] width 77 height 22
select select "0"
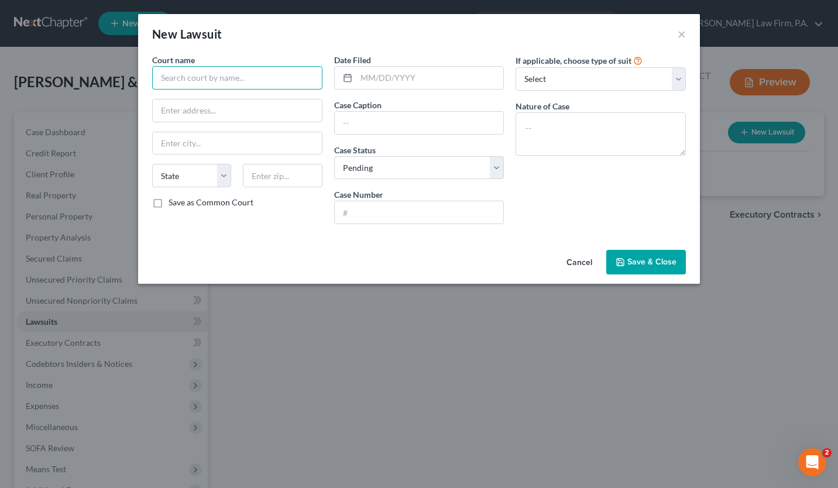
click at [186, 75] on input "text" at bounding box center [237, 77] width 170 height 23
click at [182, 77] on input "text" at bounding box center [237, 77] width 170 height 23
type input "[GEOGRAPHIC_DATA], [GEOGRAPHIC_DATA]"
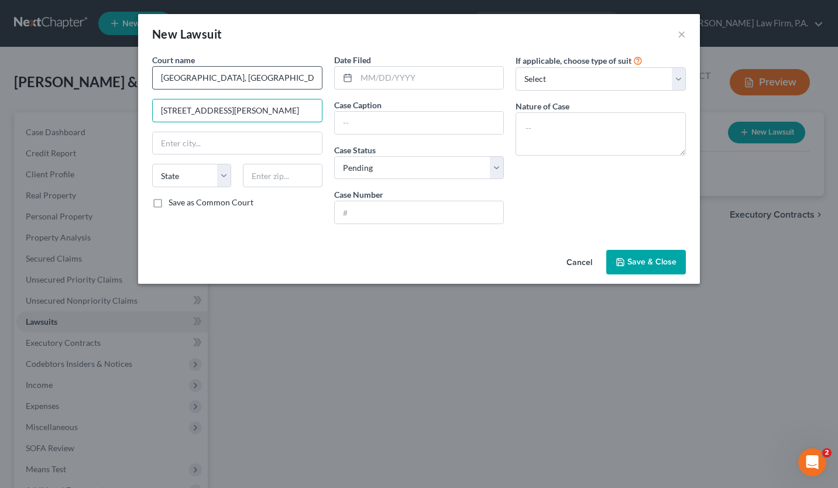
type input "[STREET_ADDRESS][PERSON_NAME]"
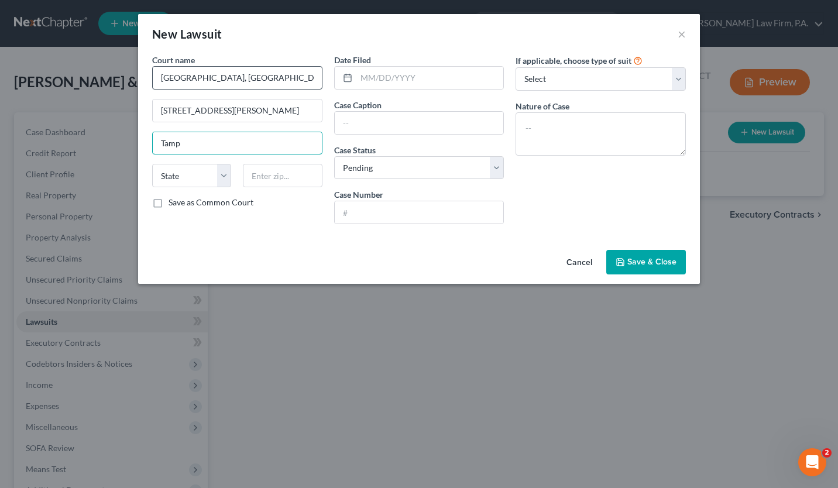
type input "[GEOGRAPHIC_DATA]"
select select "9"
type input "33602"
type input "[GEOGRAPHIC_DATA]"
click at [366, 77] on input "text" at bounding box center [429, 78] width 147 height 22
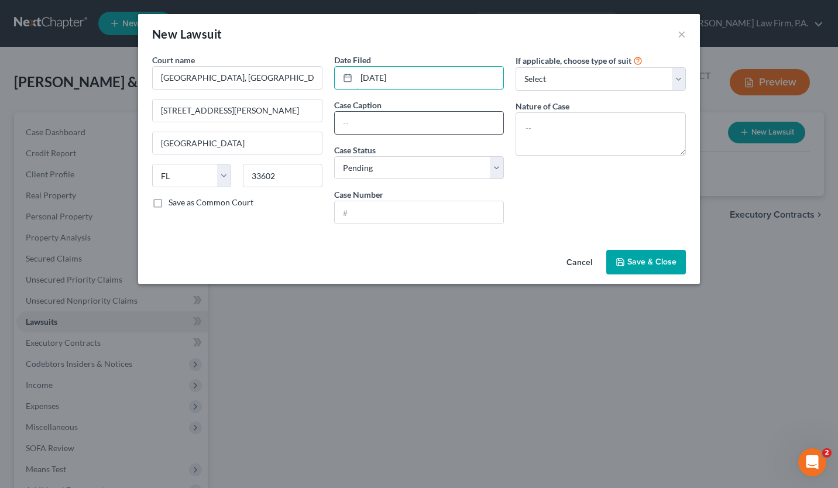
type input "[DATE]"
click at [351, 120] on input "text" at bounding box center [419, 123] width 169 height 22
type input "c"
type input "Capital One (Discover Bank)"
click at [344, 221] on input "text" at bounding box center [419, 212] width 169 height 22
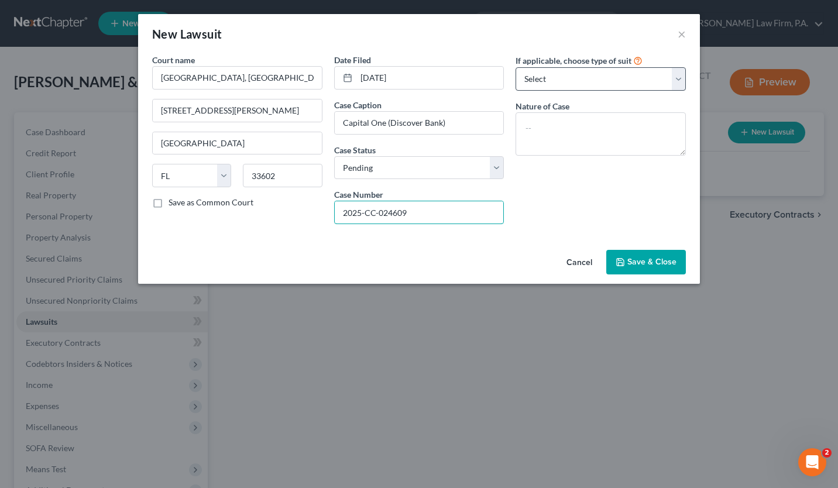
type input "2025-CC-024609"
click at [571, 78] on select "Select Repossession Garnishment Foreclosure Attached, Seized, Or Levied Other" at bounding box center [601, 78] width 170 height 23
select select "4"
click at [516, 67] on select "Select Repossession Garnishment Foreclosure Attached, Seized, Or Levied Other" at bounding box center [601, 78] width 170 height 23
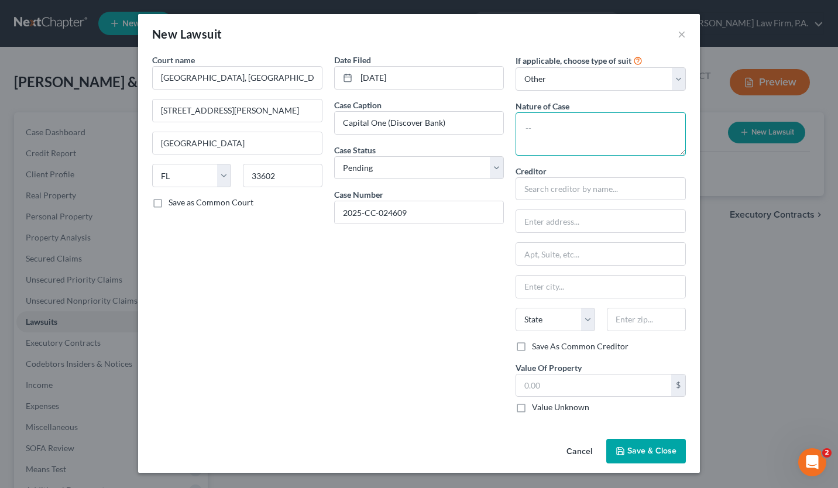
click at [546, 142] on textarea at bounding box center [601, 133] width 170 height 43
type textarea "Money Owed"
click at [553, 188] on input "text" at bounding box center [601, 188] width 170 height 23
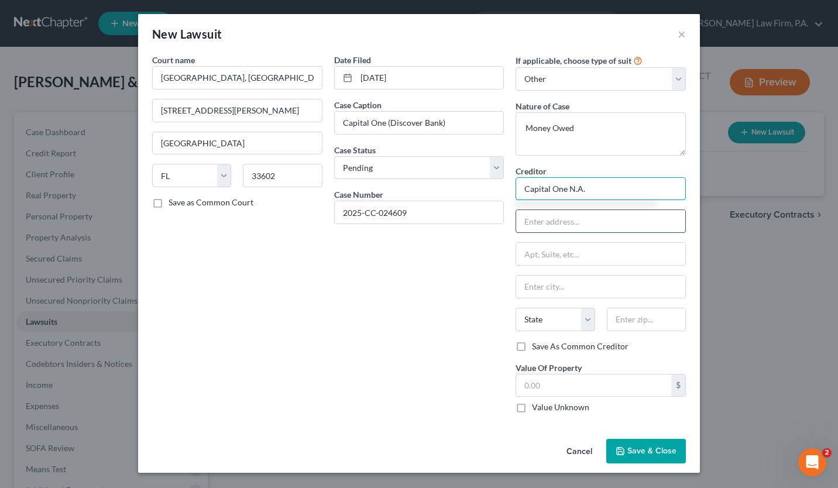
type input "Capital One N.A."
click at [541, 218] on input "text" at bounding box center [600, 221] width 169 height 22
paste input "[STREET_ADDRESS]"
type input "[STREET_ADDRESS]"
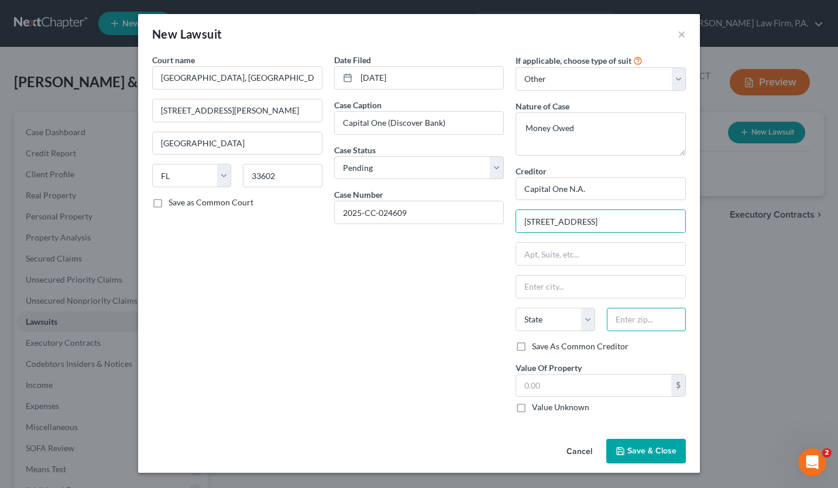
click at [627, 321] on input "text" at bounding box center [646, 319] width 79 height 23
paste input "23238"
type input "23238"
click at [549, 250] on input "text" at bounding box center [600, 254] width 169 height 22
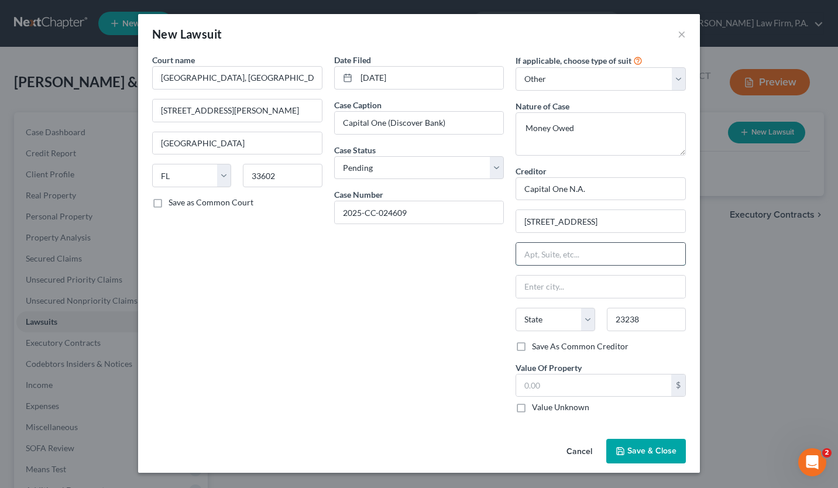
type input "[GEOGRAPHIC_DATA]"
select select "48"
click at [532, 292] on input "[GEOGRAPHIC_DATA]" at bounding box center [600, 287] width 169 height 22
click at [463, 297] on div "Date Filed [DATE] Case Caption Capital One (Discover Bank) Case Status * Select…" at bounding box center [419, 238] width 182 height 369
click at [636, 450] on span "Save & Close" at bounding box center [651, 451] width 49 height 10
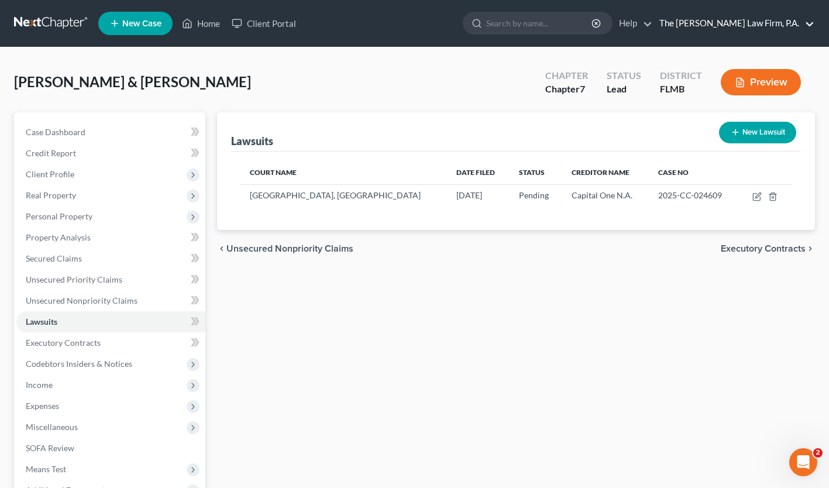
click at [729, 25] on link "The [PERSON_NAME] Law Firm, P.A." at bounding box center [734, 23] width 161 height 21
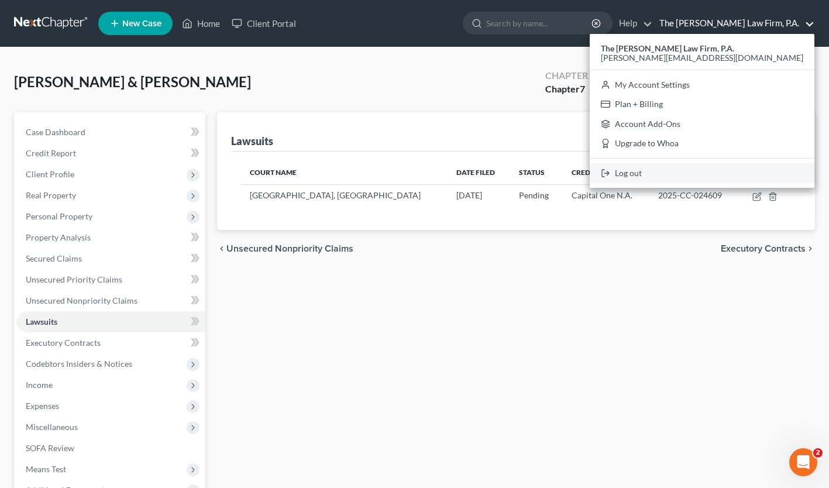
click at [725, 169] on link "Log out" at bounding box center [702, 173] width 225 height 20
